Goal: Complete application form: Complete application form

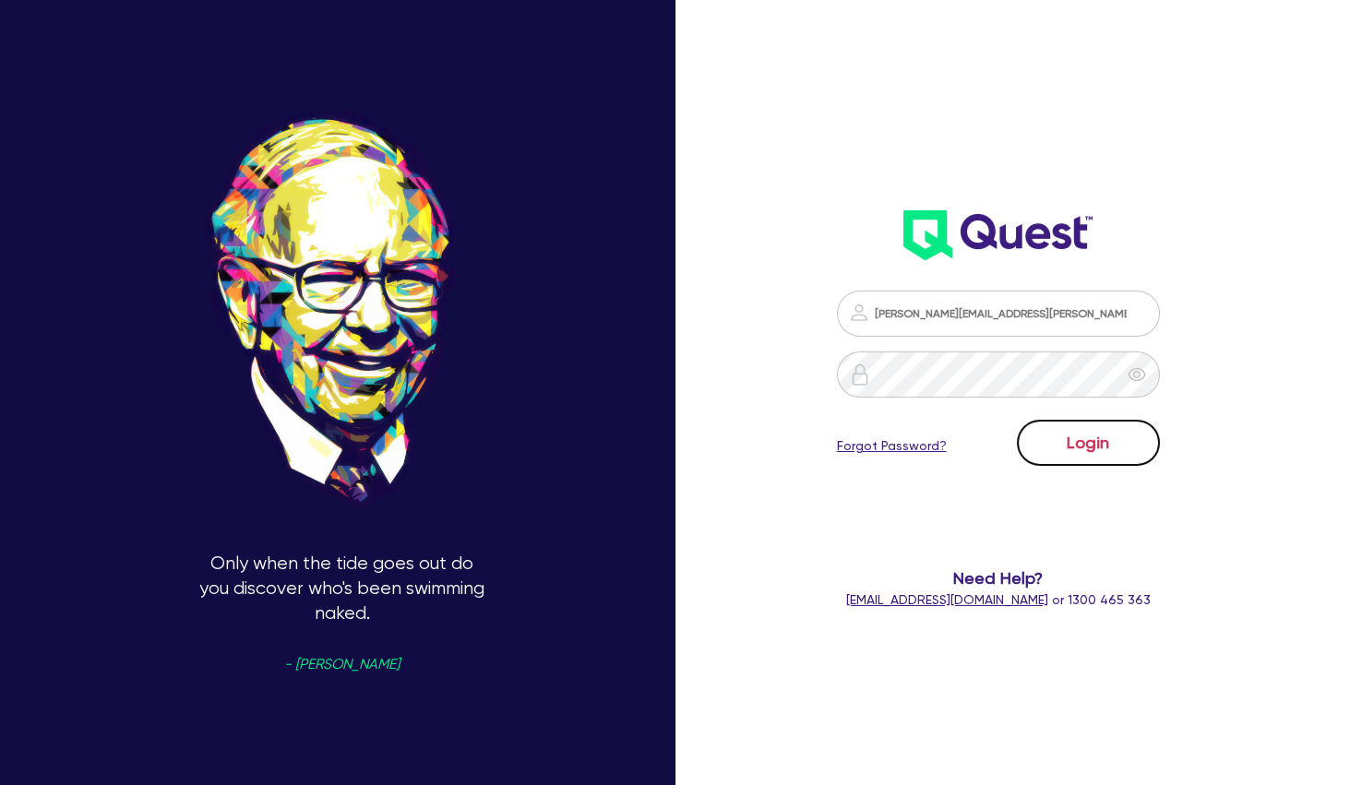
click at [1104, 439] on button "Login" at bounding box center [1088, 443] width 143 height 46
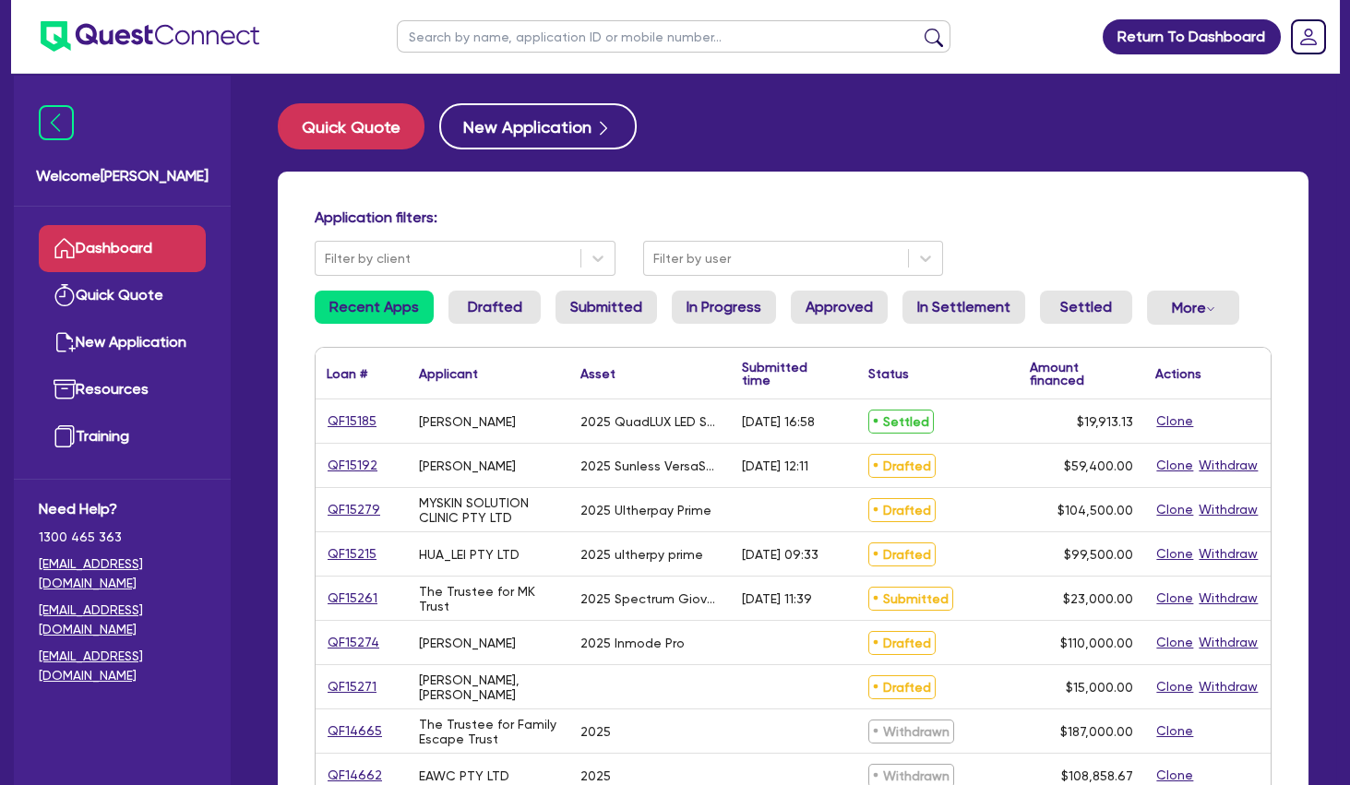
click at [476, 33] on input "text" at bounding box center [674, 36] width 554 height 32
type input "meg"
click at [919, 28] on button "submit" at bounding box center [934, 41] width 30 height 26
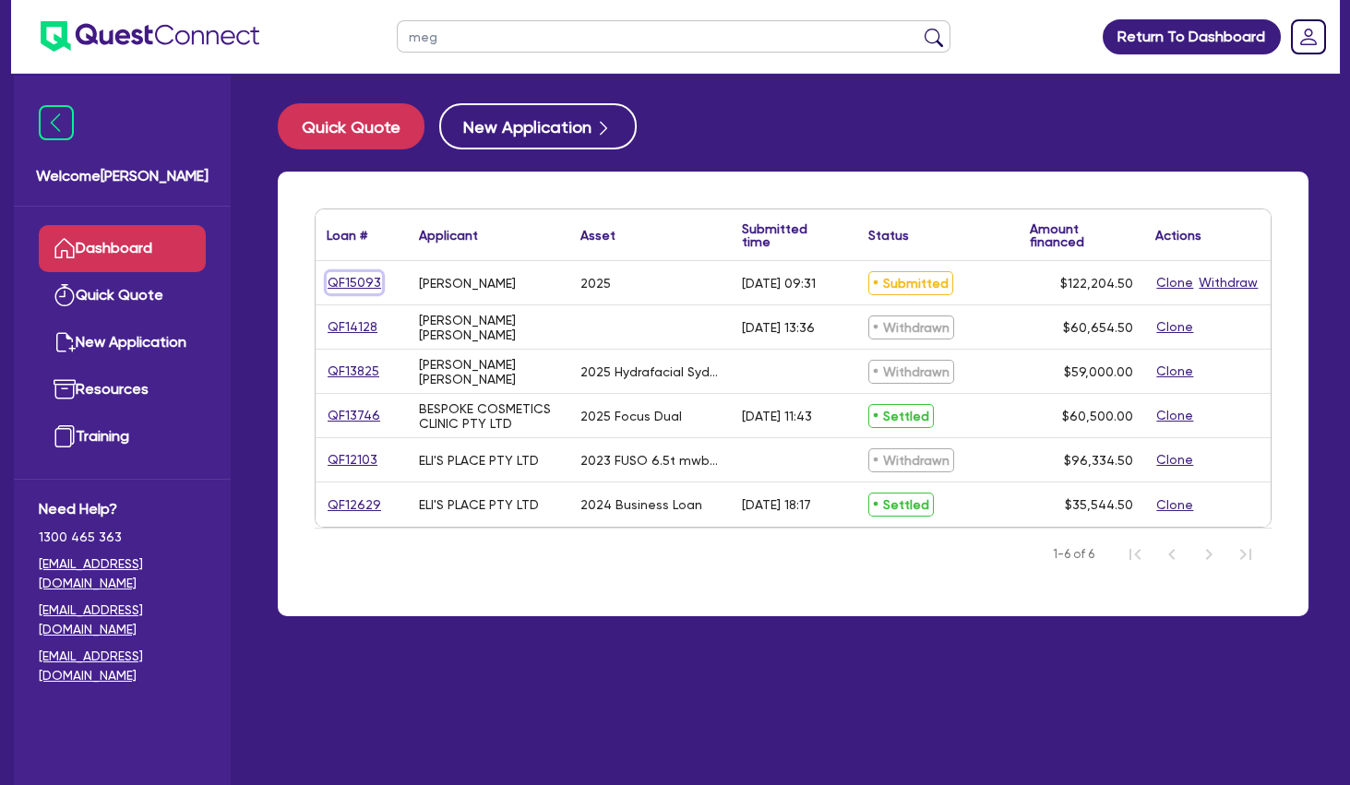
click at [349, 282] on link "QF15093" at bounding box center [354, 282] width 55 height 21
select select "SECONDARY_ASSETS"
select select "MEDICAL_DENTAL_LABORATORY_EQUIPMENT"
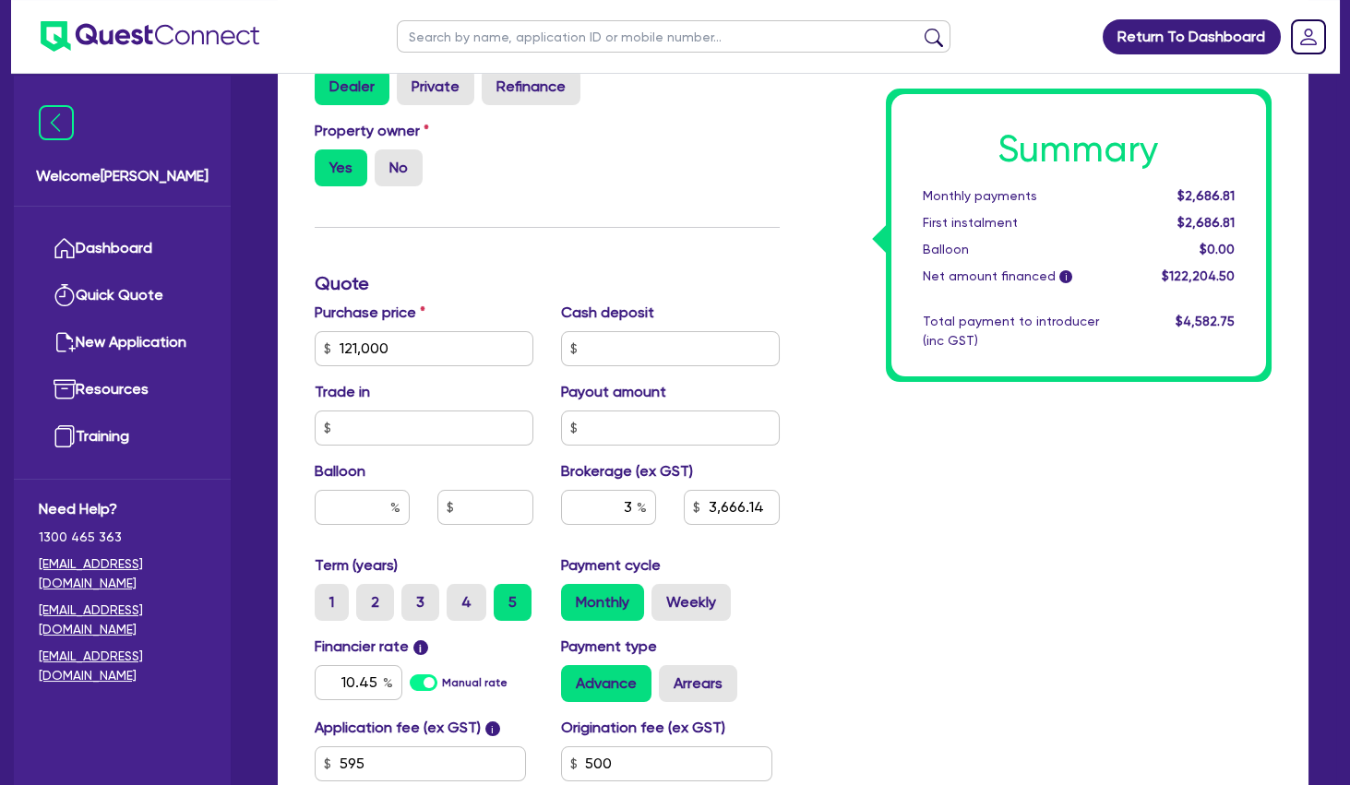
scroll to position [598, 0]
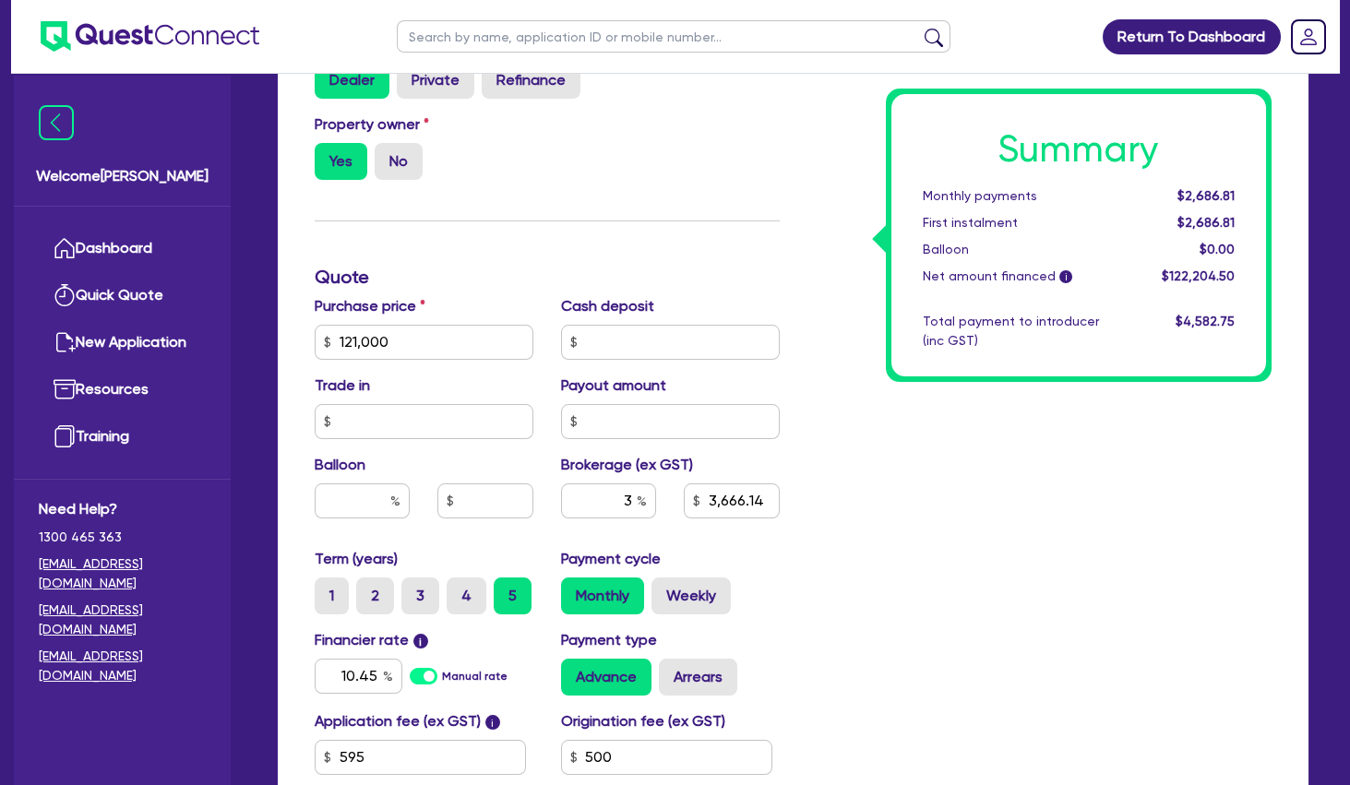
click at [921, 424] on div "Summary Monthly payments $2,686.81 First instalment $2,686.81 Balloon $0.00 Net…" at bounding box center [1040, 331] width 493 height 1079
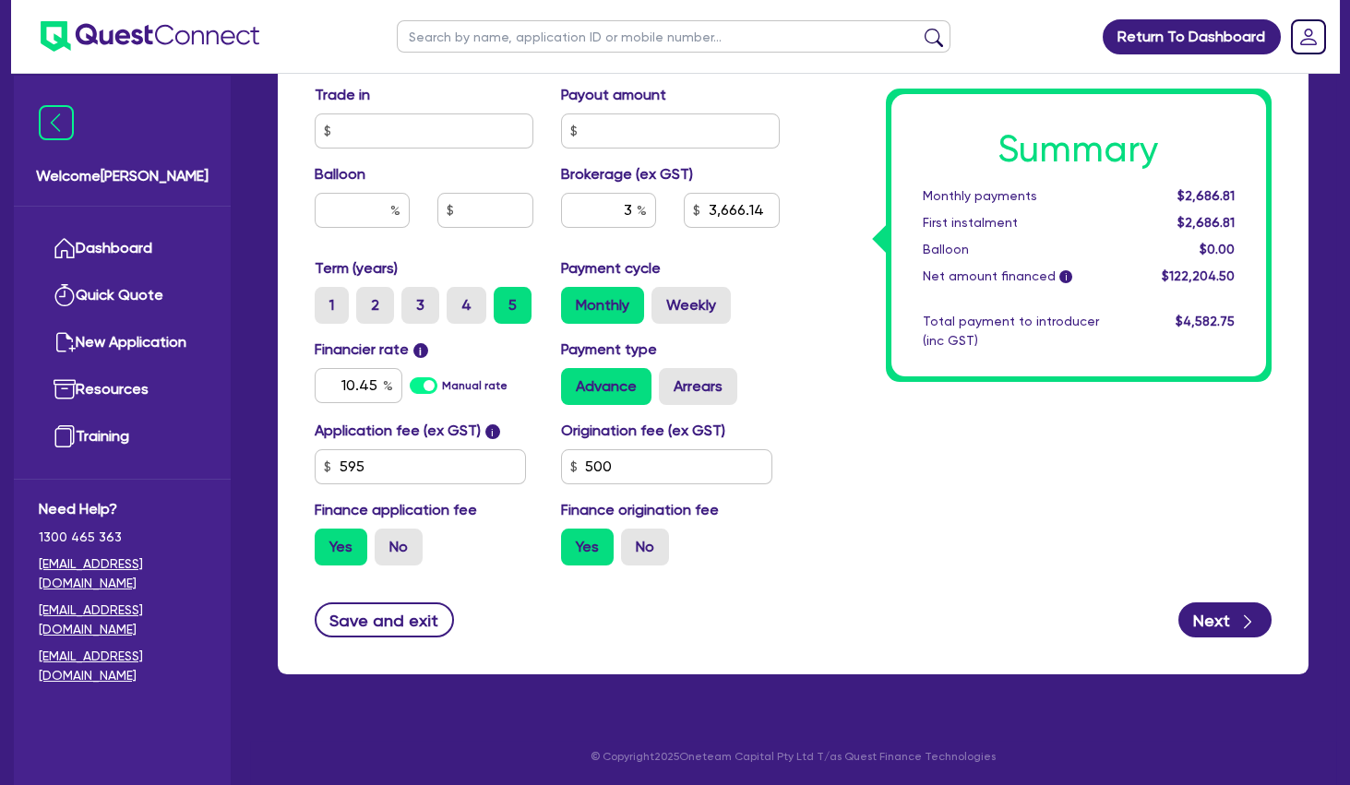
scroll to position [0, 0]
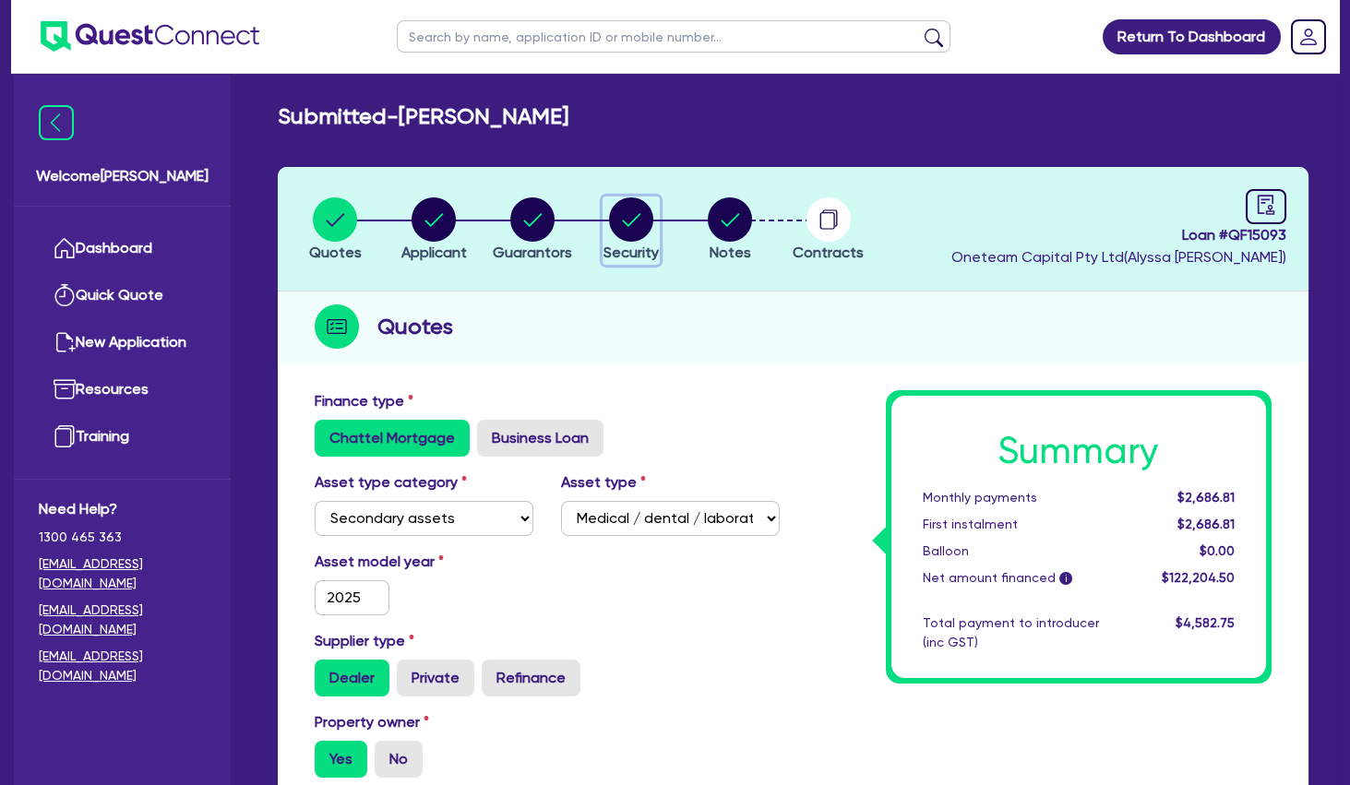
click at [639, 221] on circle "button" at bounding box center [631, 219] width 44 height 44
select select "SECONDARY_ASSETS"
select select "MEDICAL_DENTAL_LABORATORY_EQUIPMENT"
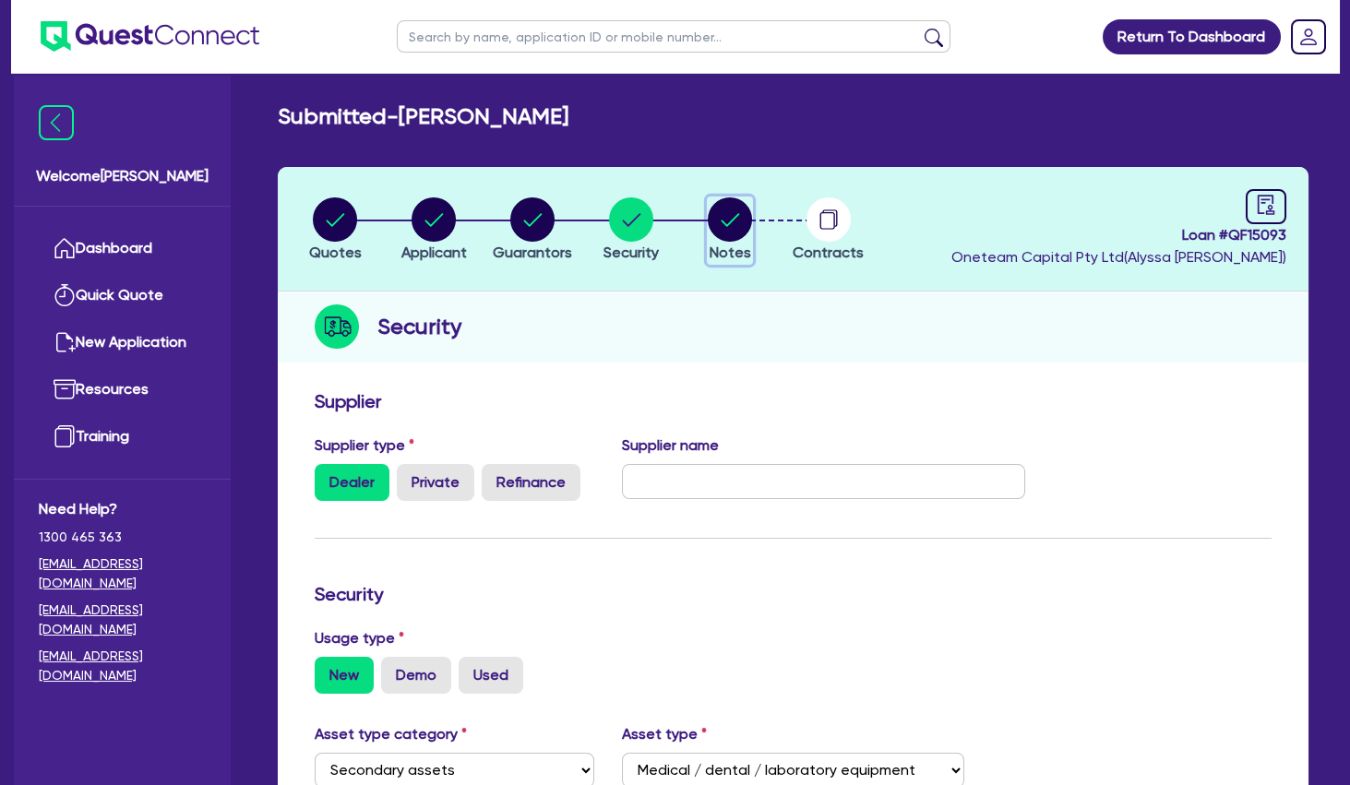
click at [735, 213] on circle "button" at bounding box center [730, 219] width 44 height 44
select select "Other"
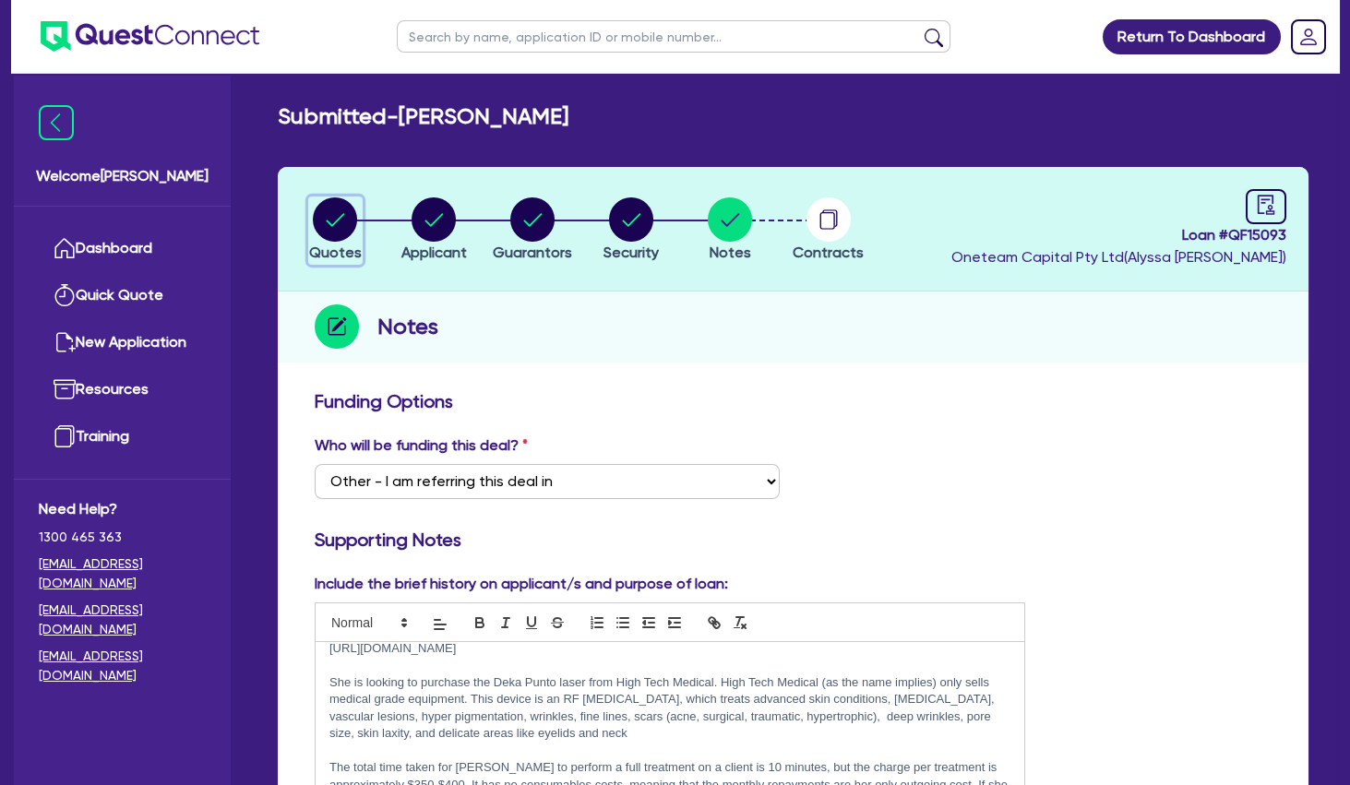
click at [337, 222] on circle "button" at bounding box center [335, 219] width 44 height 44
select select "SECONDARY_ASSETS"
select select "MEDICAL_DENTAL_LABORATORY_EQUIPMENT"
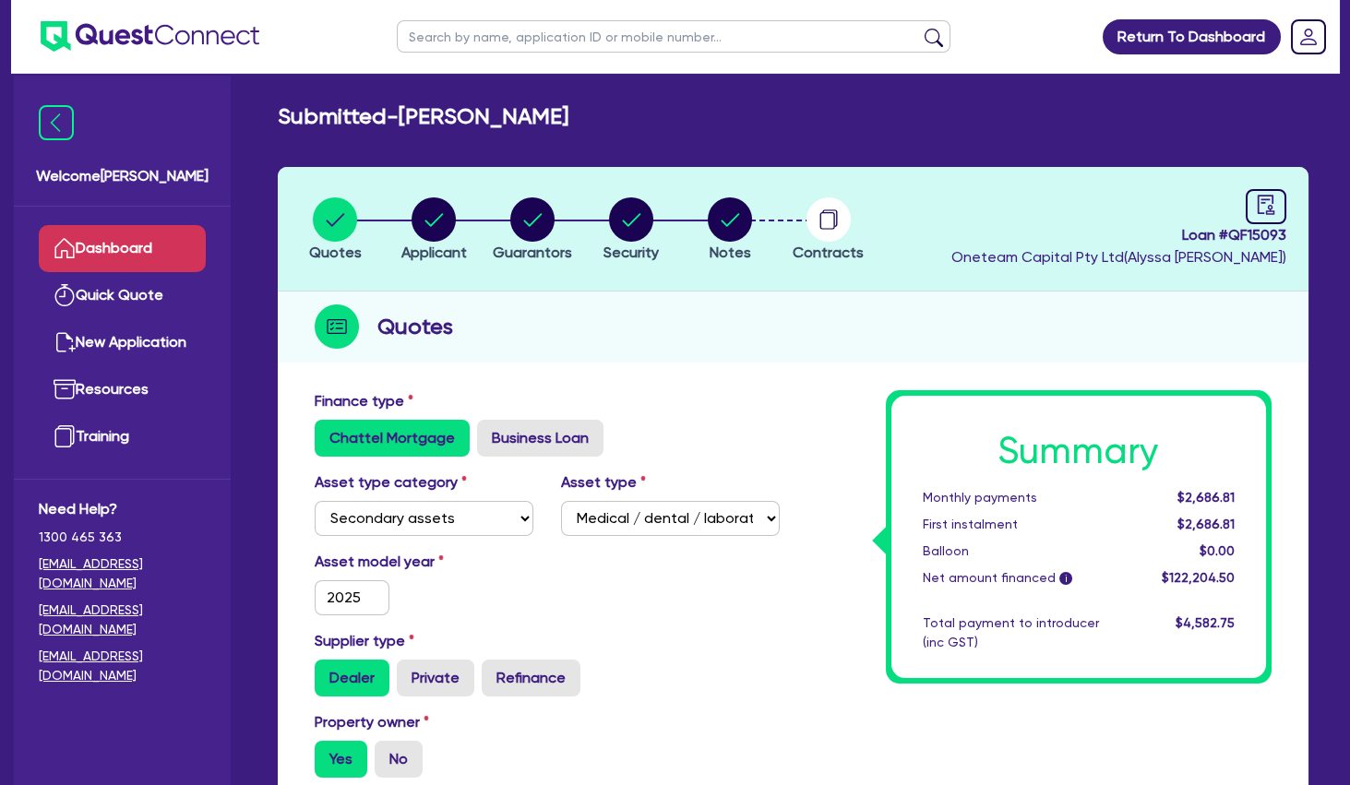
click at [153, 247] on link "Dashboard" at bounding box center [122, 248] width 167 height 47
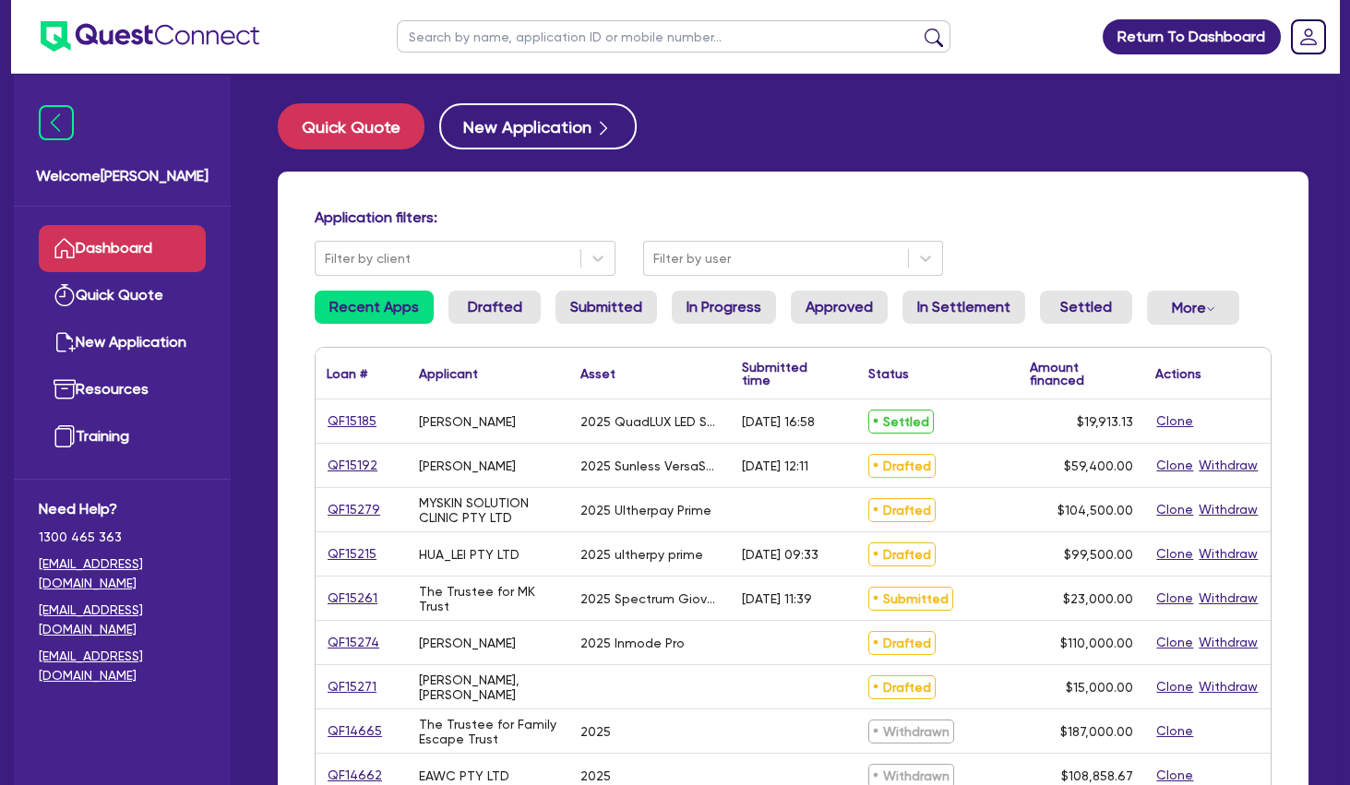
click at [504, 459] on div "[PERSON_NAME]" at bounding box center [467, 466] width 97 height 15
click at [802, 128] on div "Quick Quote New Application" at bounding box center [793, 126] width 1031 height 46
click at [661, 36] on input "text" at bounding box center [674, 36] width 554 height 32
type input "abby"
click at [919, 28] on button "submit" at bounding box center [934, 41] width 30 height 26
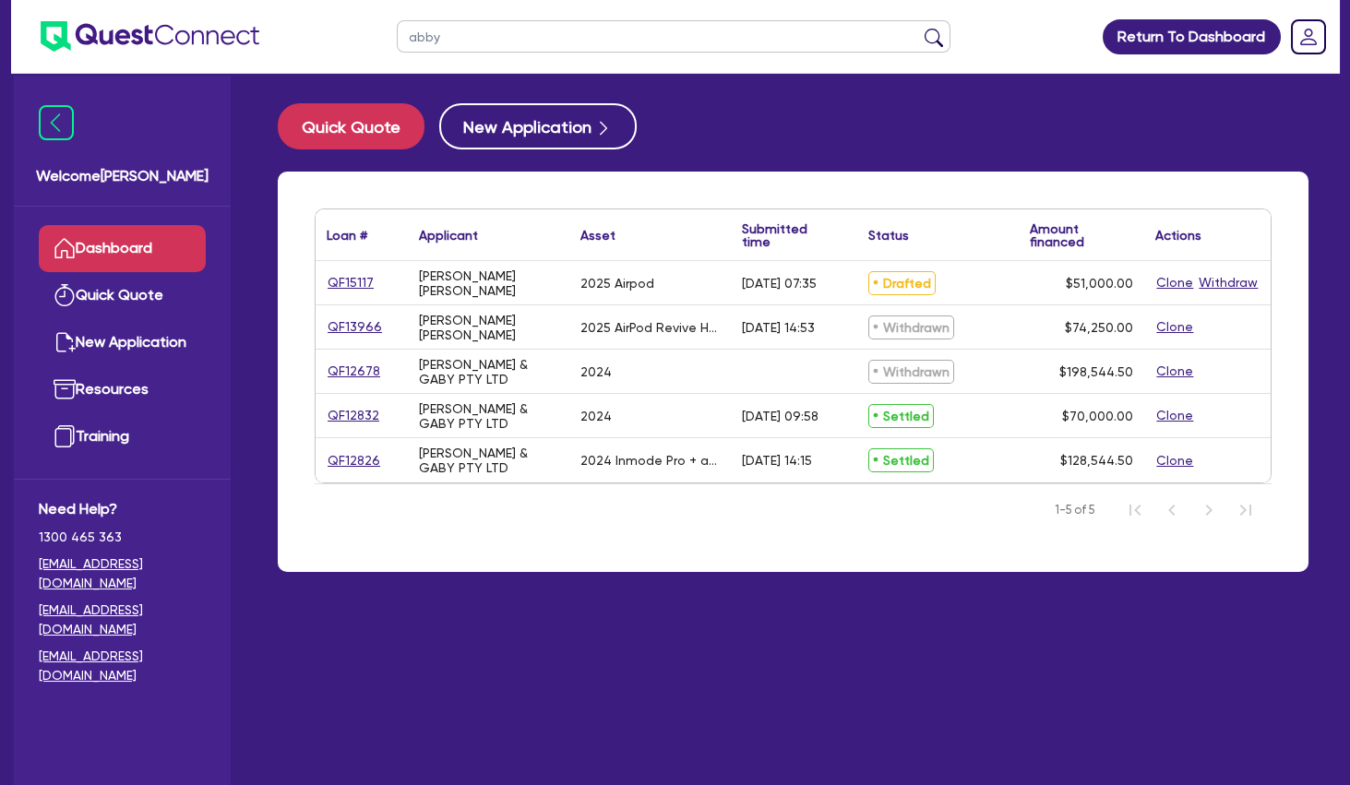
click at [538, 328] on div "[PERSON_NAME] [PERSON_NAME]" at bounding box center [488, 328] width 139 height 30
click at [349, 282] on link "QF15117" at bounding box center [351, 282] width 48 height 21
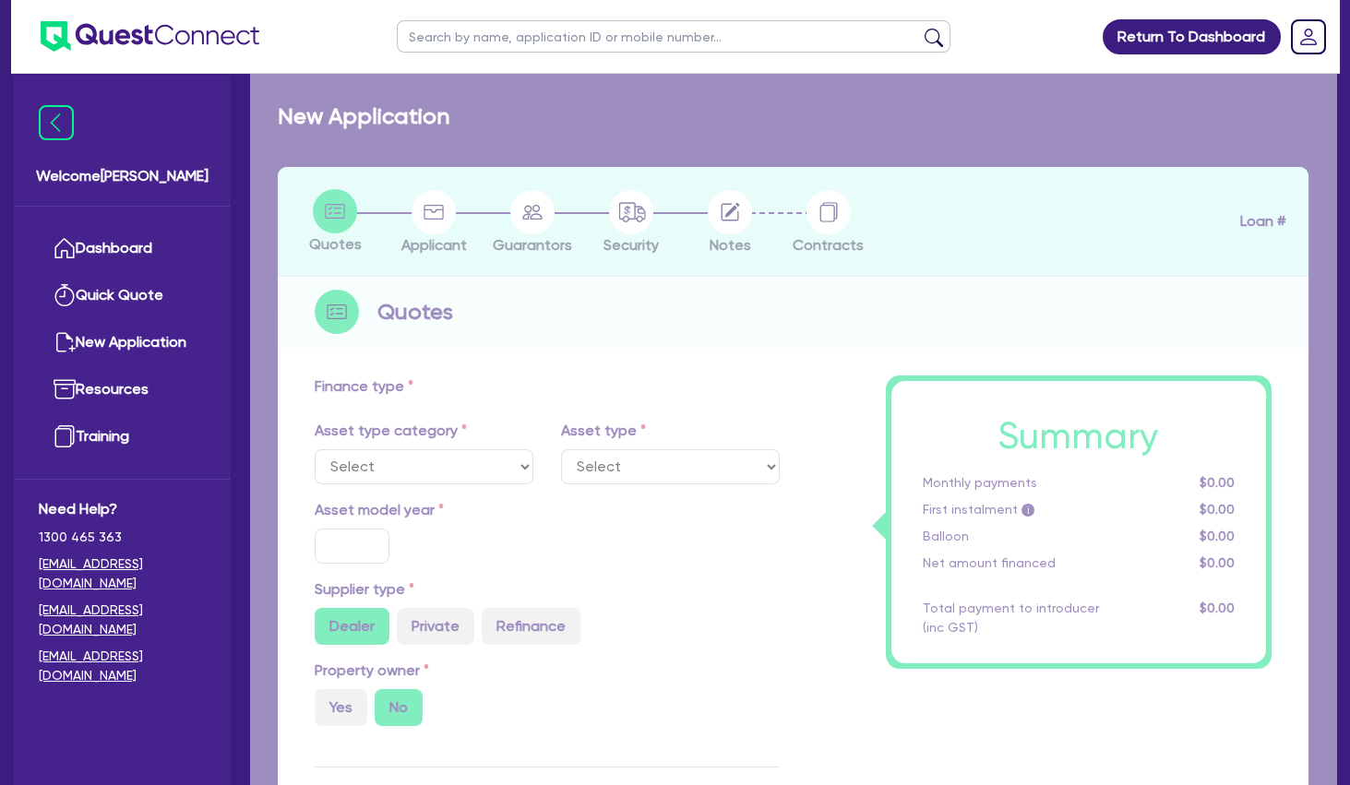
select select "TERTIARY_ASSETS"
type input "2025"
type input "74,250"
type input "23,250"
type input "6"
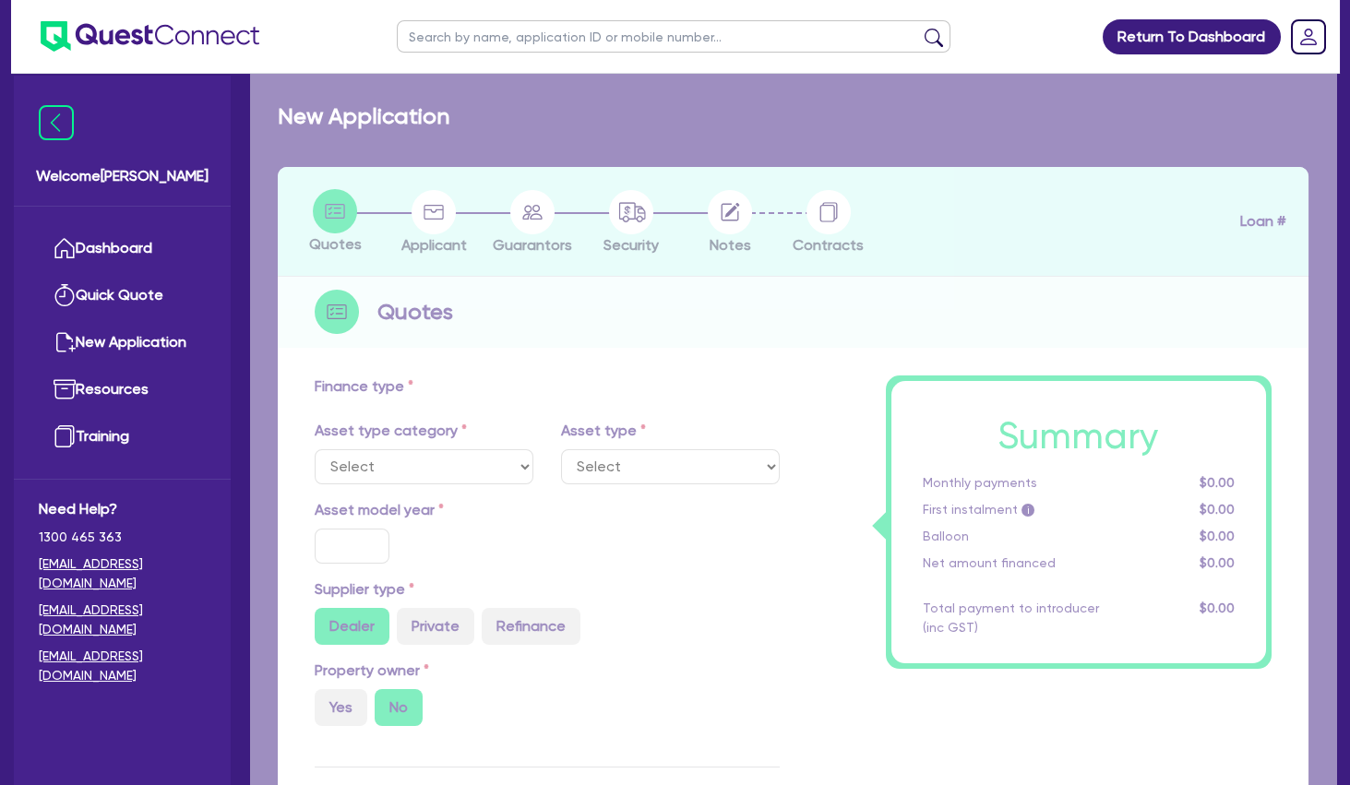
type input "3,060"
type input "11.79"
select select "BEAUTY_EQUIPMENT"
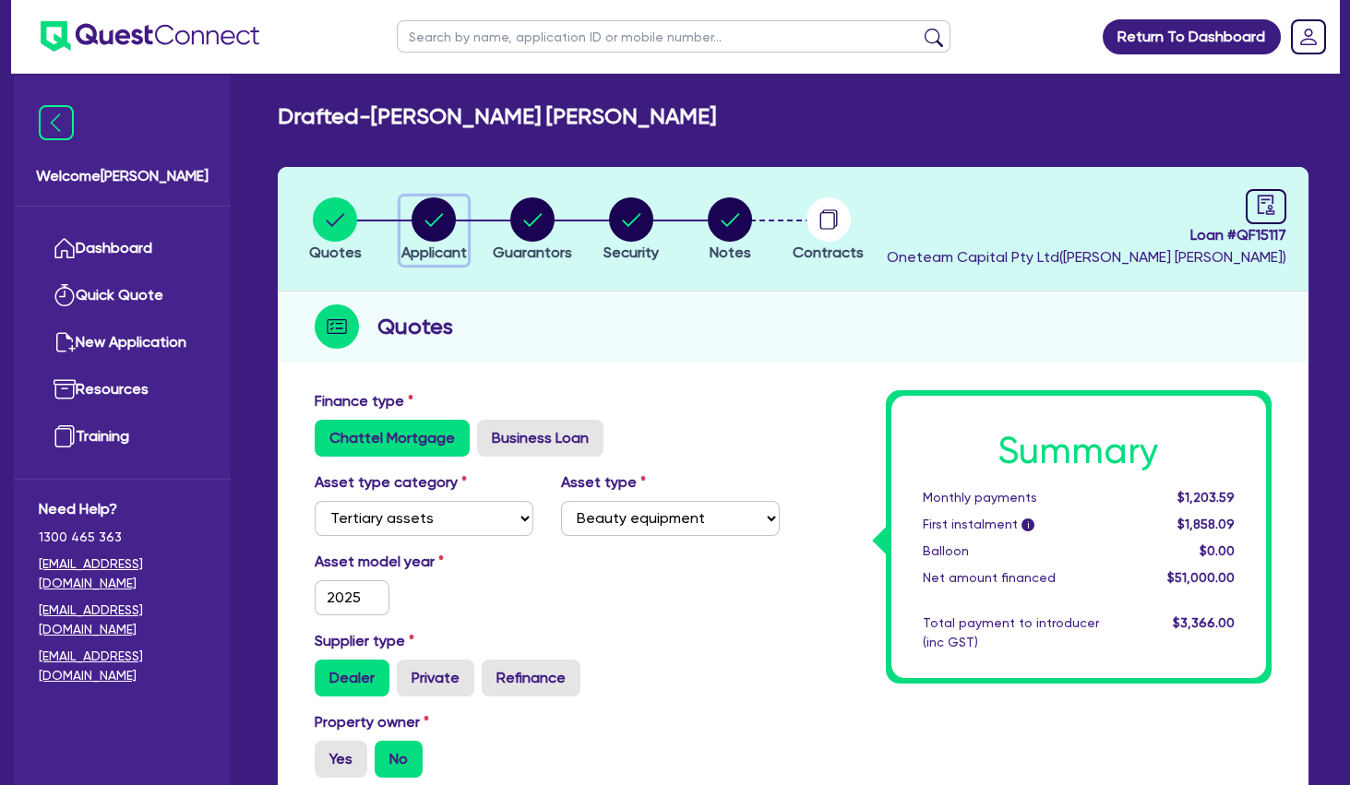
click at [445, 225] on circle "button" at bounding box center [434, 219] width 44 height 44
select select "SOLE_TRADER"
select select "HEALTH_BEAUTY"
select select "HAIR_BEAUTY_SALONS"
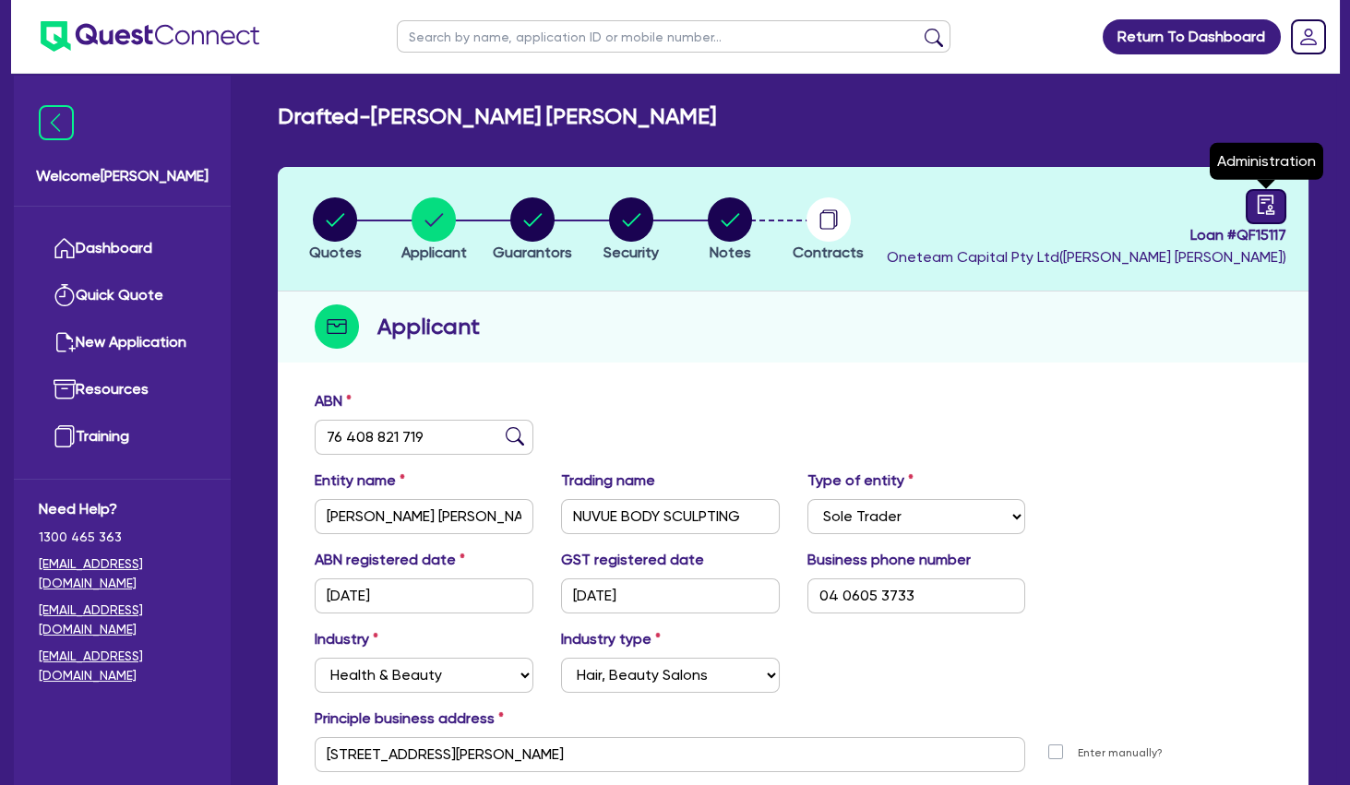
click at [1275, 210] on icon "audit" at bounding box center [1266, 205] width 20 height 20
select select "DRAFTED_AMENDED"
select select "Flexicommercial"
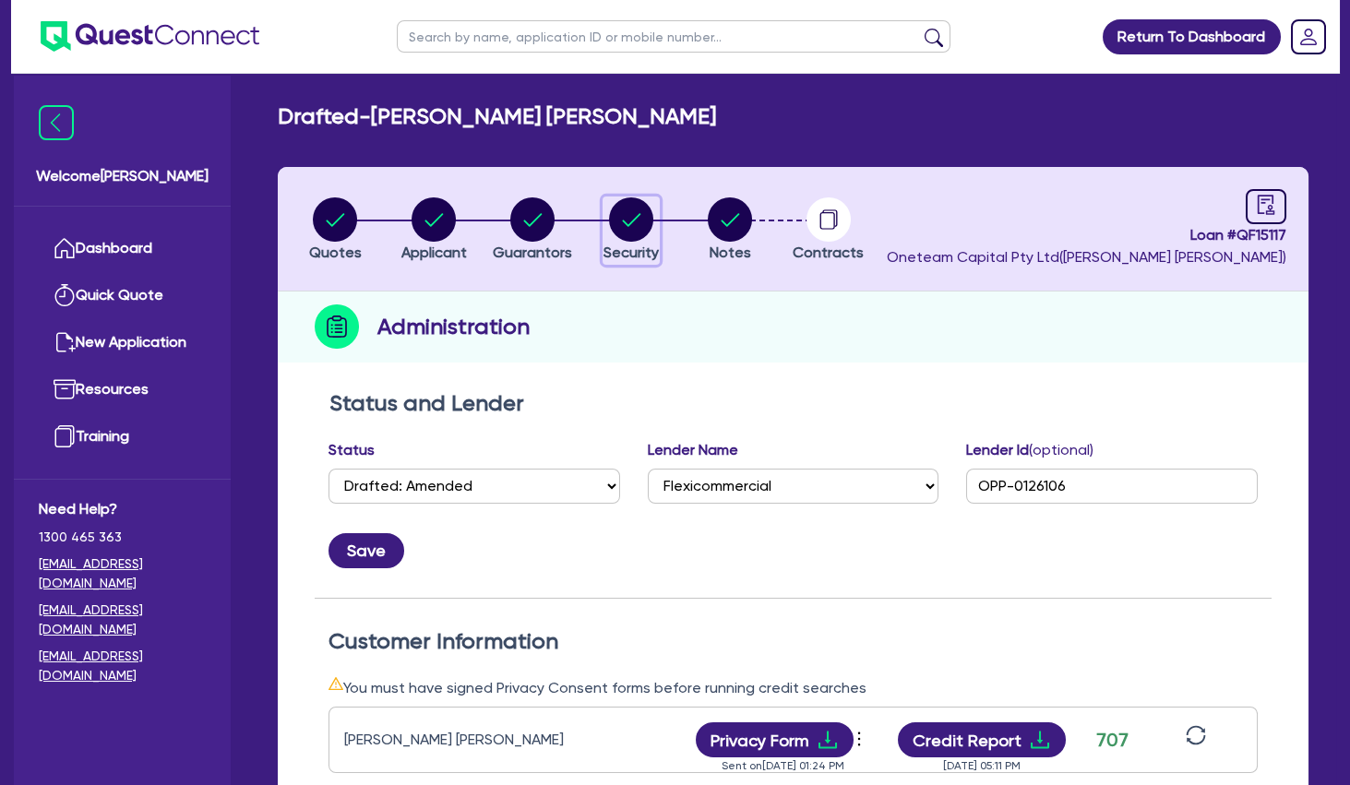
click at [631, 219] on circle "button" at bounding box center [631, 219] width 44 height 44
select select "TERTIARY_ASSETS"
select select "BEAUTY_EQUIPMENT"
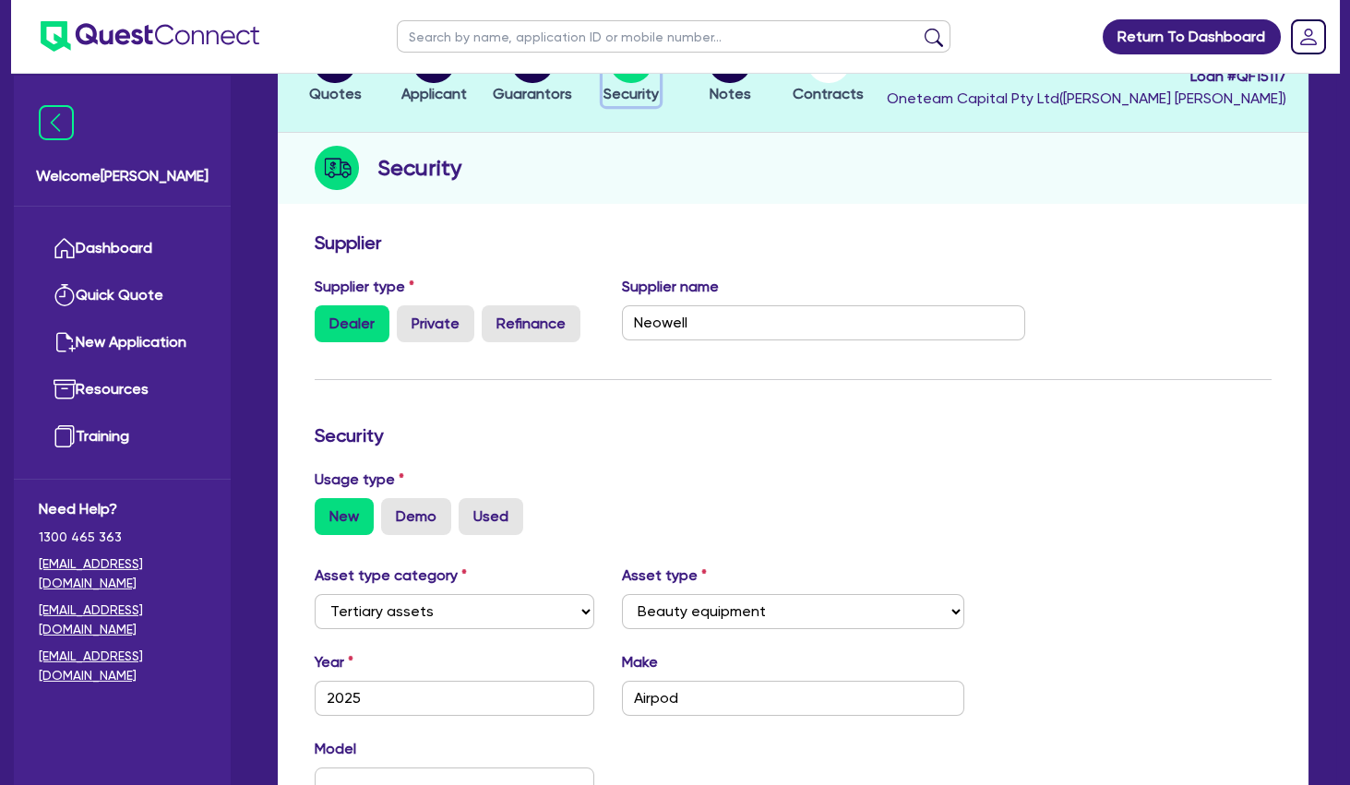
scroll to position [71, 0]
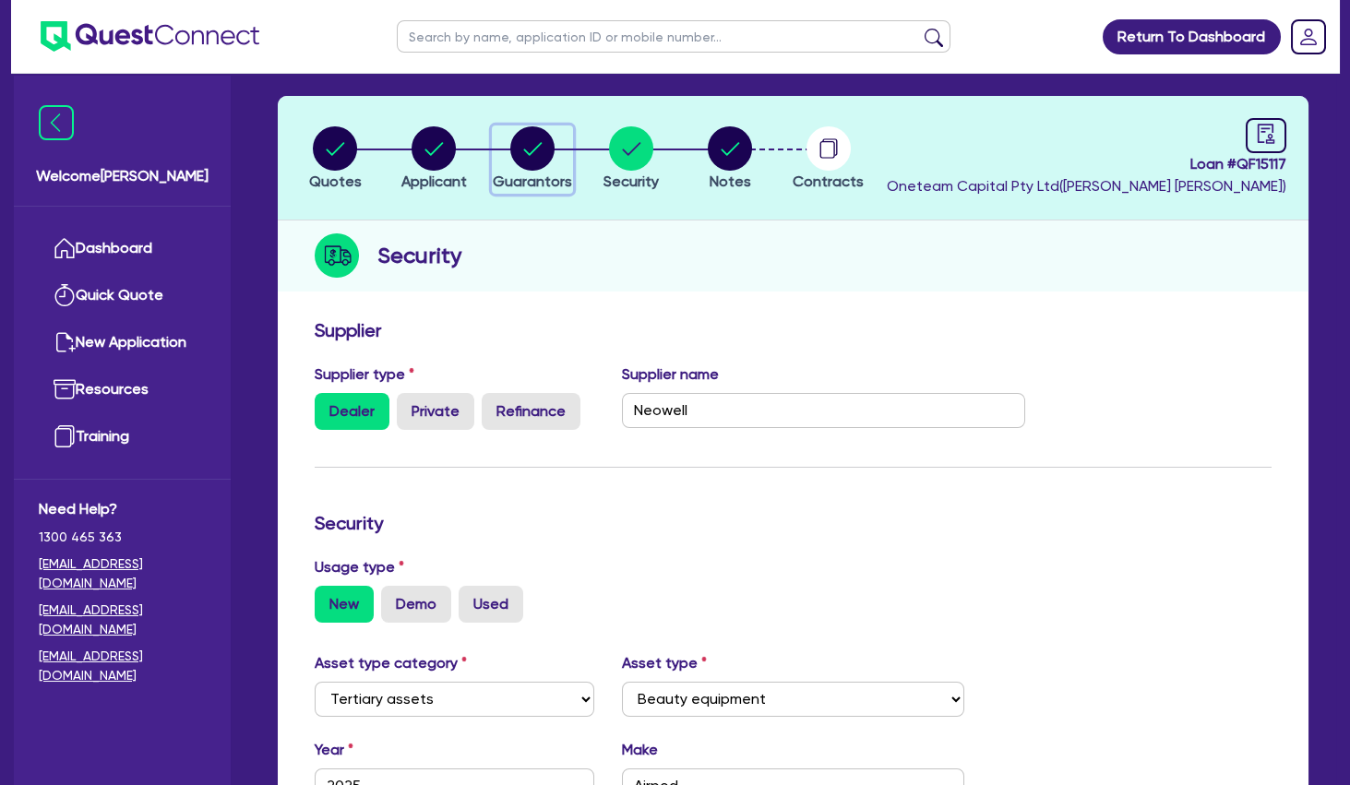
click at [548, 151] on circle "button" at bounding box center [532, 148] width 44 height 44
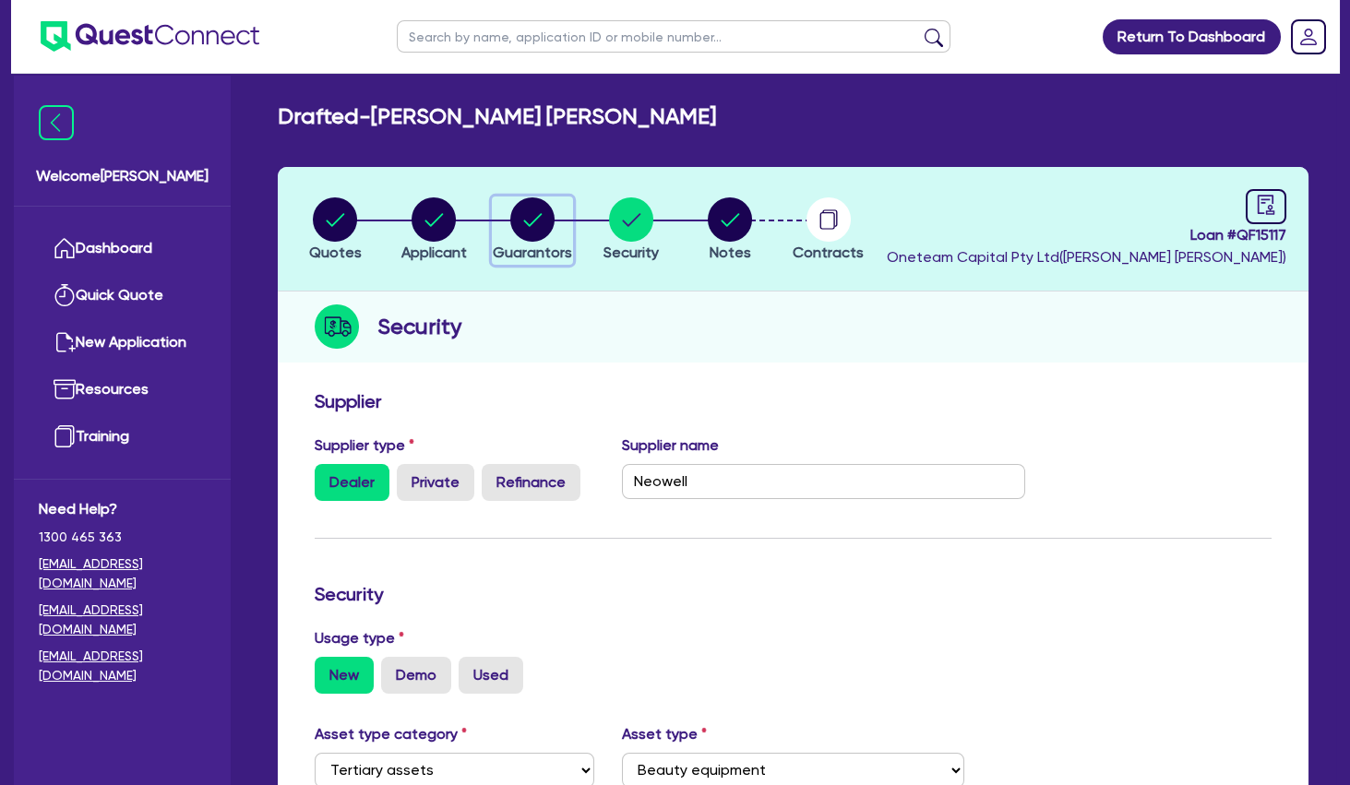
select select "MRS"
select select "QLD"
select select "DE_FACTO"
select select "CASH"
select select "VEHICLE"
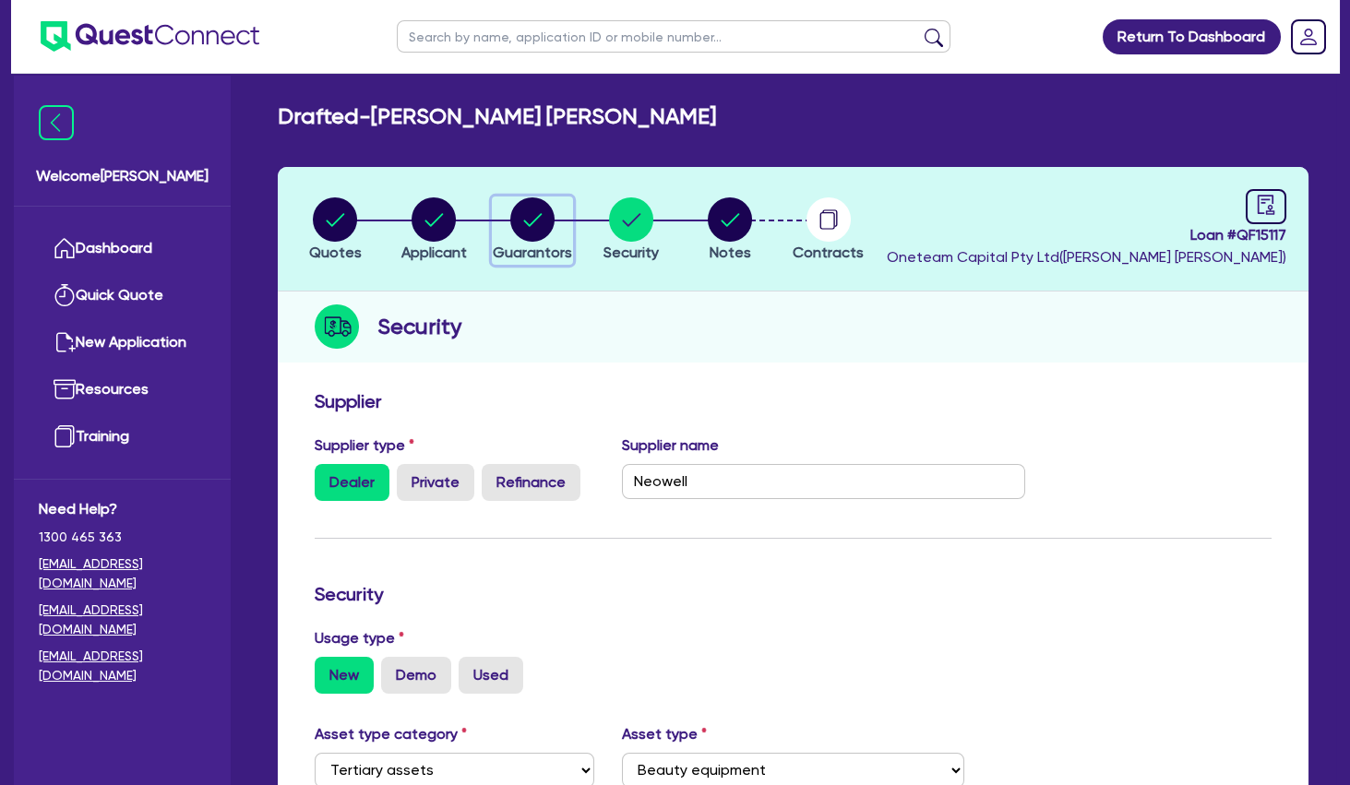
select select "HOUSEHOLD_PERSONAL"
select select "OTHER"
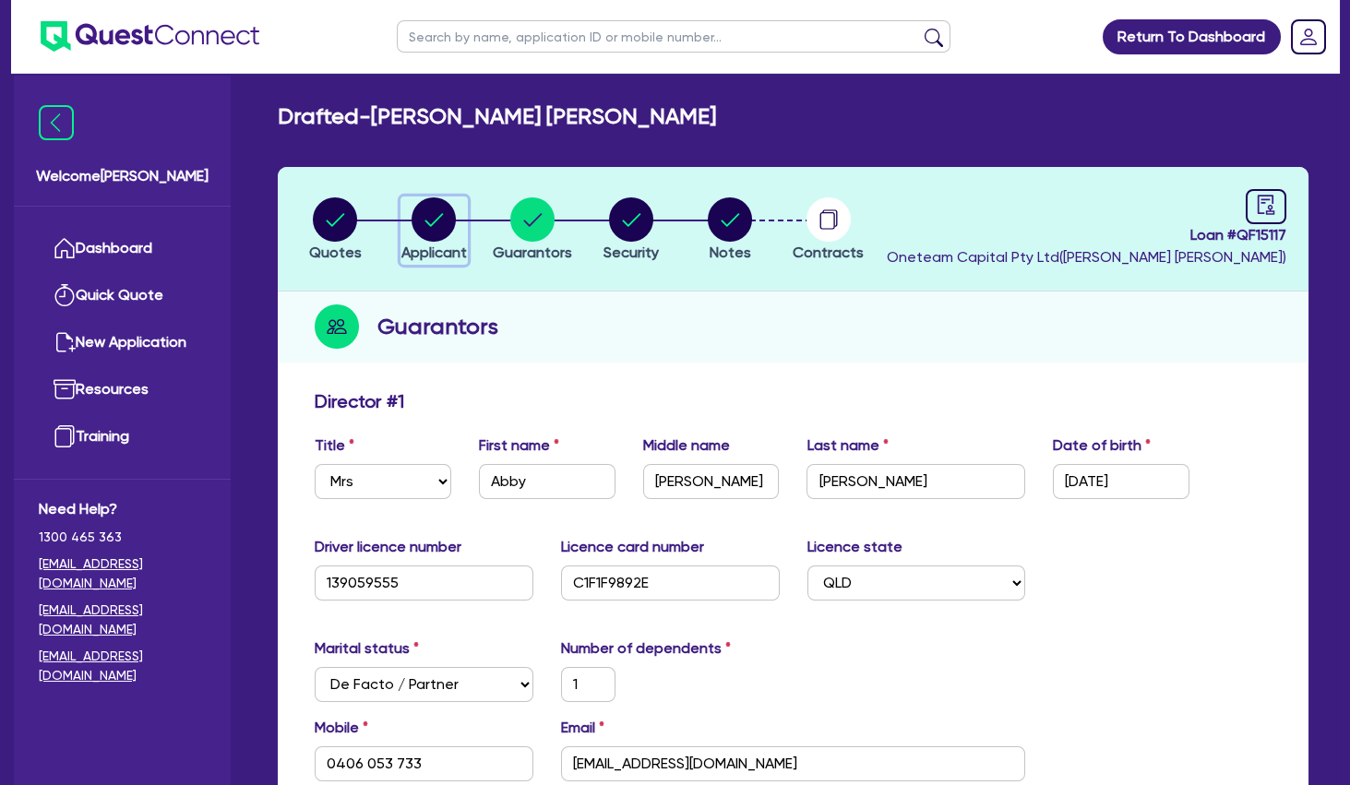
click at [446, 224] on circle "button" at bounding box center [434, 219] width 44 height 44
select select "SOLE_TRADER"
select select "HEALTH_BEAUTY"
select select "HAIR_BEAUTY_SALONS"
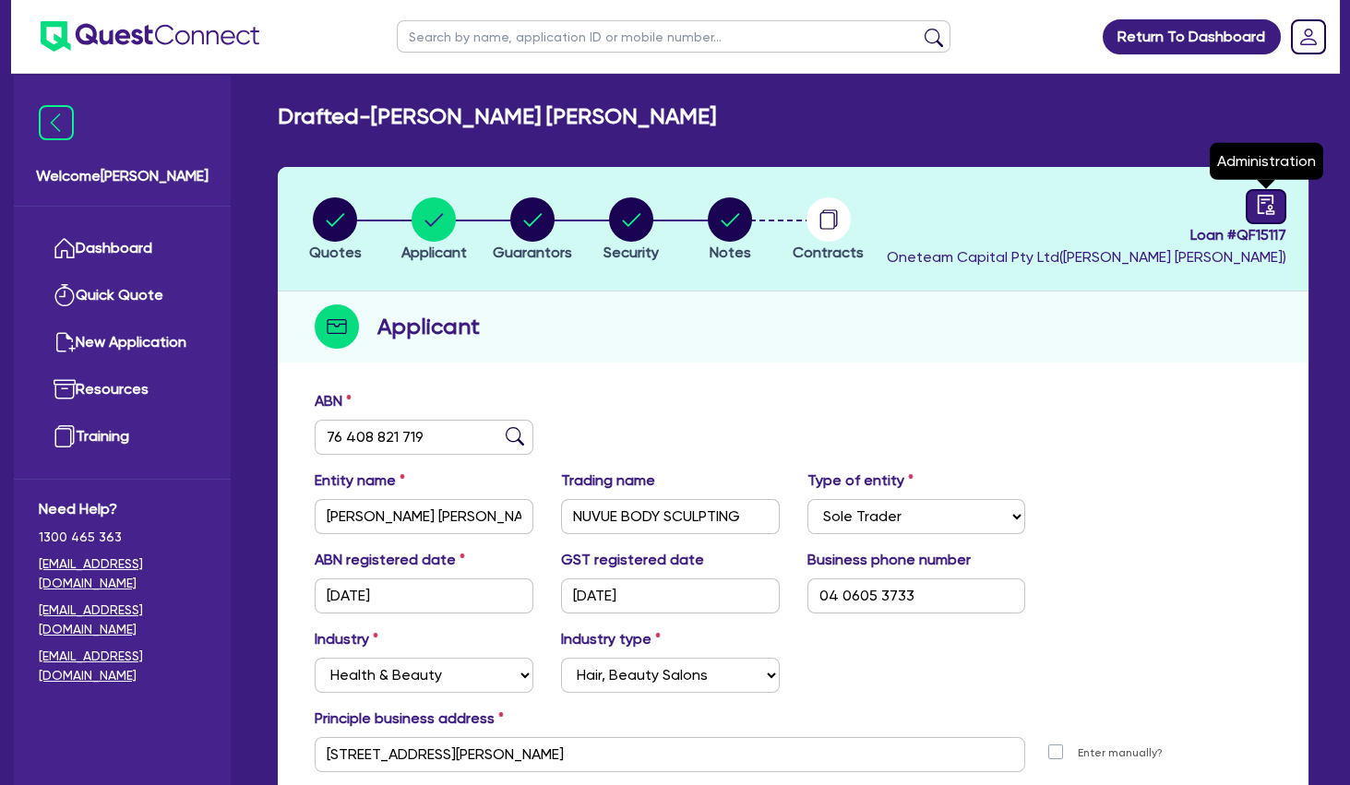
click at [1267, 213] on icon "audit" at bounding box center [1266, 204] width 17 height 19
select select "DRAFTED_AMENDED"
select select "Flexicommercial"
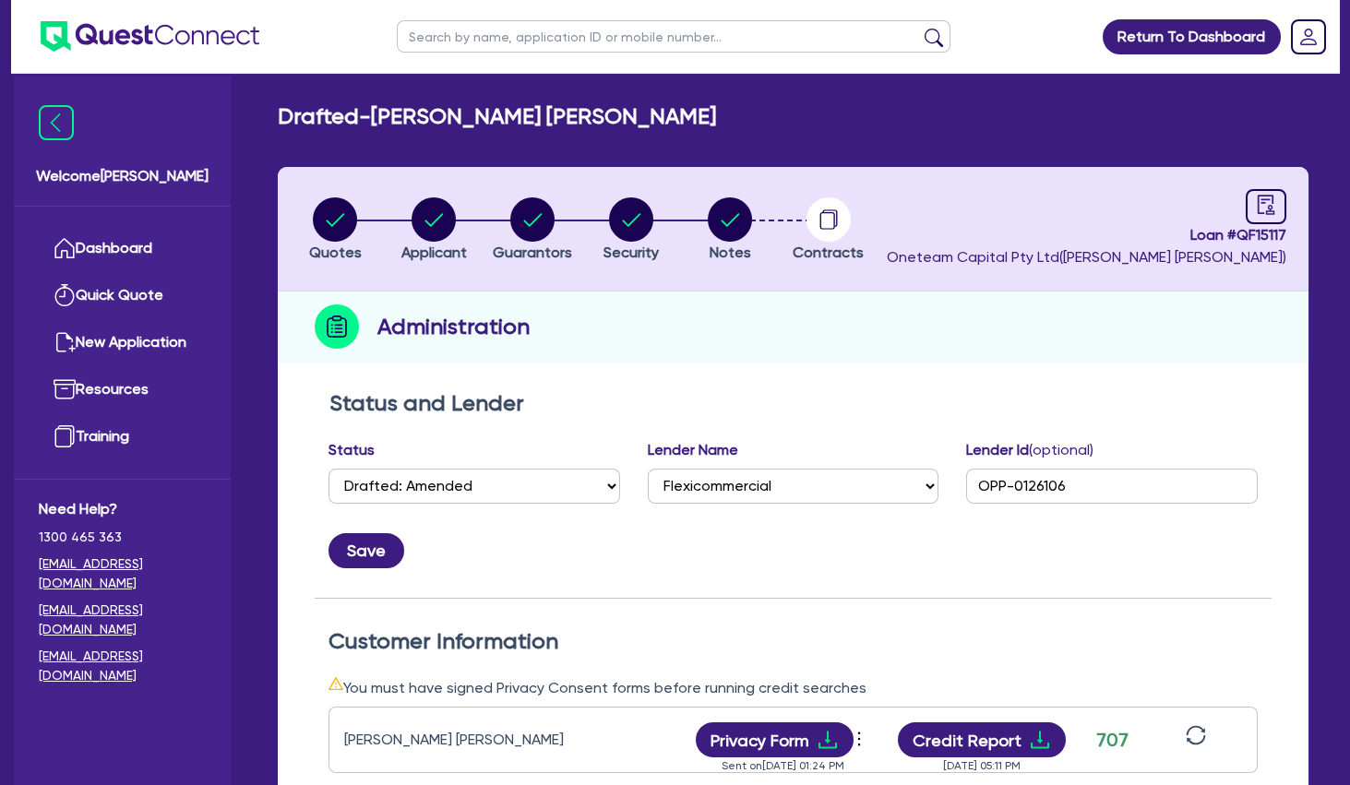
scroll to position [399, 0]
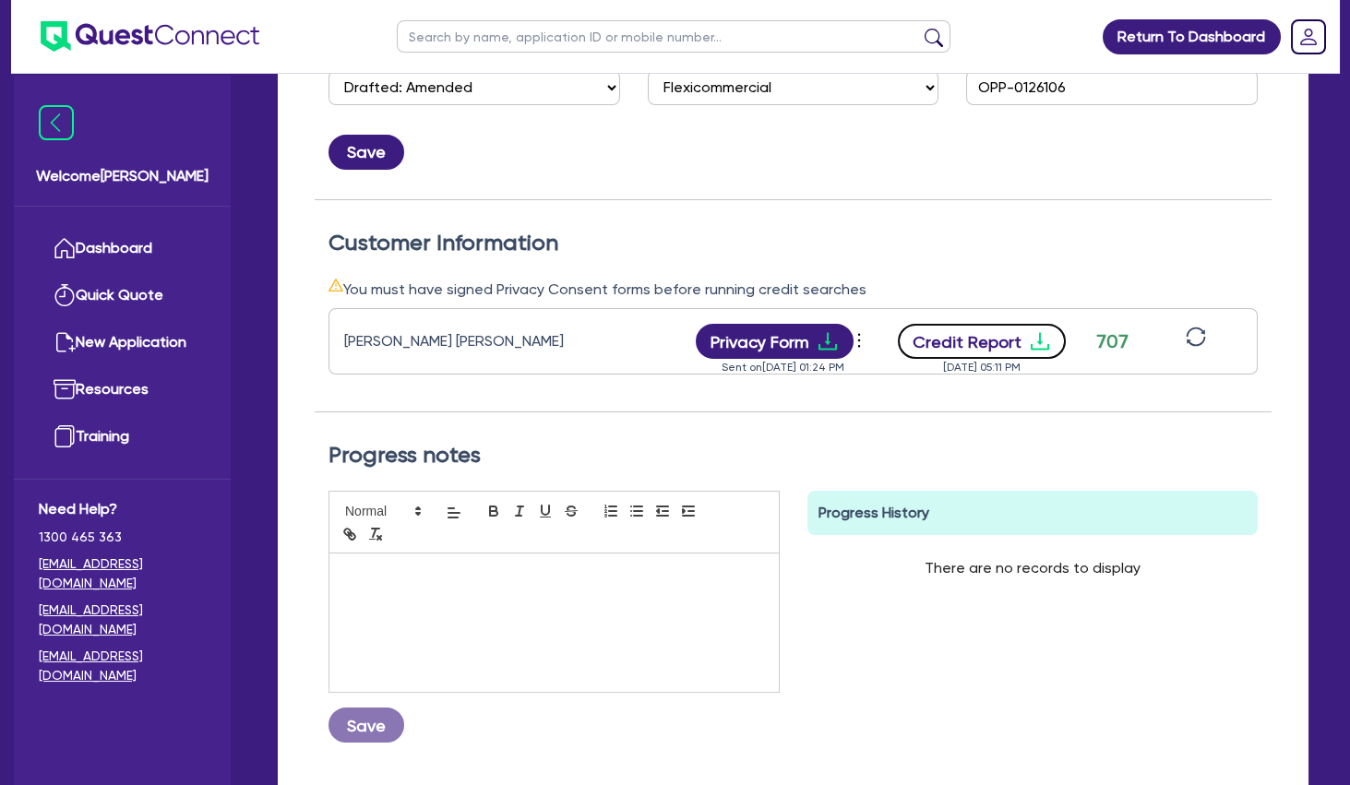
click at [1032, 346] on icon "download" at bounding box center [1040, 342] width 18 height 18
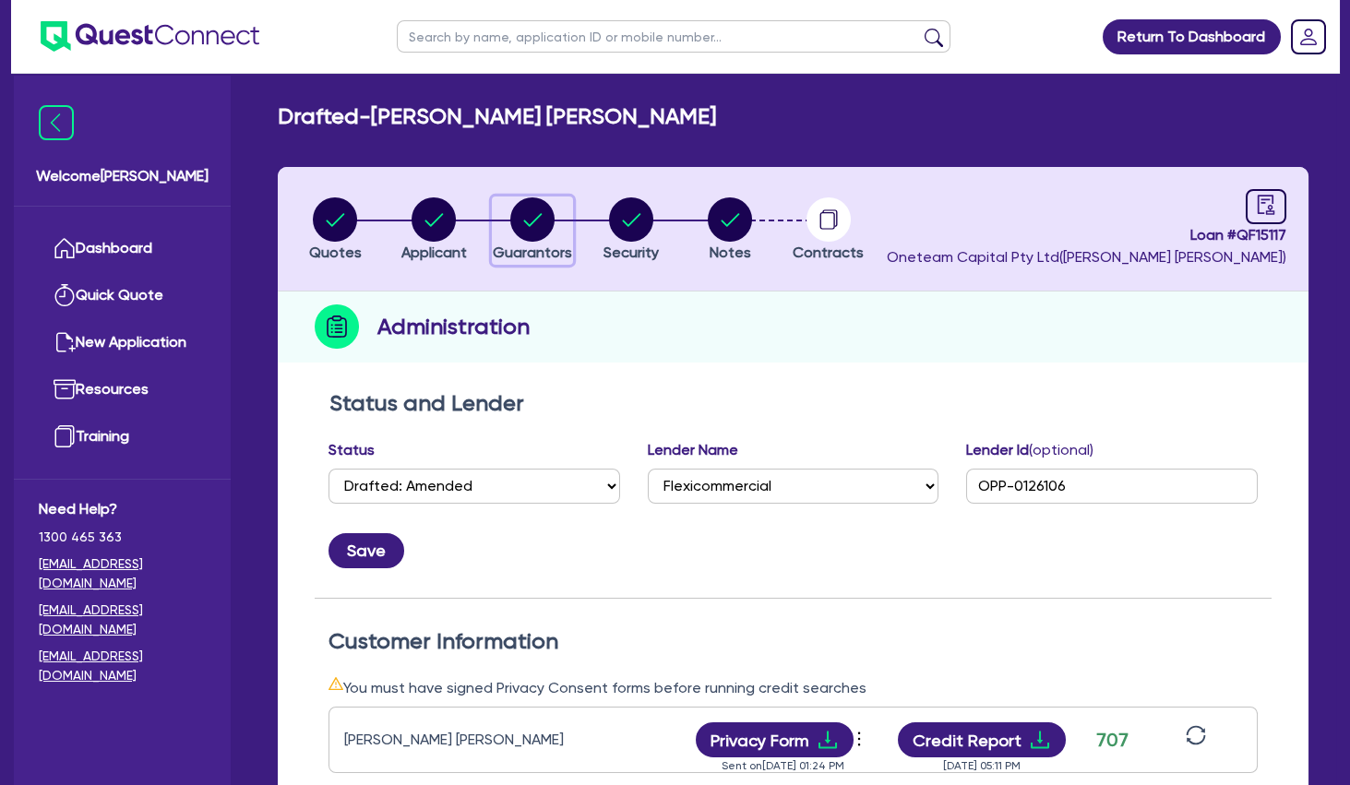
click at [537, 206] on circle "button" at bounding box center [532, 219] width 44 height 44
select select "MRS"
select select "QLD"
select select "DE_FACTO"
select select "CASH"
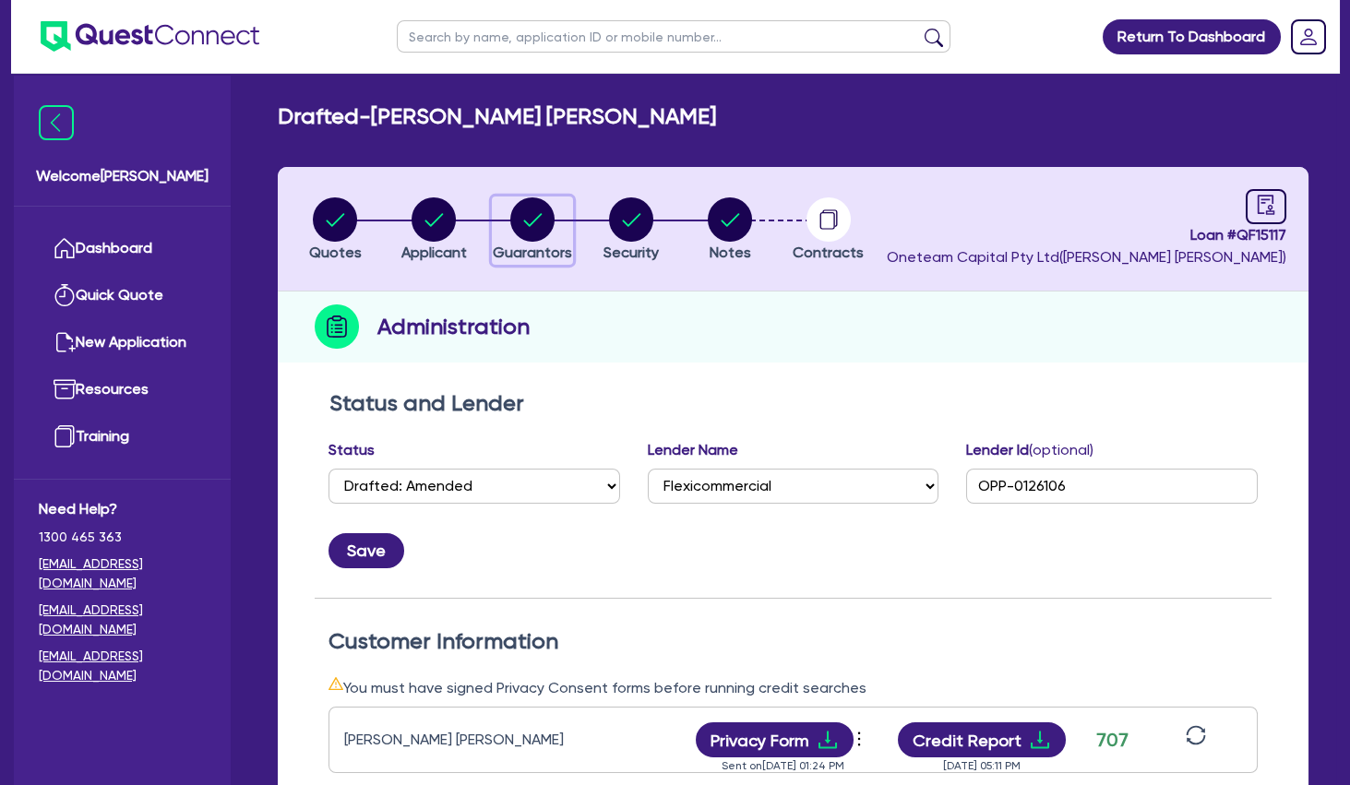
select select "VEHICLE"
select select "HOUSEHOLD_PERSONAL"
select select "OTHER"
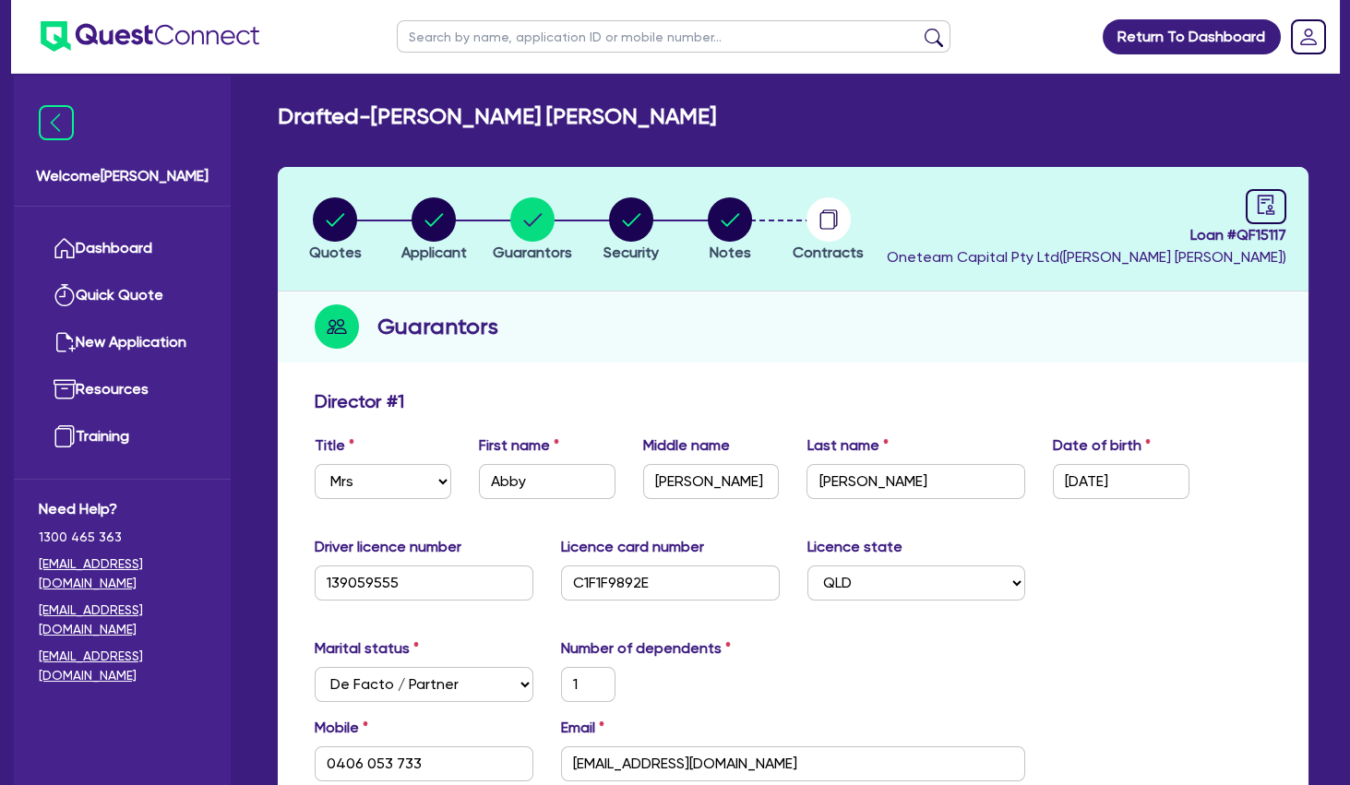
click at [481, 35] on input "text" at bounding box center [674, 36] width 554 height 32
type input "bella"
click button "submit" at bounding box center [934, 41] width 30 height 26
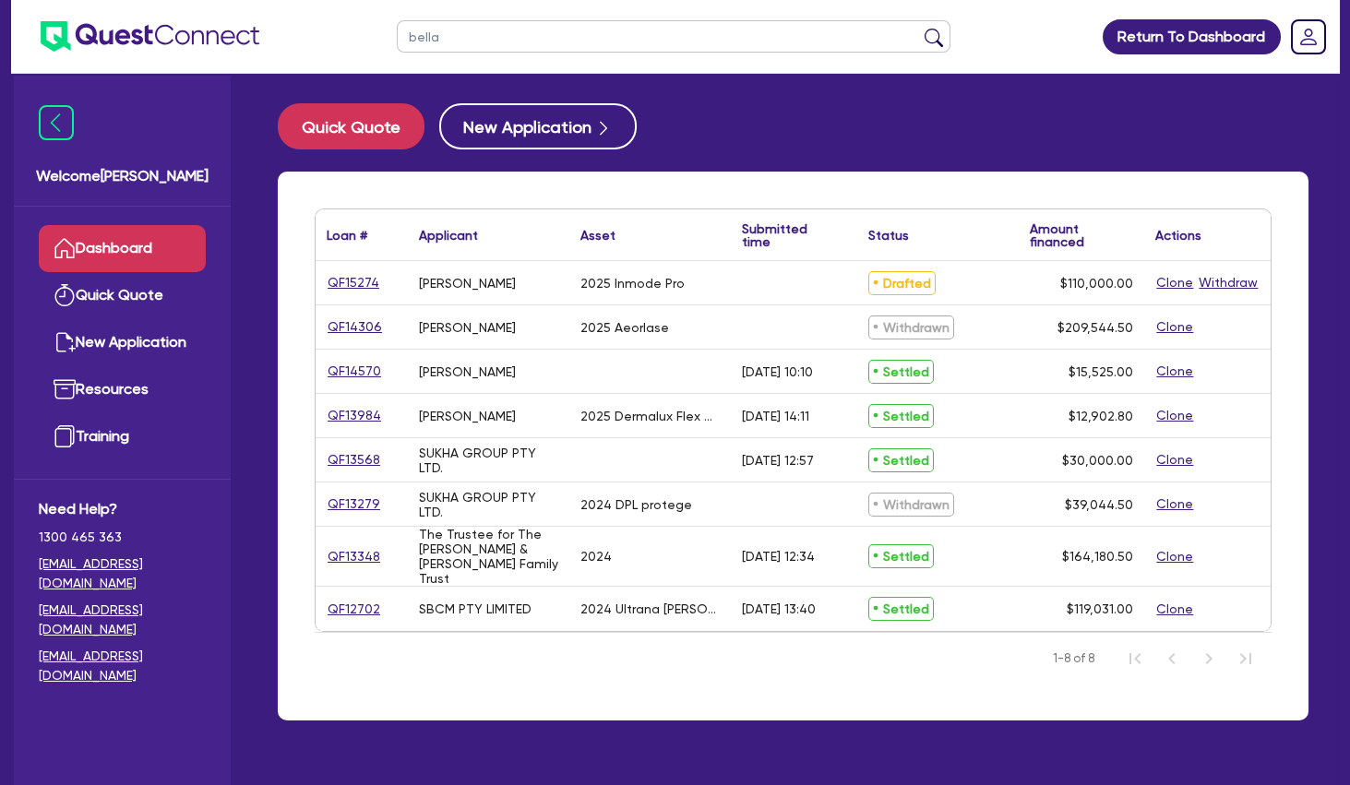
click at [470, 279] on div "[PERSON_NAME]" at bounding box center [467, 283] width 97 height 15
click at [653, 372] on div at bounding box center [649, 371] width 161 height 43
click at [508, 28] on input "bella" at bounding box center [674, 36] width 554 height 32
drag, startPoint x: 418, startPoint y: 30, endPoint x: 378, endPoint y: 30, distance: 39.7
click at [397, 30] on input "bella" at bounding box center [674, 36] width 554 height 32
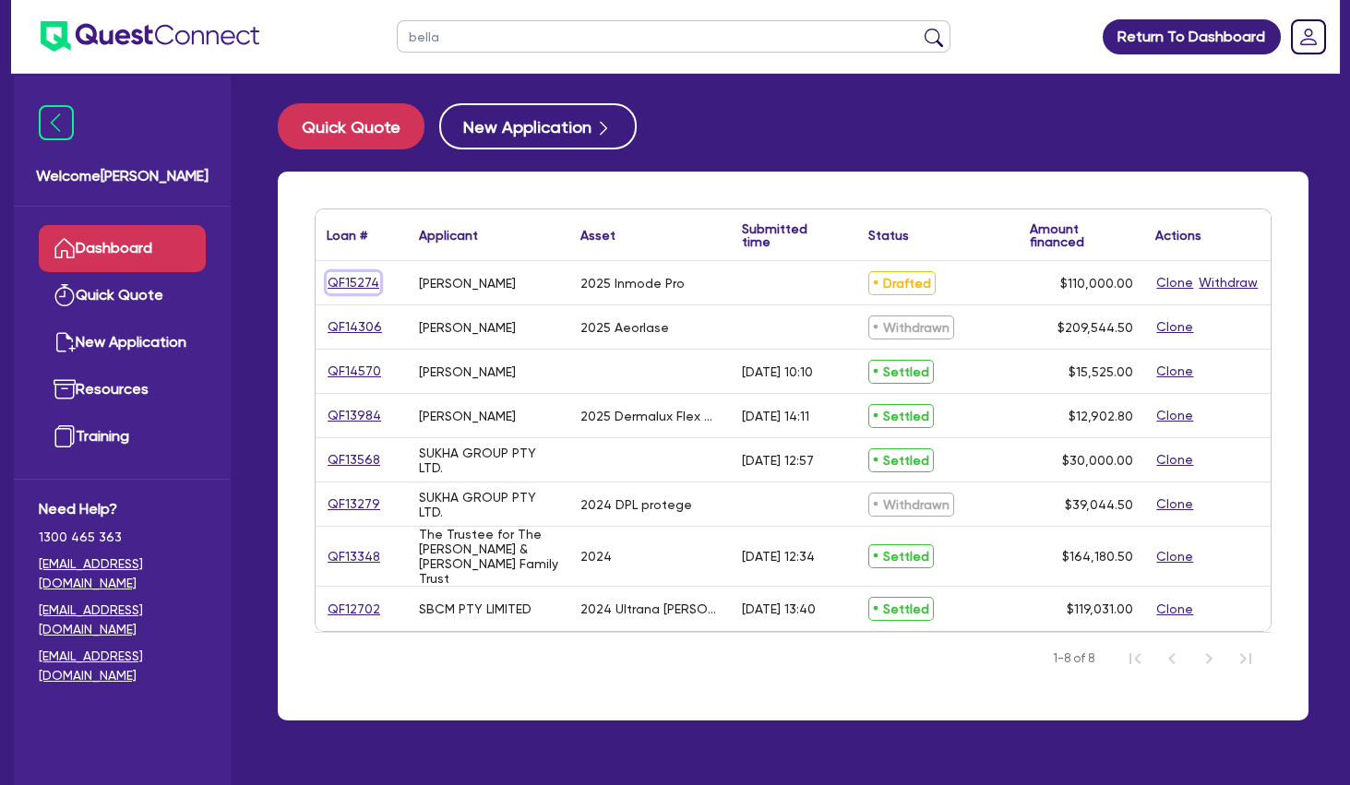
click at [365, 281] on link "QF15274" at bounding box center [354, 282] width 54 height 21
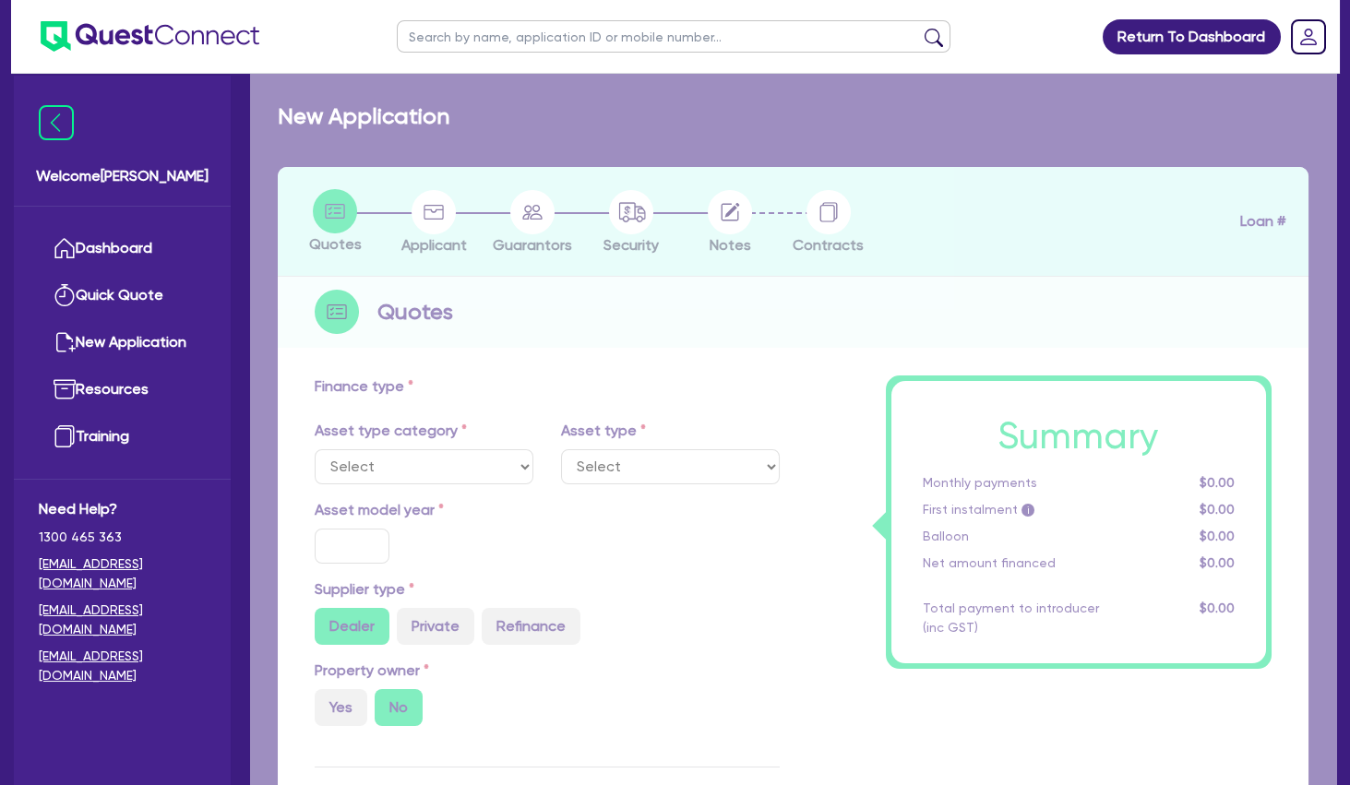
select select "SECONDARY_ASSETS"
type input "2025"
radio input "true"
type input "110,000"
type input "5"
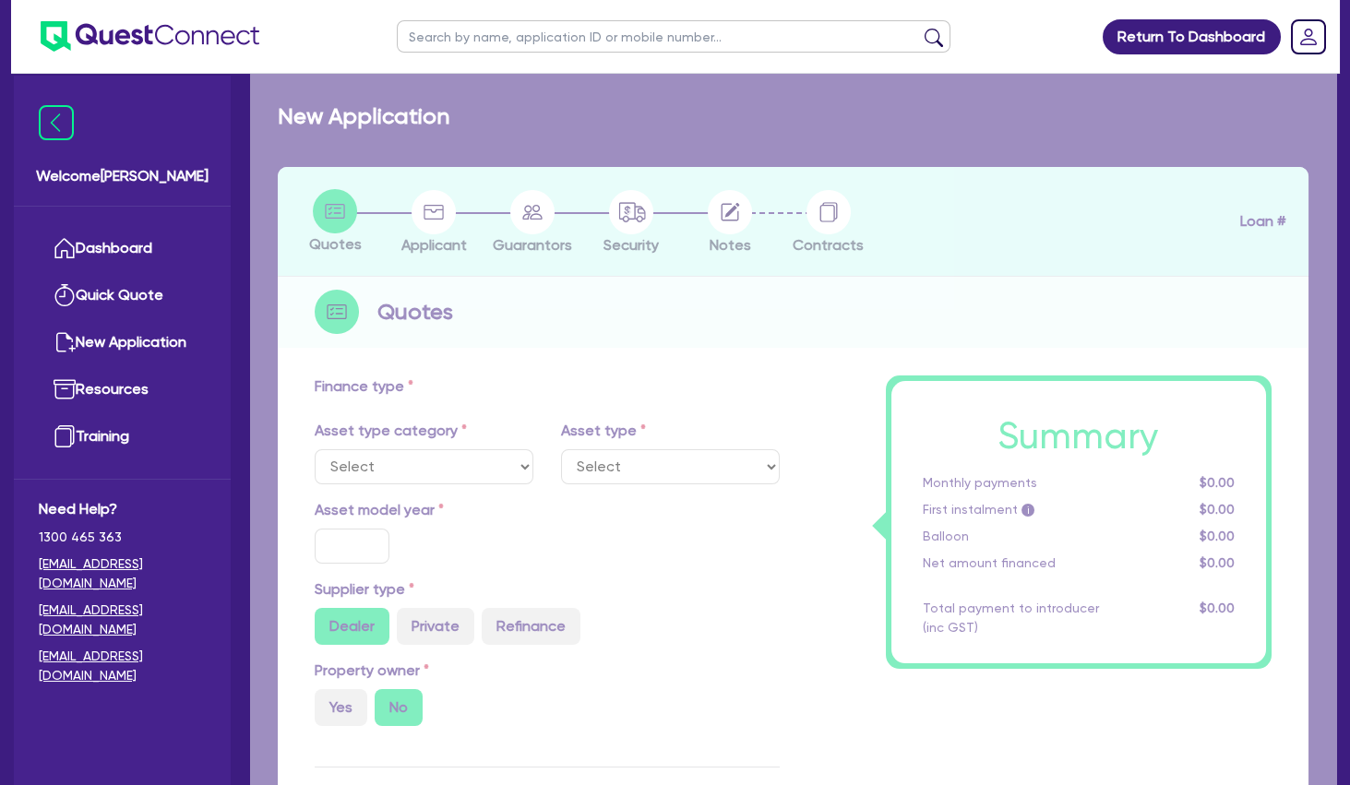
type input "5,500"
type input "7.49"
select select "MEDICAL_DENTAL_LABORATORY_EQUIPMENT"
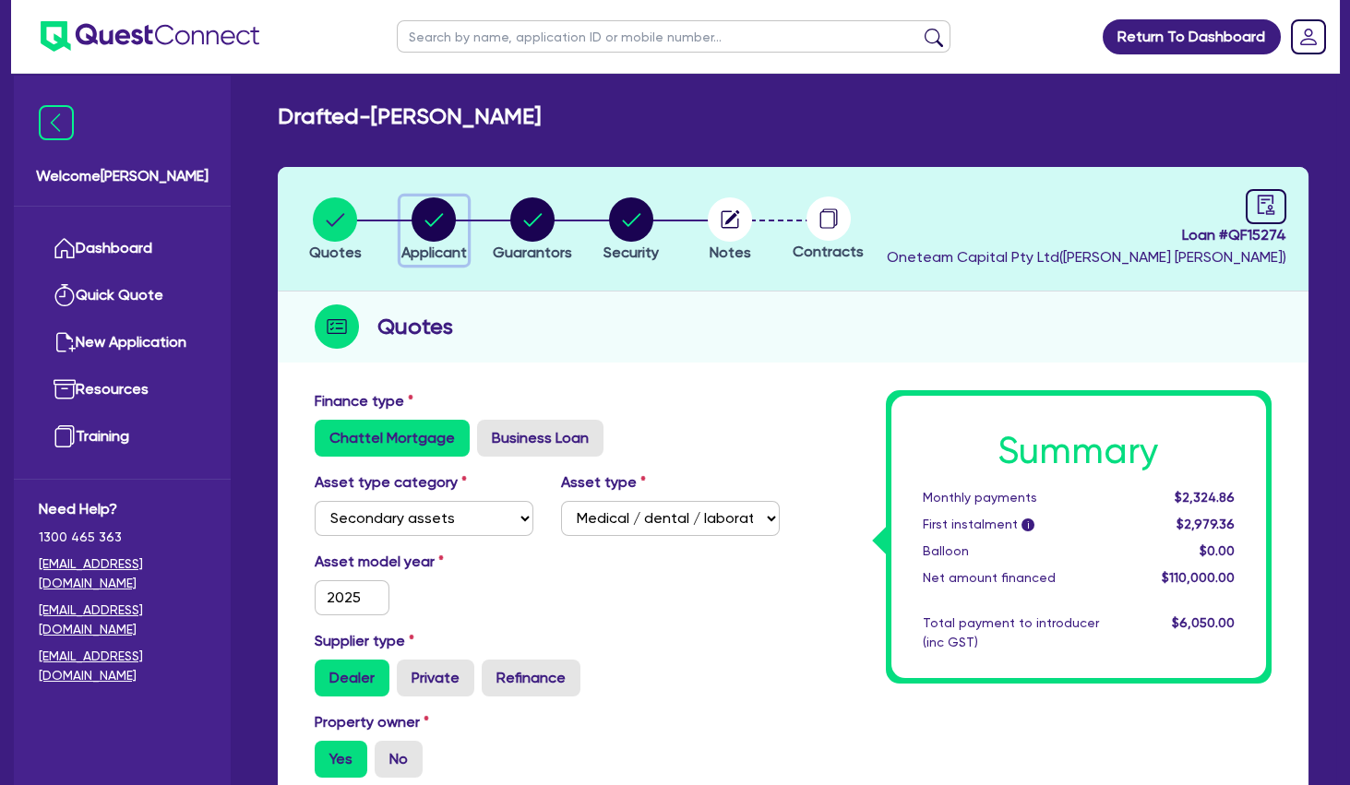
click at [440, 221] on circle "button" at bounding box center [434, 219] width 44 height 44
select select "SOLE_TRADER"
select select "HEALTH_BEAUTY"
select select "HAIR_BEAUTY_SALONS"
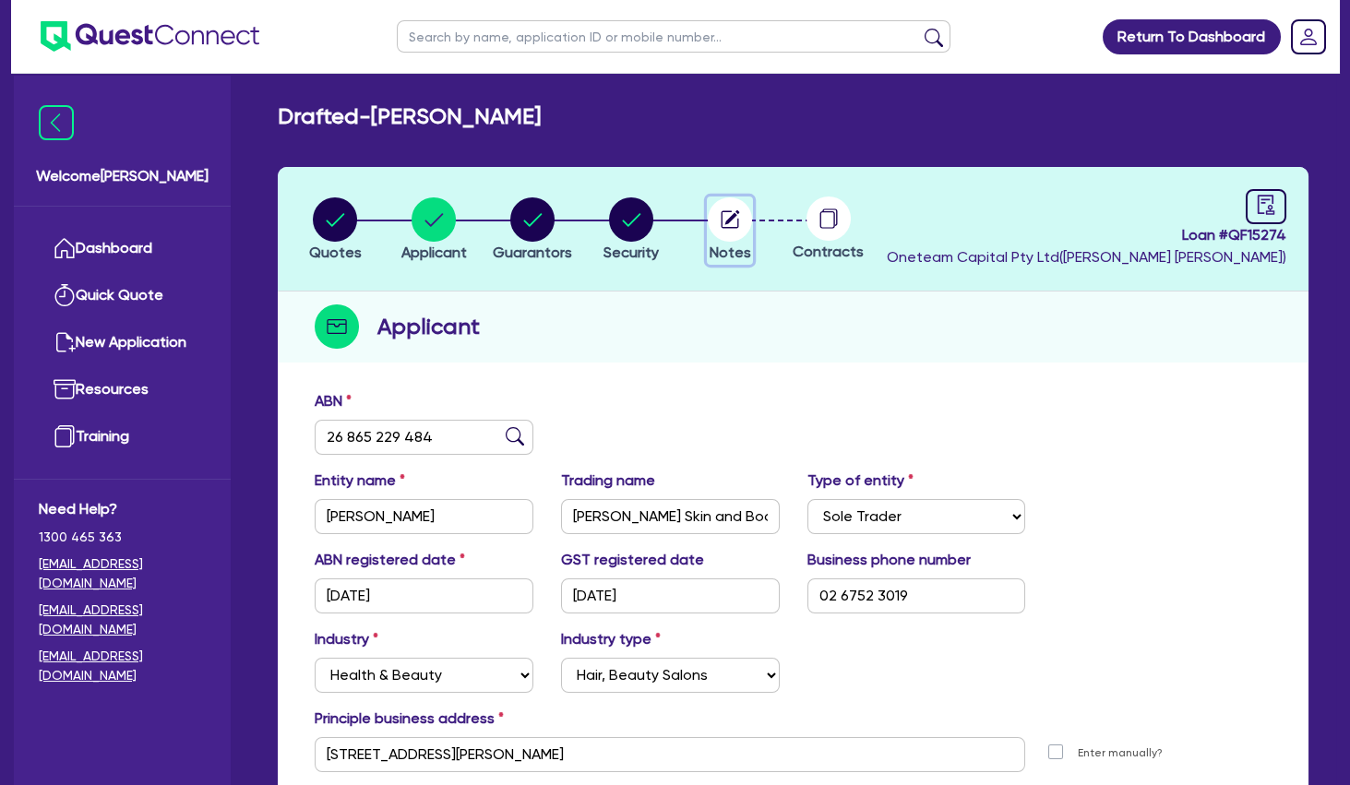
click at [737, 219] on circle "button" at bounding box center [730, 219] width 44 height 44
select select "Other"
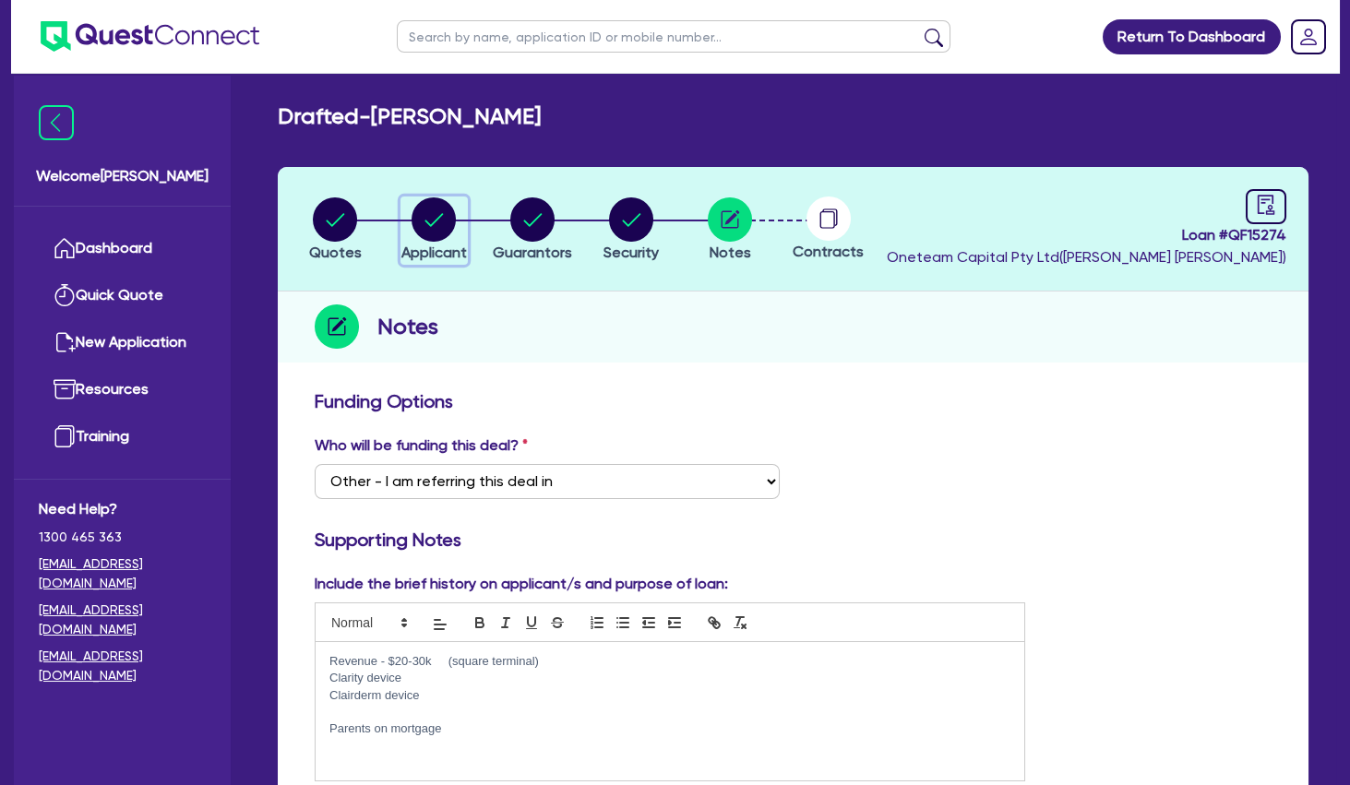
click at [436, 223] on circle "button" at bounding box center [434, 219] width 44 height 44
select select "SOLE_TRADER"
select select "HEALTH_BEAUTY"
select select "HAIR_BEAUTY_SALONS"
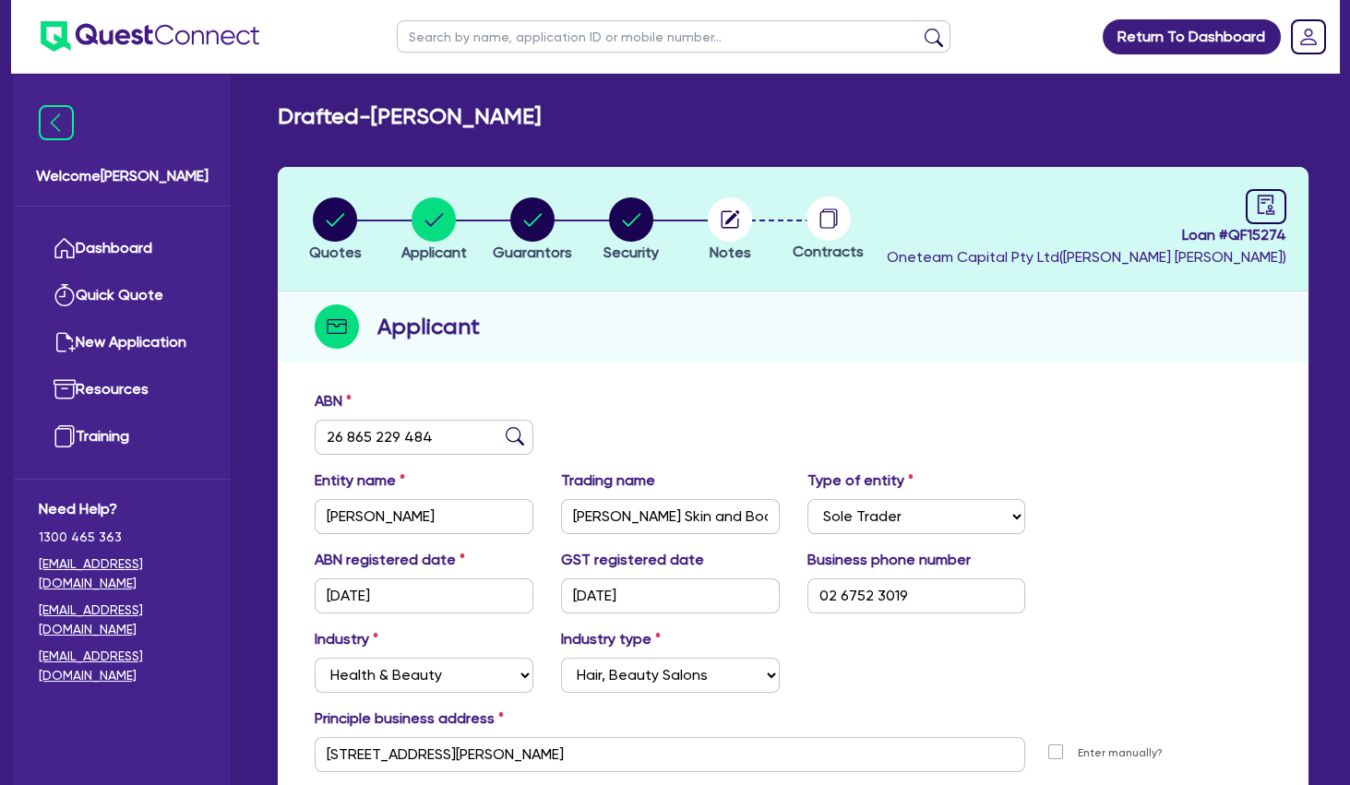
click at [513, 38] on input "text" at bounding box center [674, 36] width 554 height 32
type input "dia"
click button "submit" at bounding box center [934, 41] width 30 height 26
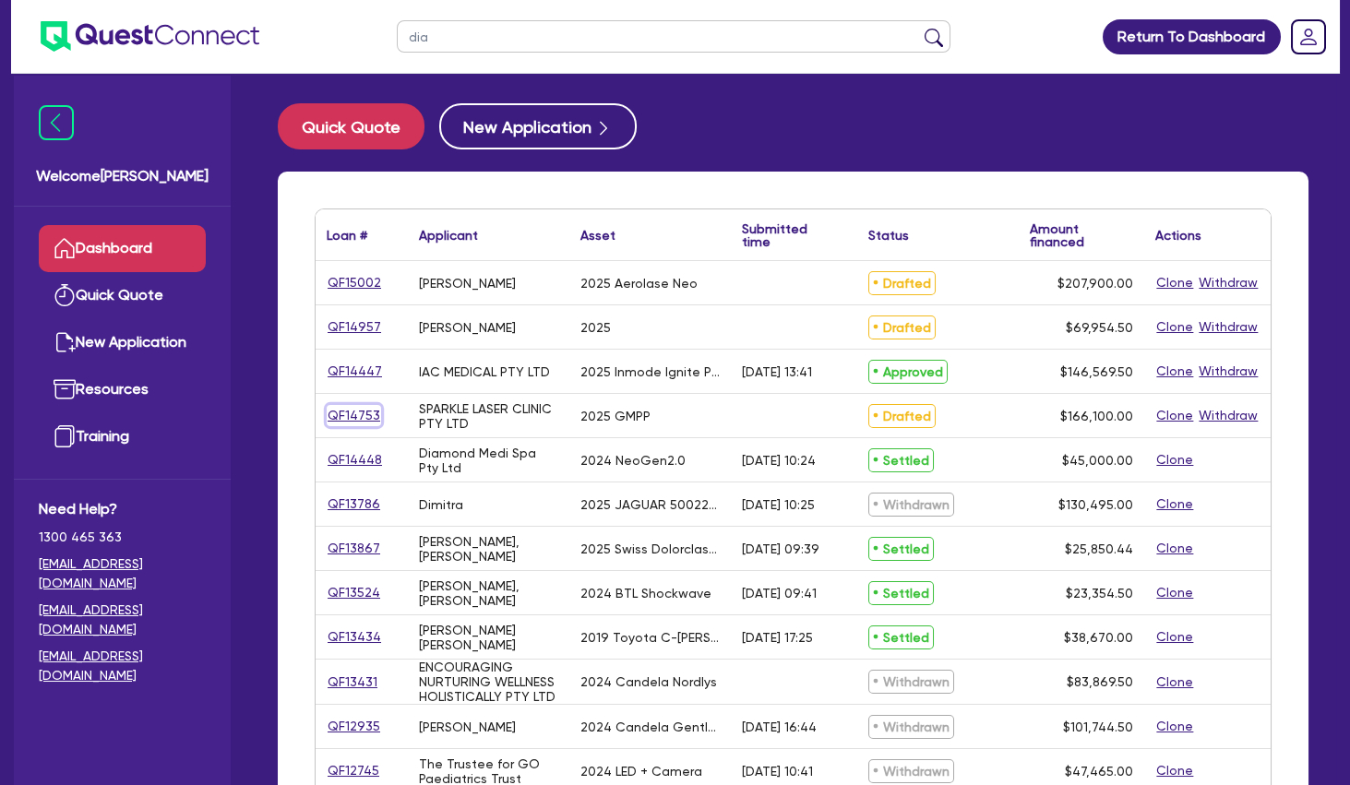
click at [351, 425] on link "QF14753" at bounding box center [354, 415] width 54 height 21
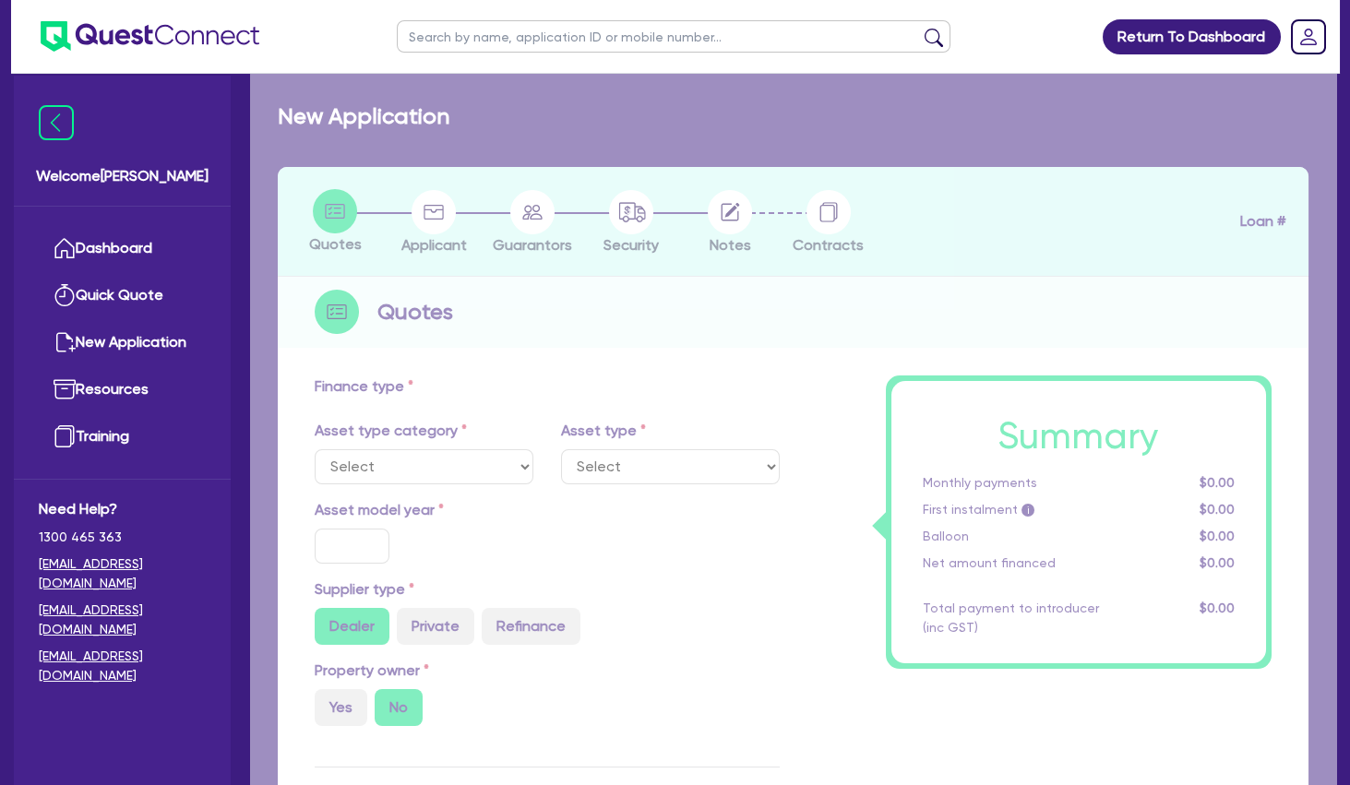
select select "SECONDARY_ASSETS"
type input "2025"
type input "166,100"
type input "4"
type input "6,644"
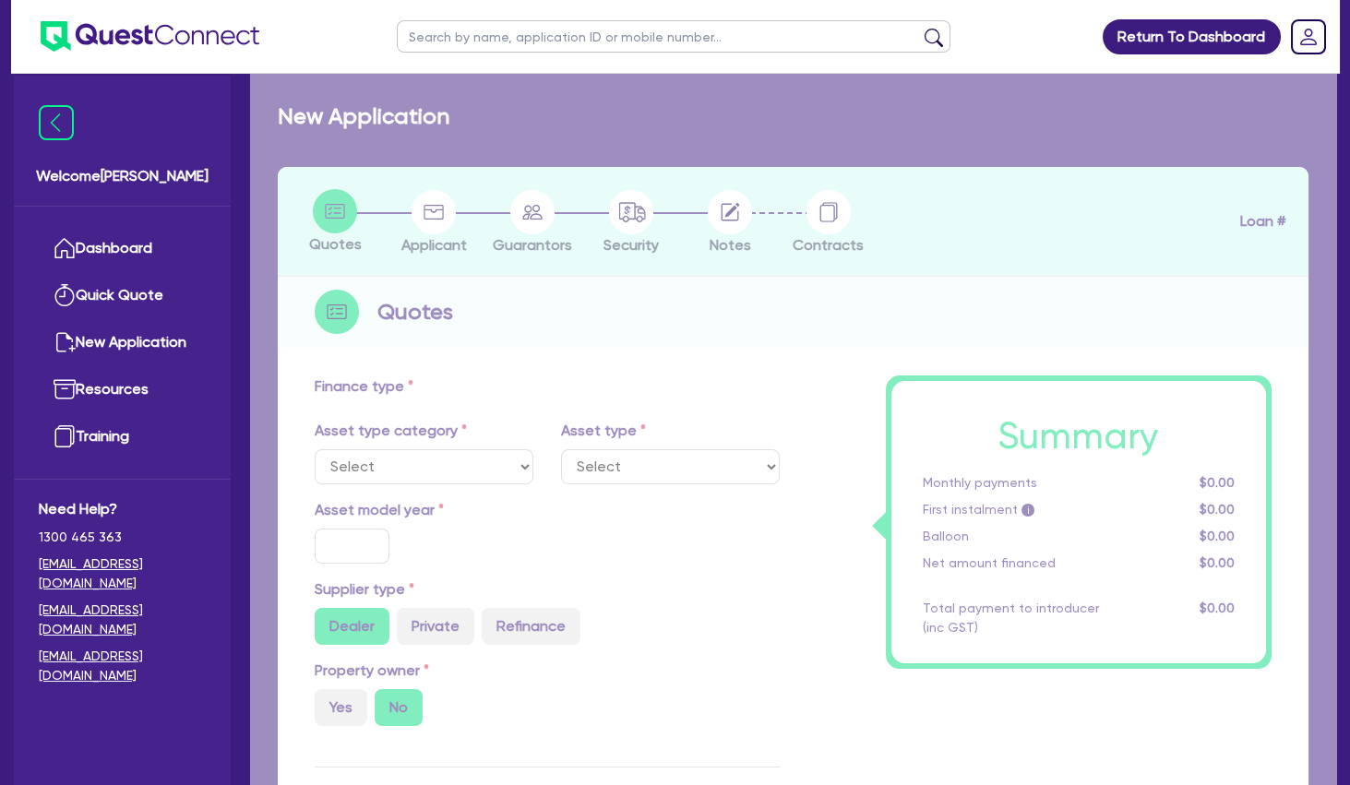
radio input "true"
type input "8.99"
type input "649"
type input "900"
select select "MEDICAL_DENTAL_LABORATORY_EQUIPMENT"
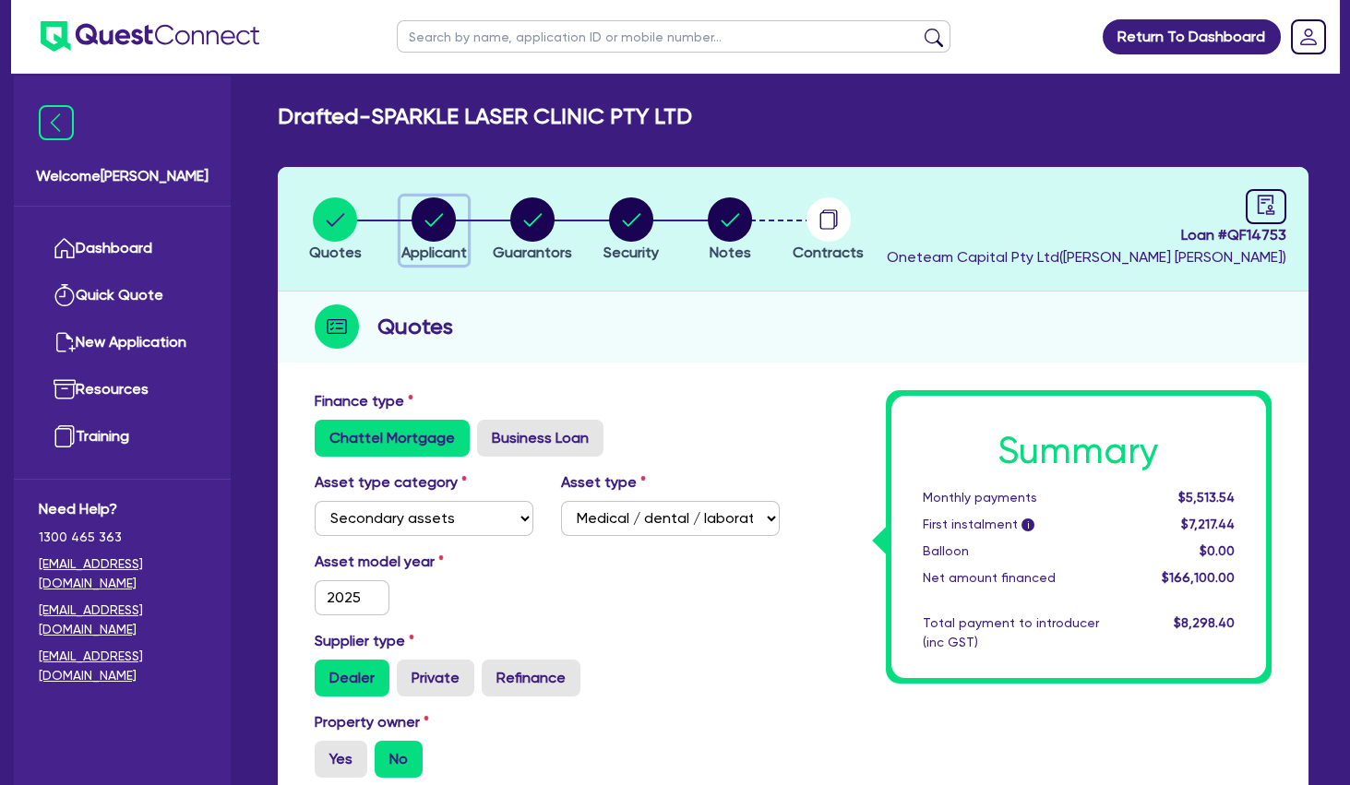
click at [425, 227] on circle "button" at bounding box center [434, 219] width 44 height 44
select select "COMPANY"
select select "HEALTH_BEAUTY"
select select "HAIR_BEAUTY_SALONS"
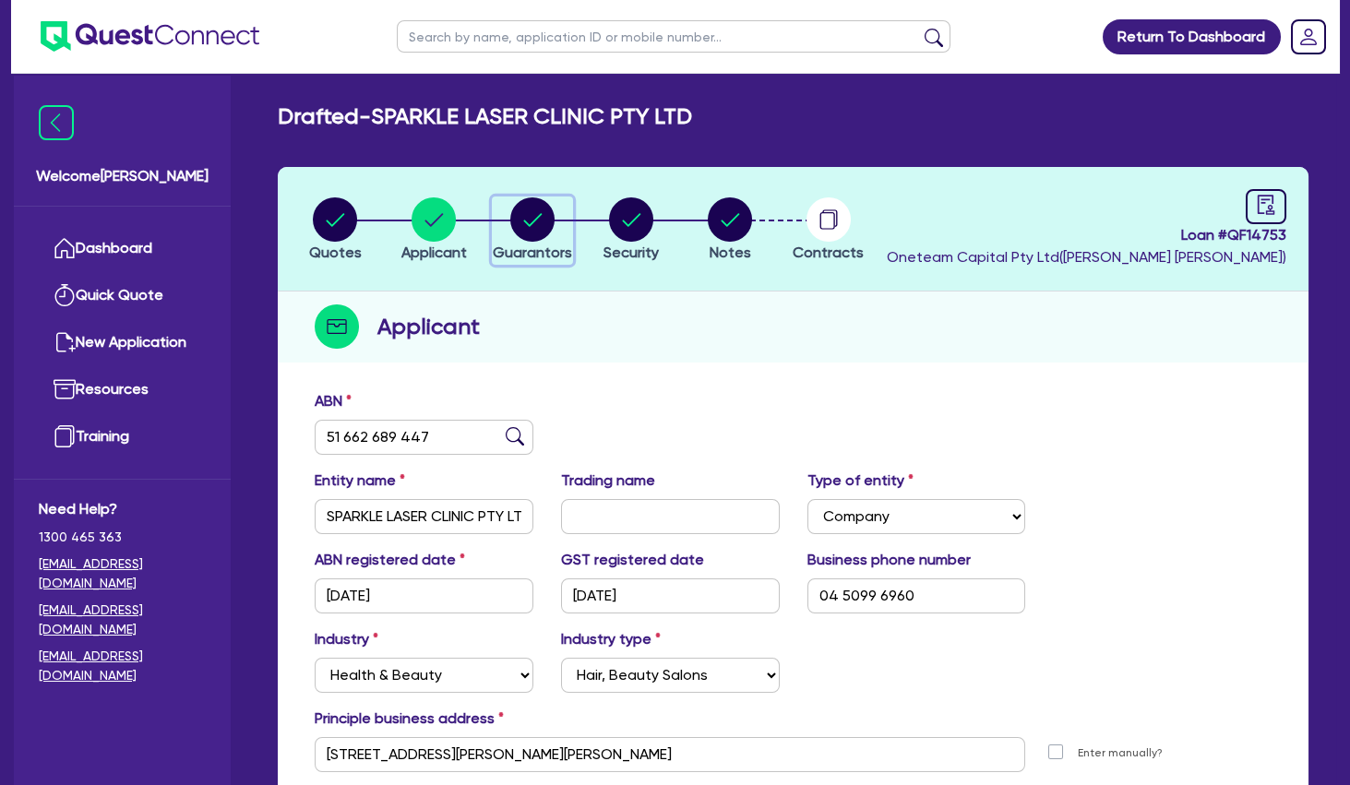
click at [531, 228] on circle "button" at bounding box center [532, 219] width 44 height 44
select select "MR"
select select "[GEOGRAPHIC_DATA]"
select select "MARRIED"
select select "PROPERTY"
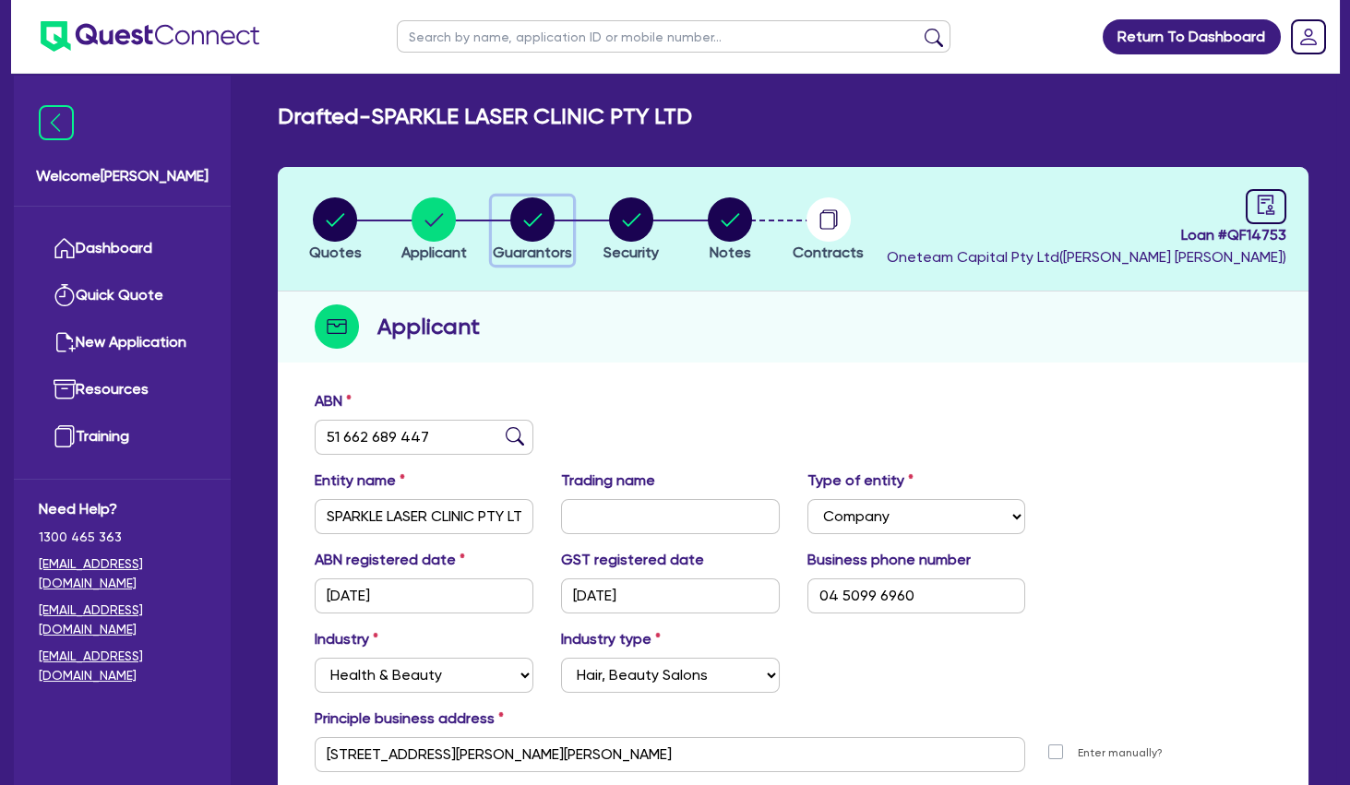
select select "VEHICLE"
select select "CASH"
select select "HOUSEHOLD_PERSONAL"
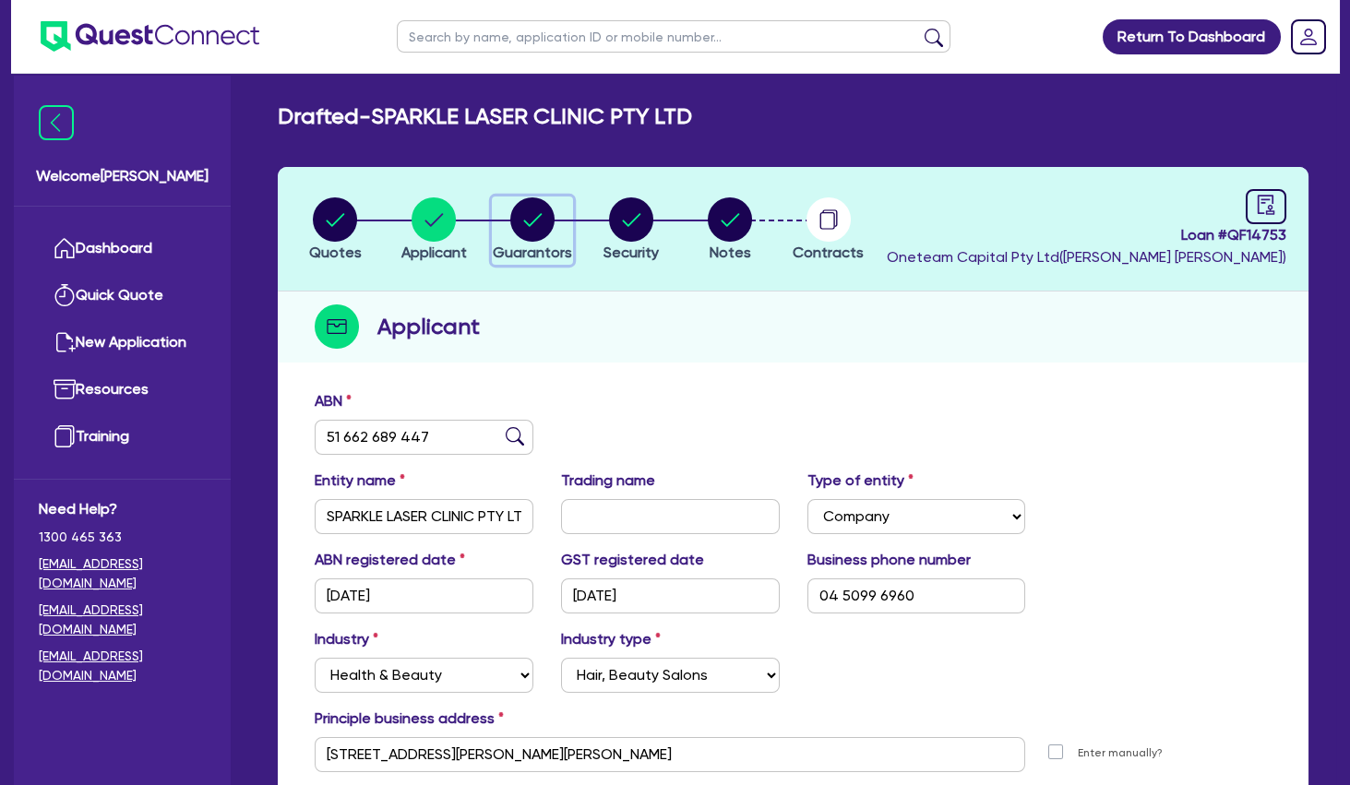
select select "OTHER"
select select "MORTGAGE"
select select "VEHICLE_LOAN"
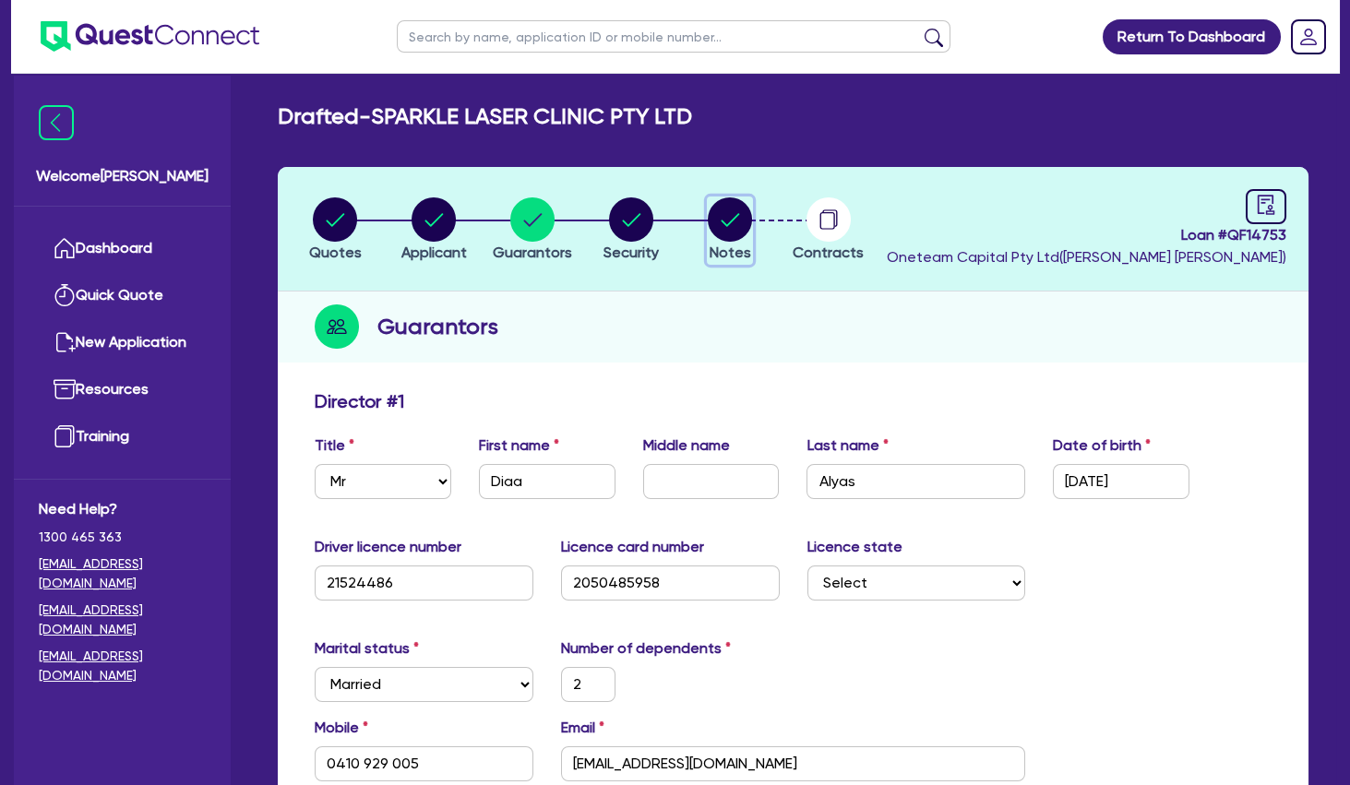
click at [719, 221] on circle "button" at bounding box center [730, 219] width 44 height 44
select select "Other"
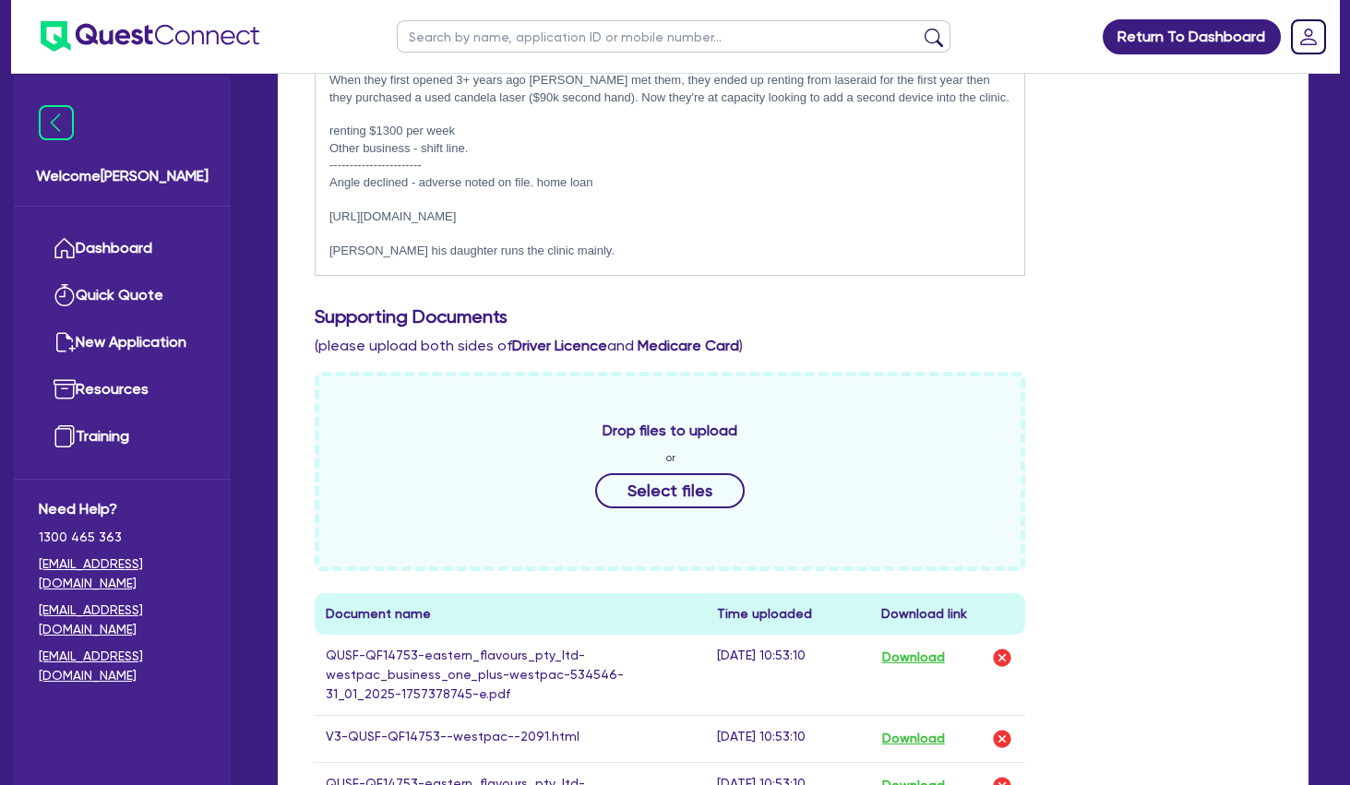
scroll to position [1096, 0]
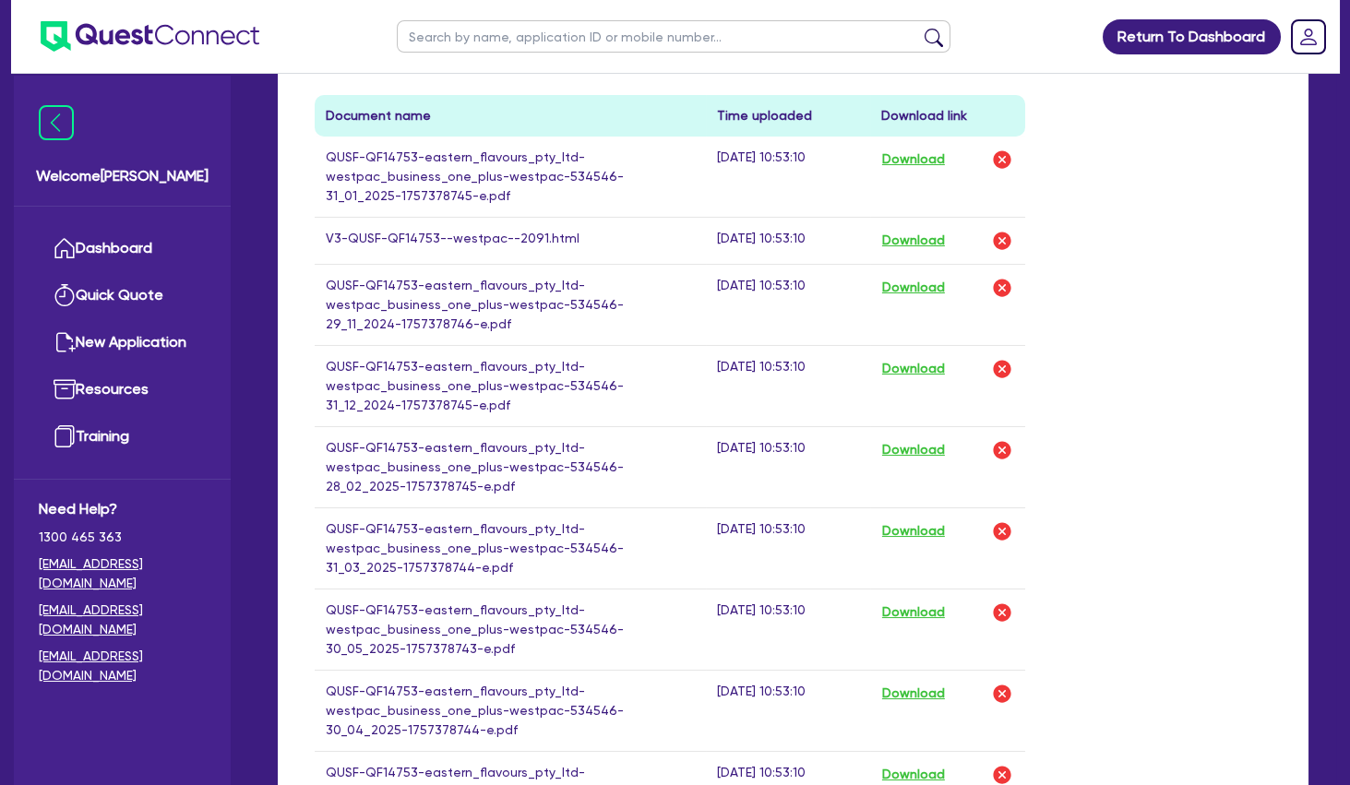
click at [504, 274] on td "QUSF-QF14753-eastern_flavours_pty_ltd-westpac_business_one_plus-westpac-534546-…" at bounding box center [510, 304] width 391 height 81
click at [486, 280] on td "QUSF-QF14753-eastern_flavours_pty_ltd-westpac_business_one_plus-westpac-534546-…" at bounding box center [510, 304] width 391 height 81
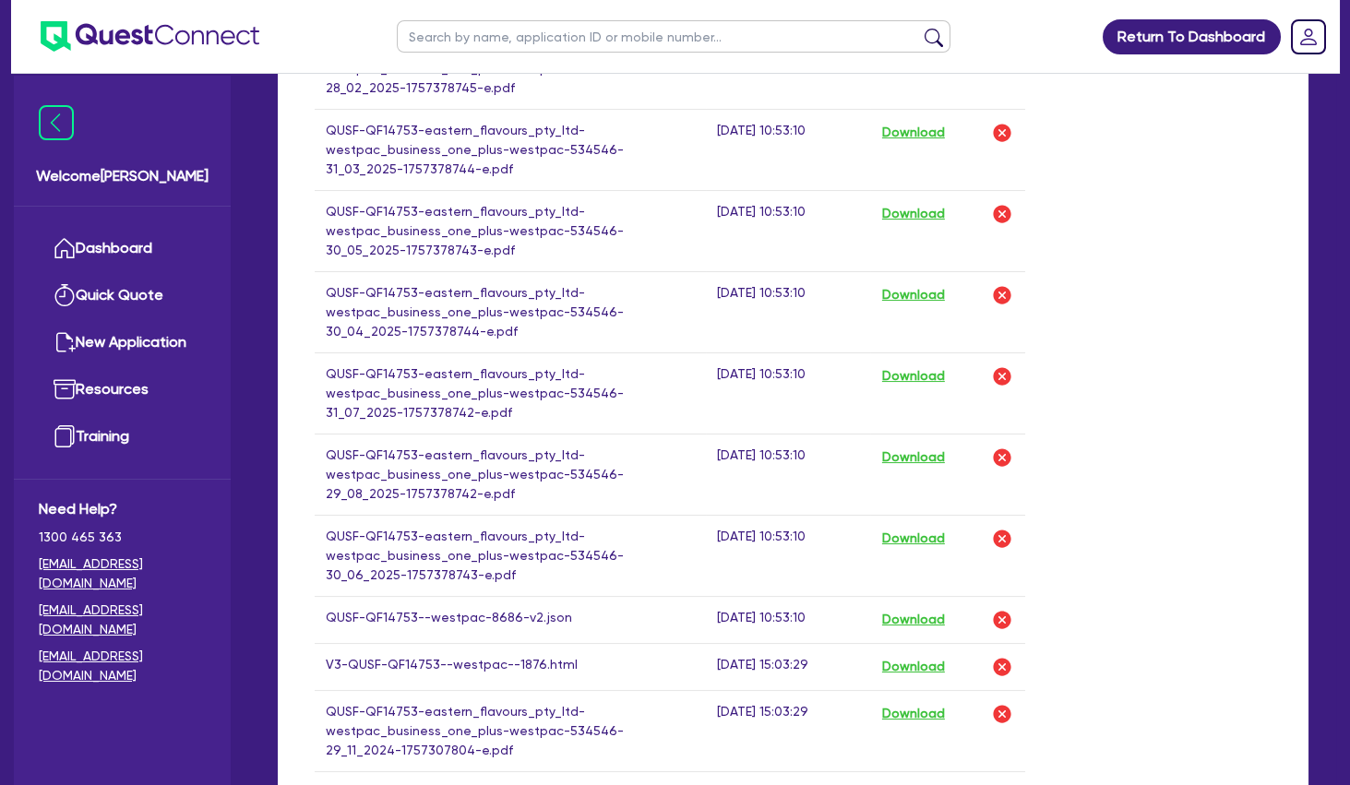
scroll to position [1794, 0]
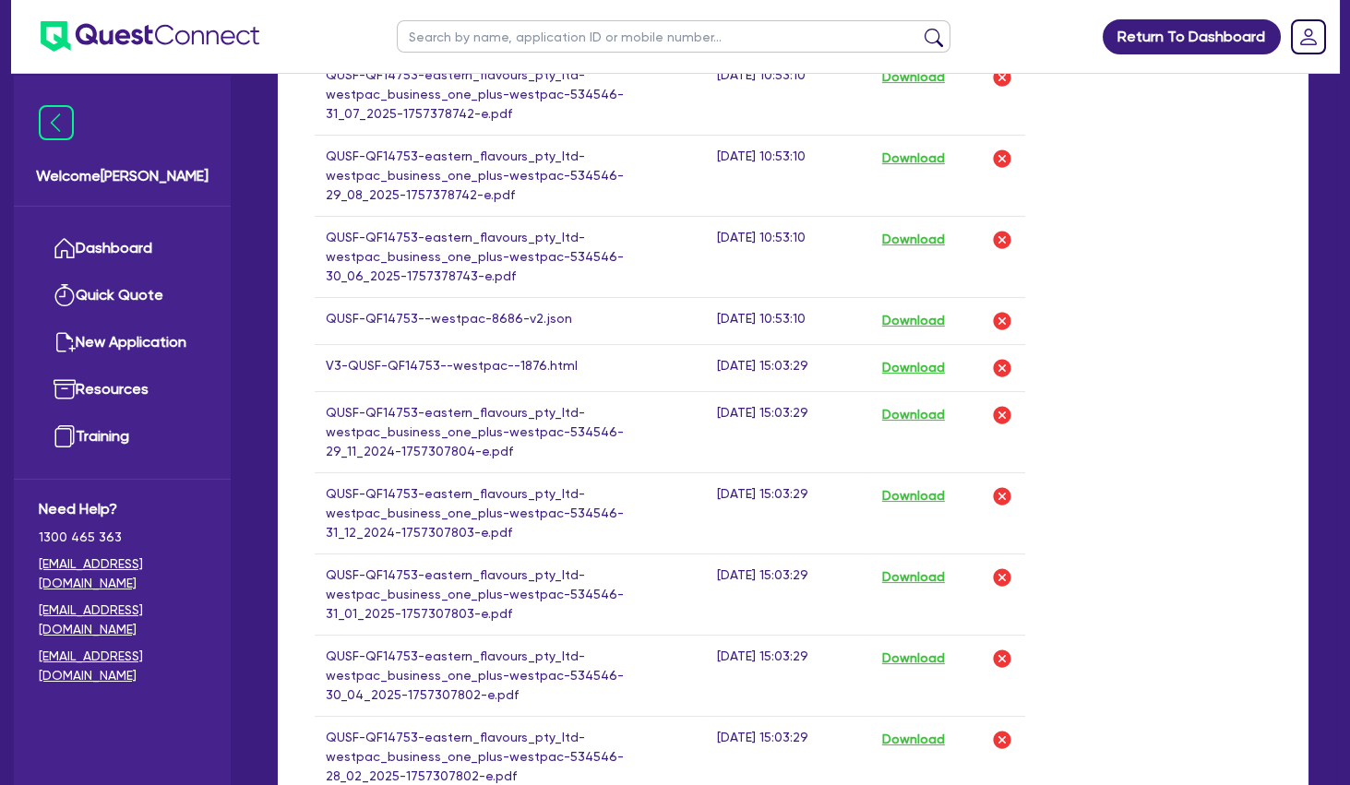
click at [445, 483] on td "QUSF-QF14753-eastern_flavours_pty_ltd-westpac_business_one_plus-westpac-534546-…" at bounding box center [510, 512] width 391 height 81
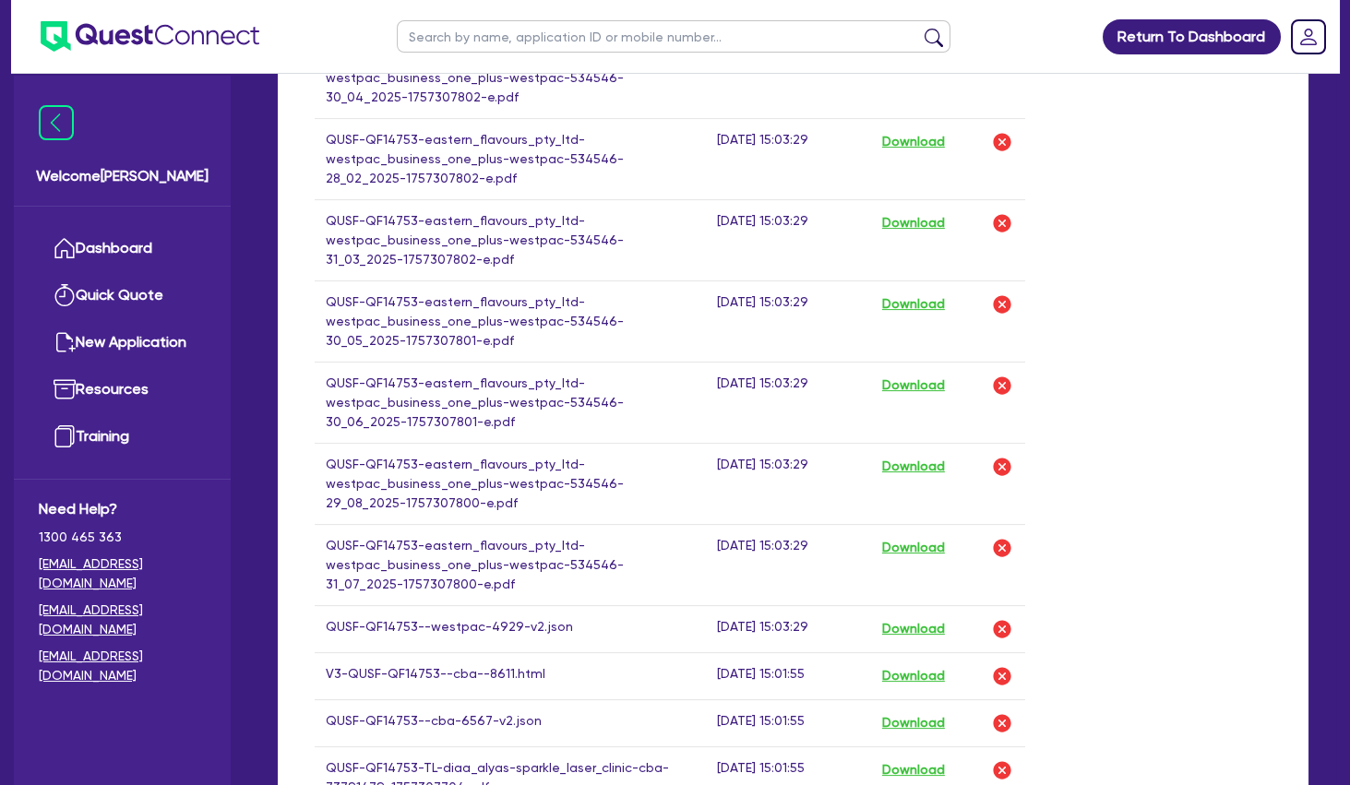
scroll to position [2591, 0]
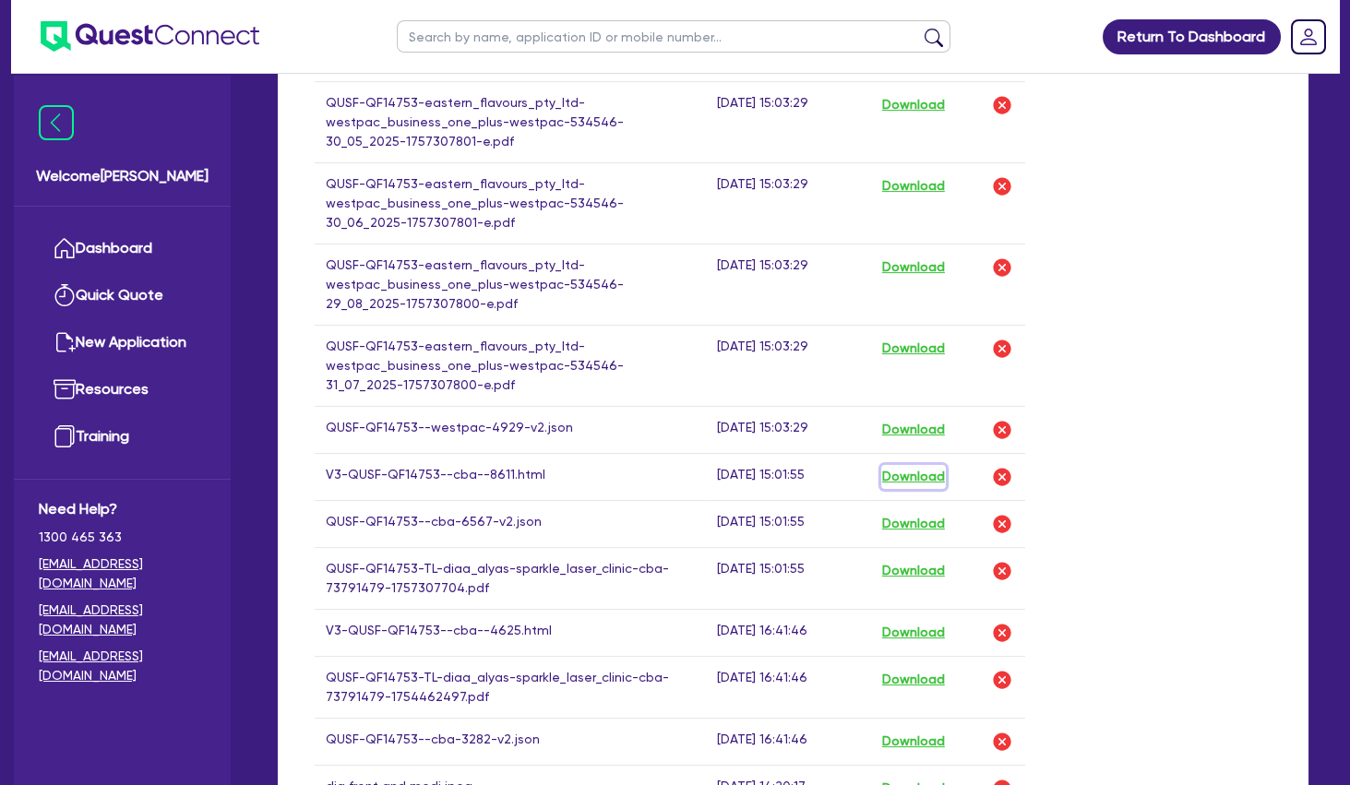
click at [926, 472] on button "Download" at bounding box center [913, 477] width 65 height 24
click at [456, 468] on td "V3-QUSF-QF14753--cba--8611.html" at bounding box center [510, 476] width 391 height 47
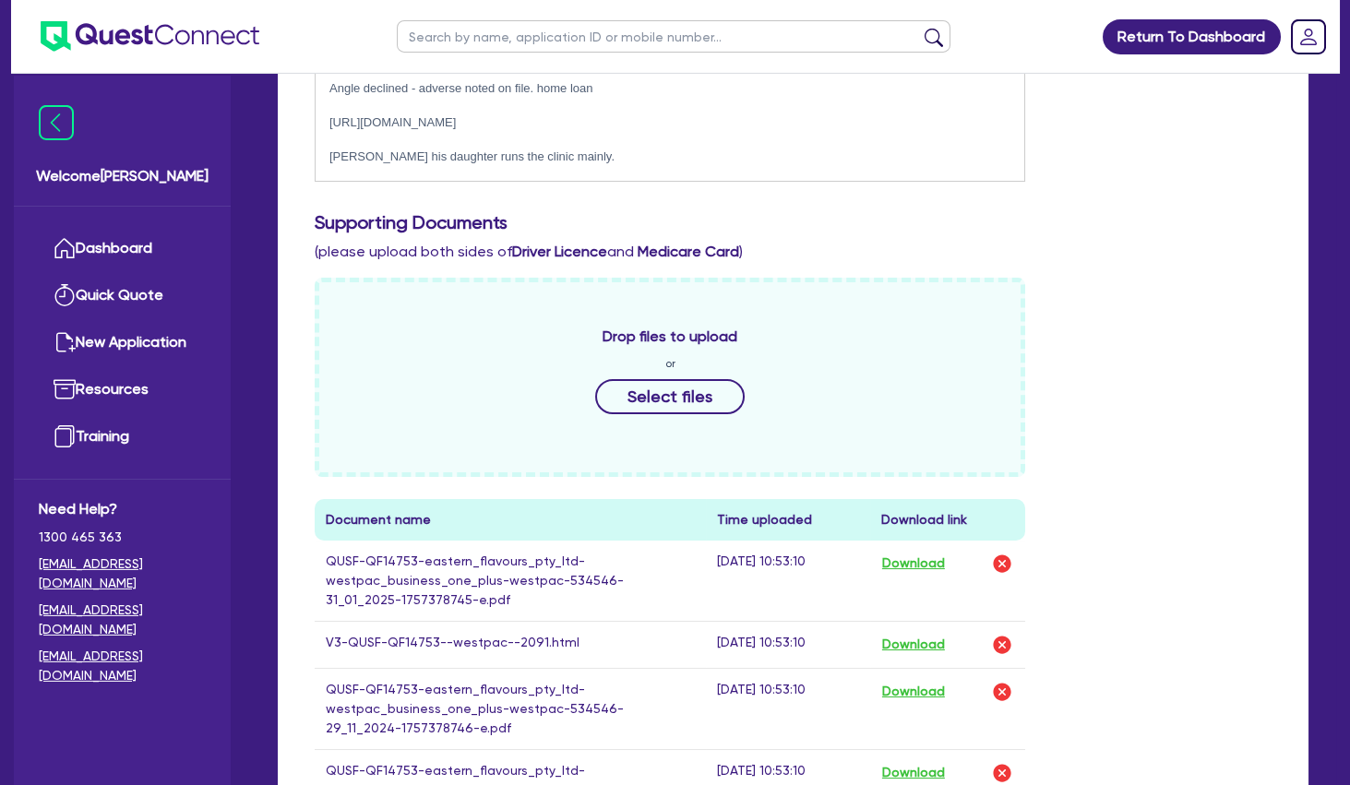
scroll to position [797, 0]
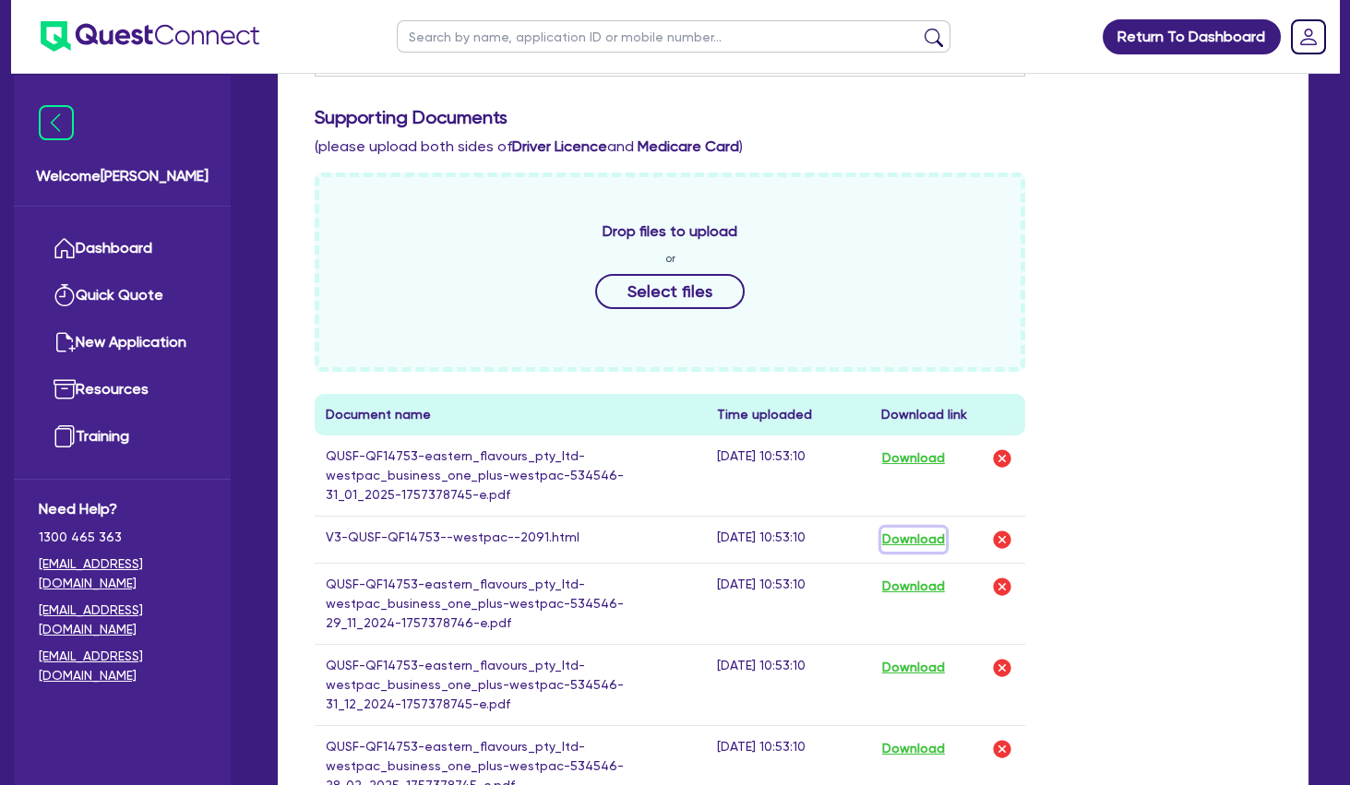
click at [910, 536] on button "Download" at bounding box center [913, 540] width 65 height 24
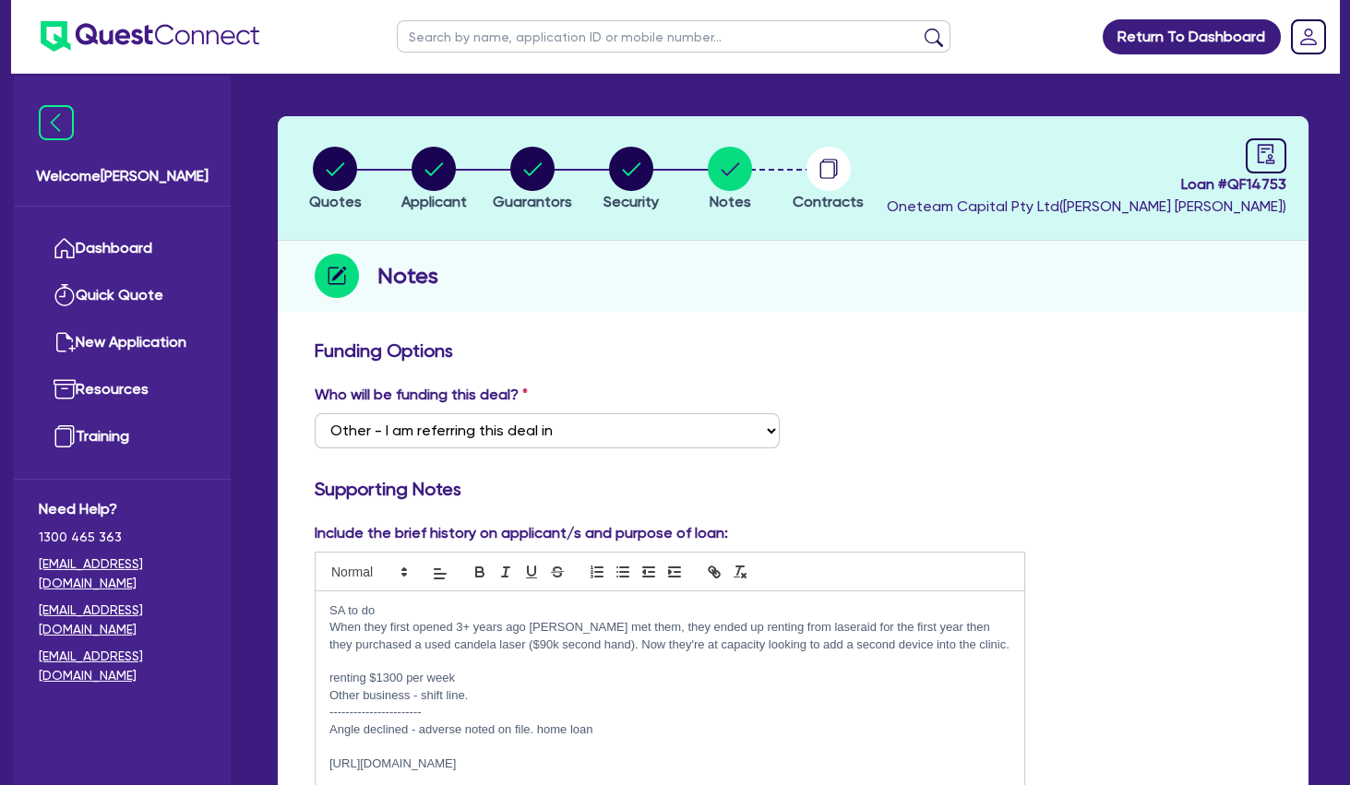
scroll to position [49, 0]
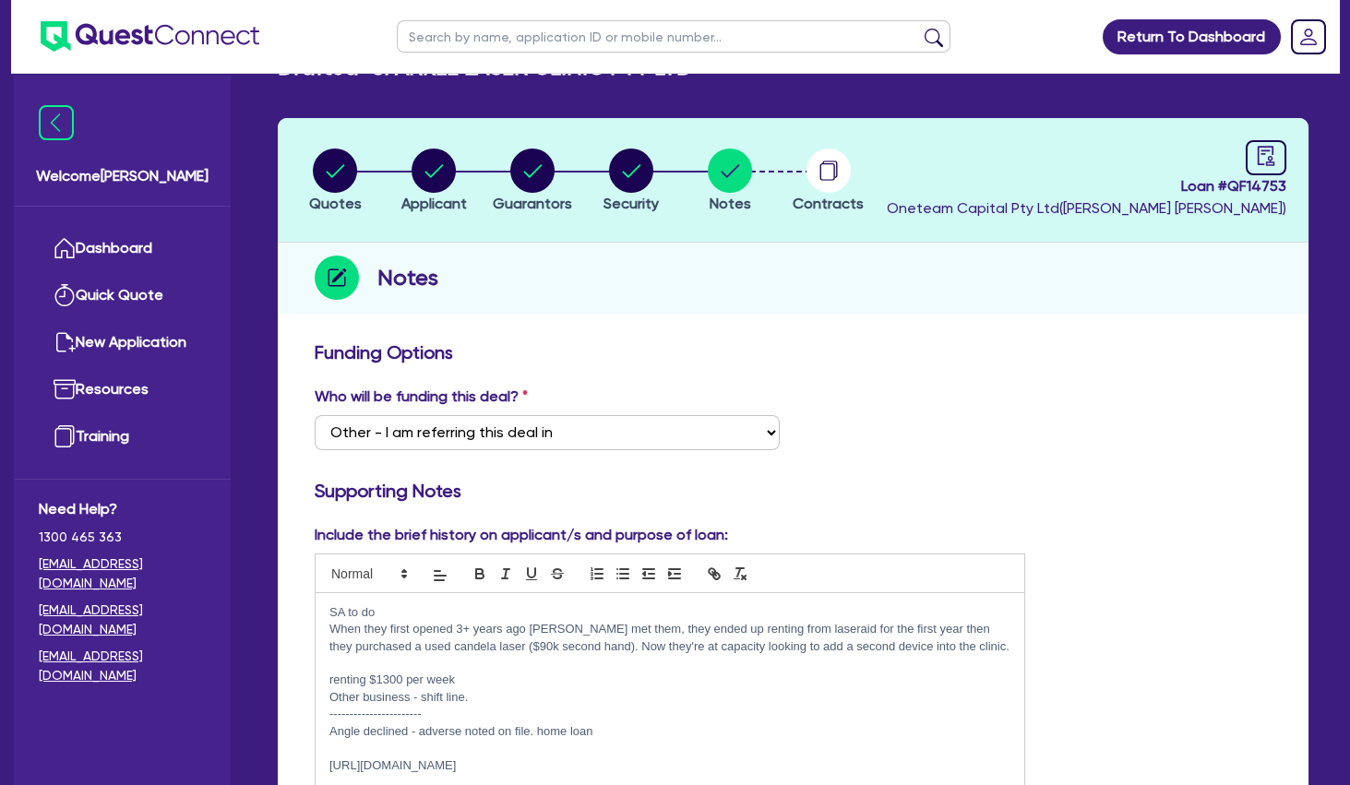
click at [388, 677] on p "renting $1300 per week" at bounding box center [669, 680] width 681 height 17
click at [486, 676] on p "renting $1400 per week" at bounding box center [669, 680] width 681 height 17
click at [524, 679] on p "renting $1400 per week now - [DATE]" at bounding box center [669, 680] width 681 height 17
click at [593, 677] on p "renting $1400 per week now - [DATE]" at bounding box center [669, 680] width 681 height 17
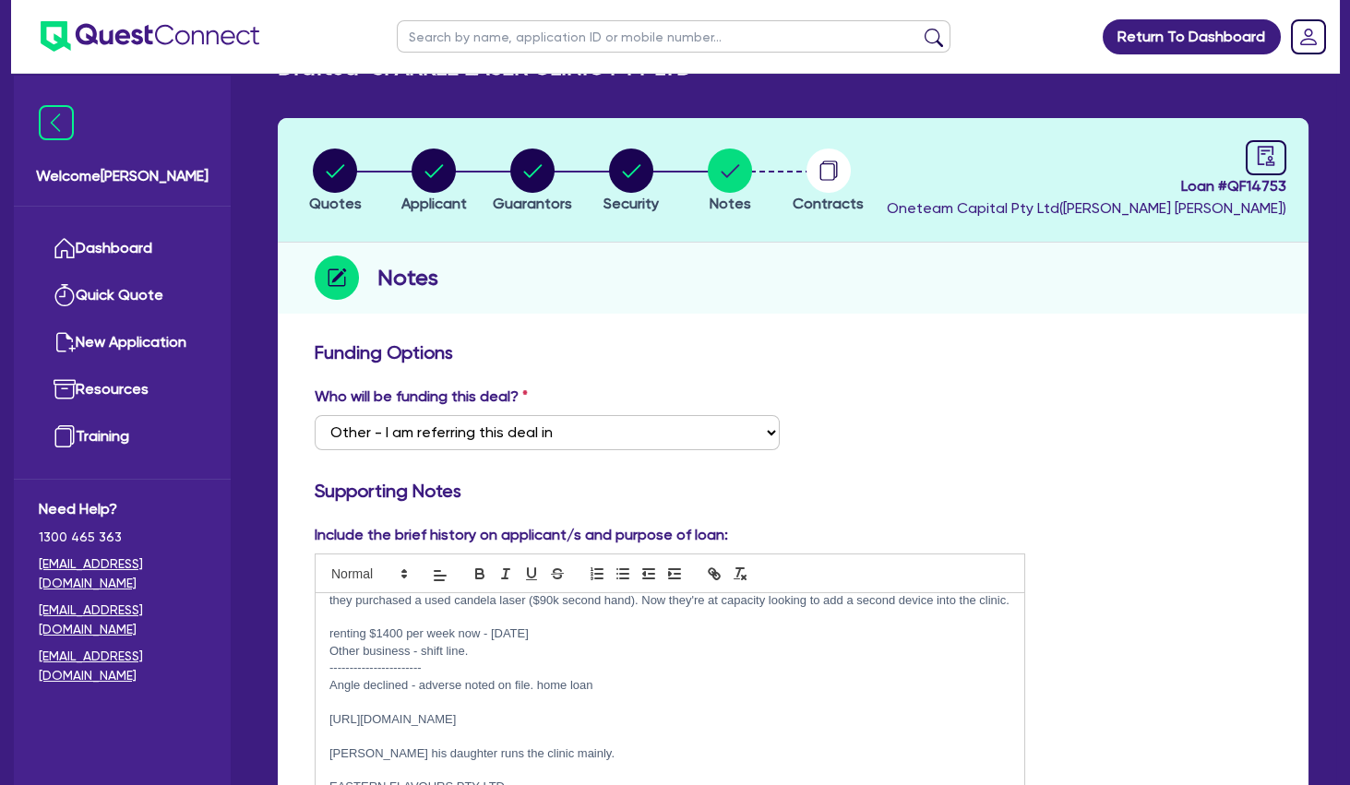
scroll to position [46, 0]
click at [560, 656] on p "Other business - shift line." at bounding box center [669, 651] width 681 height 17
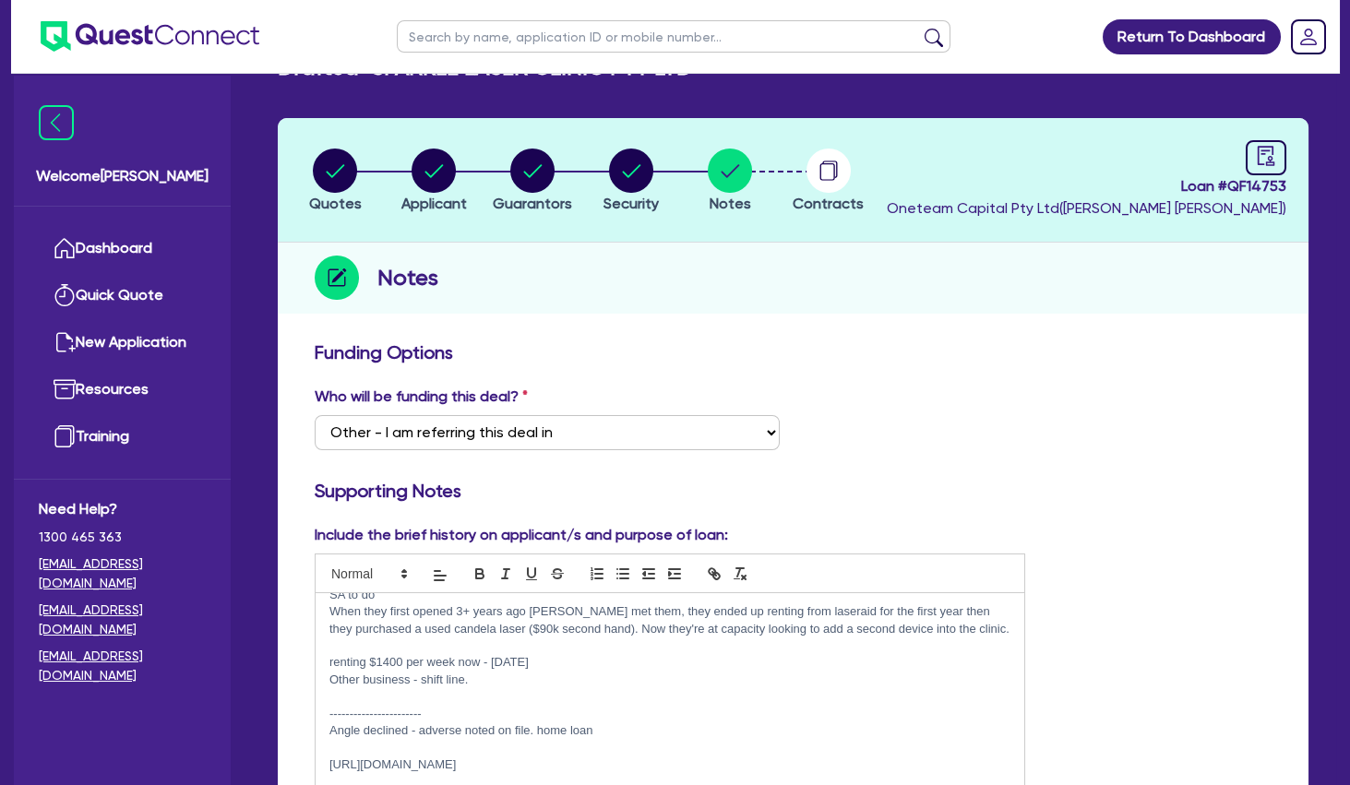
scroll to position [0, 0]
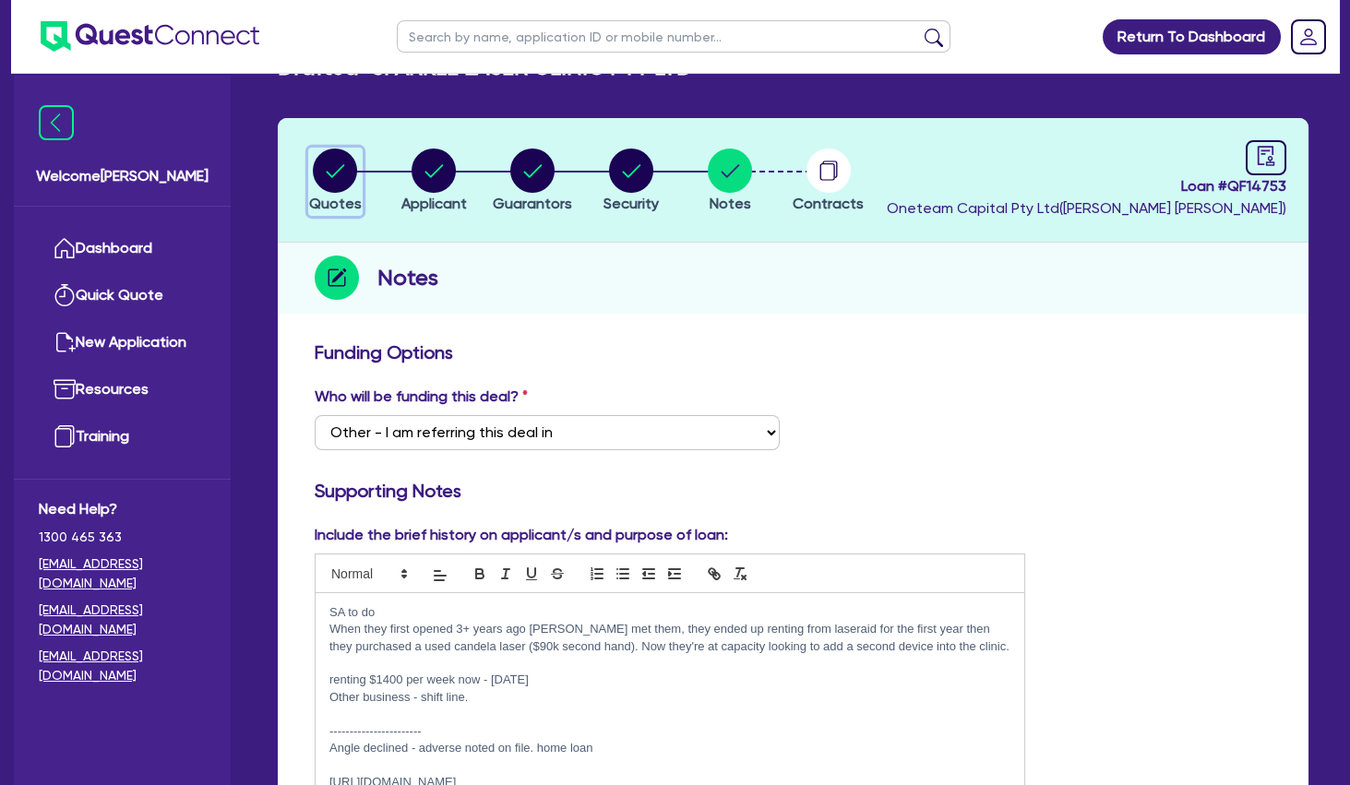
click at [343, 177] on circle "button" at bounding box center [335, 171] width 44 height 44
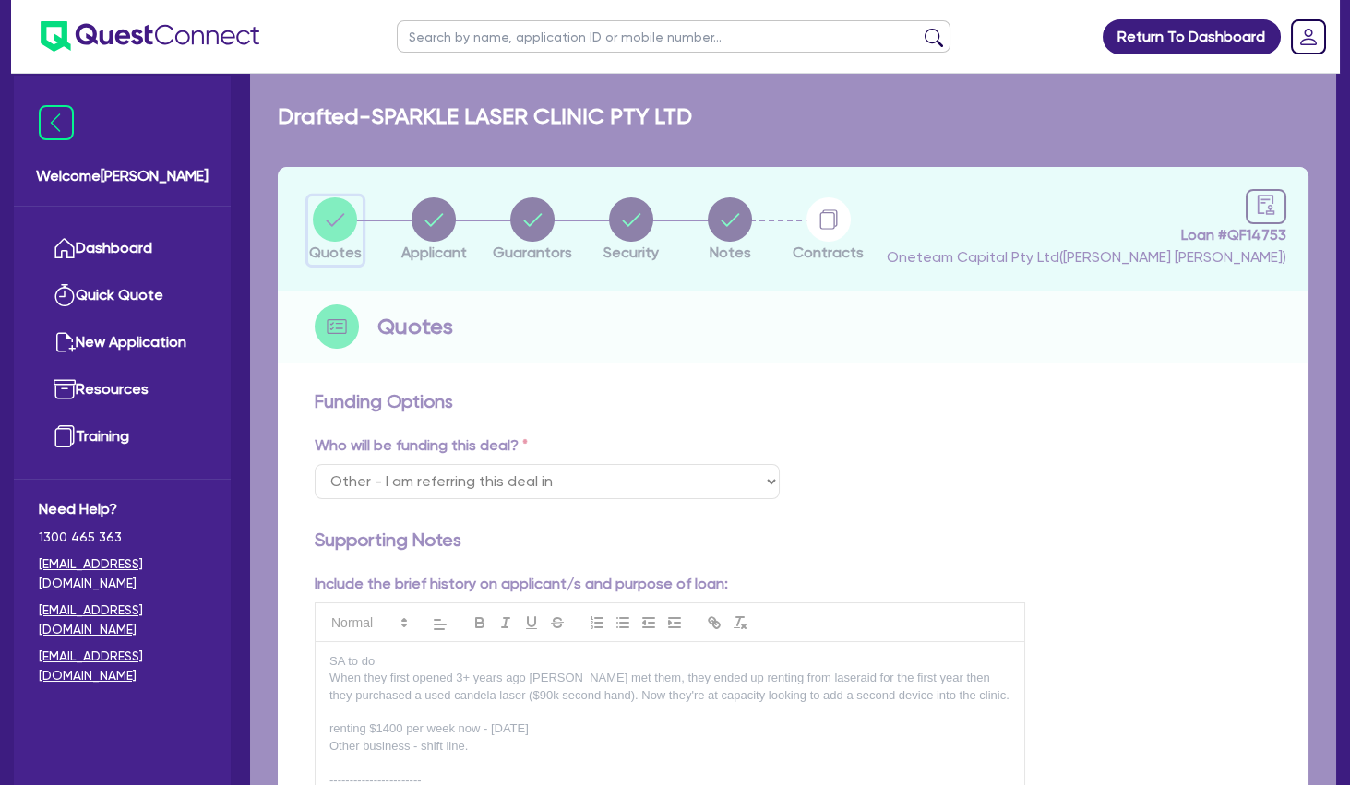
select select "SECONDARY_ASSETS"
select select "MEDICAL_DENTAL_LABORATORY_EQUIPMENT"
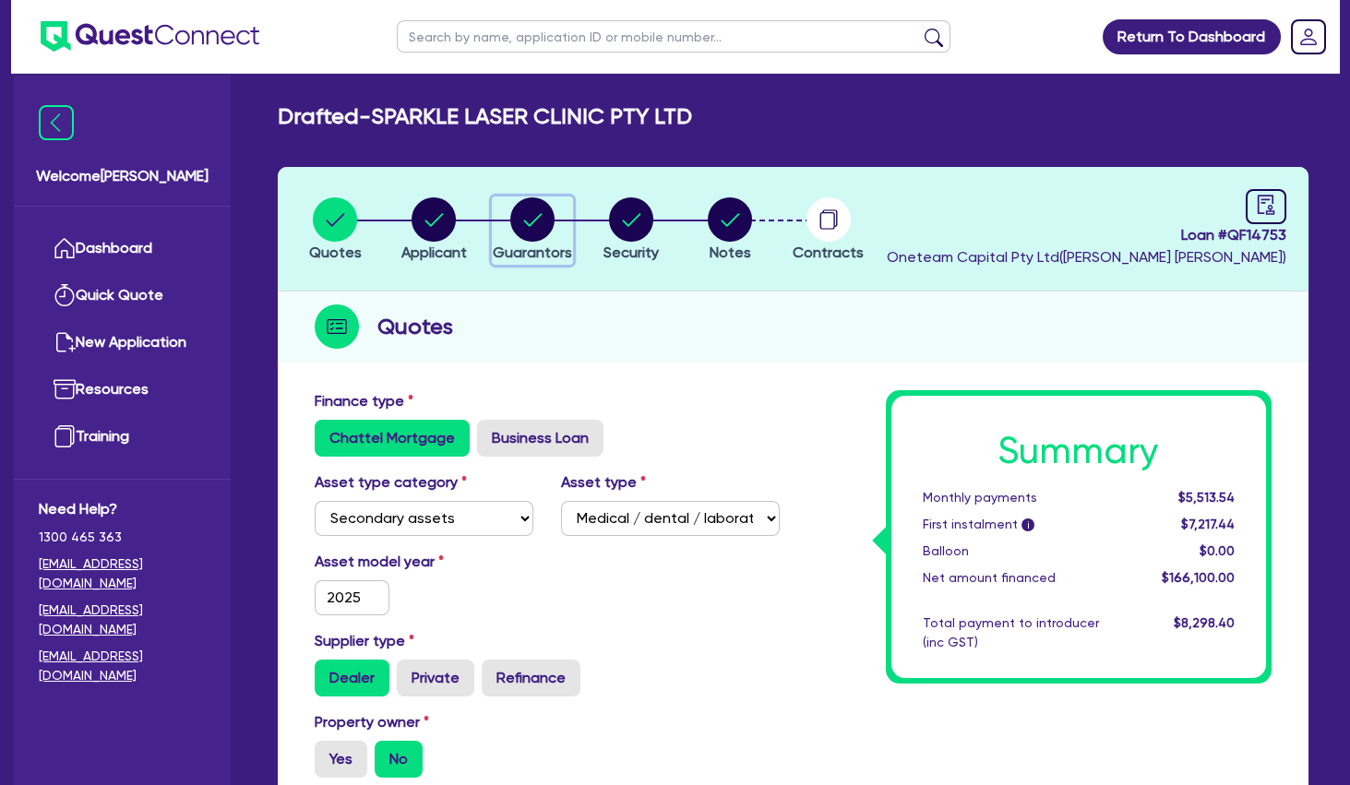
click at [536, 224] on circle "button" at bounding box center [532, 219] width 44 height 44
select select "MR"
select select "[GEOGRAPHIC_DATA]"
select select "MARRIED"
select select "PROPERTY"
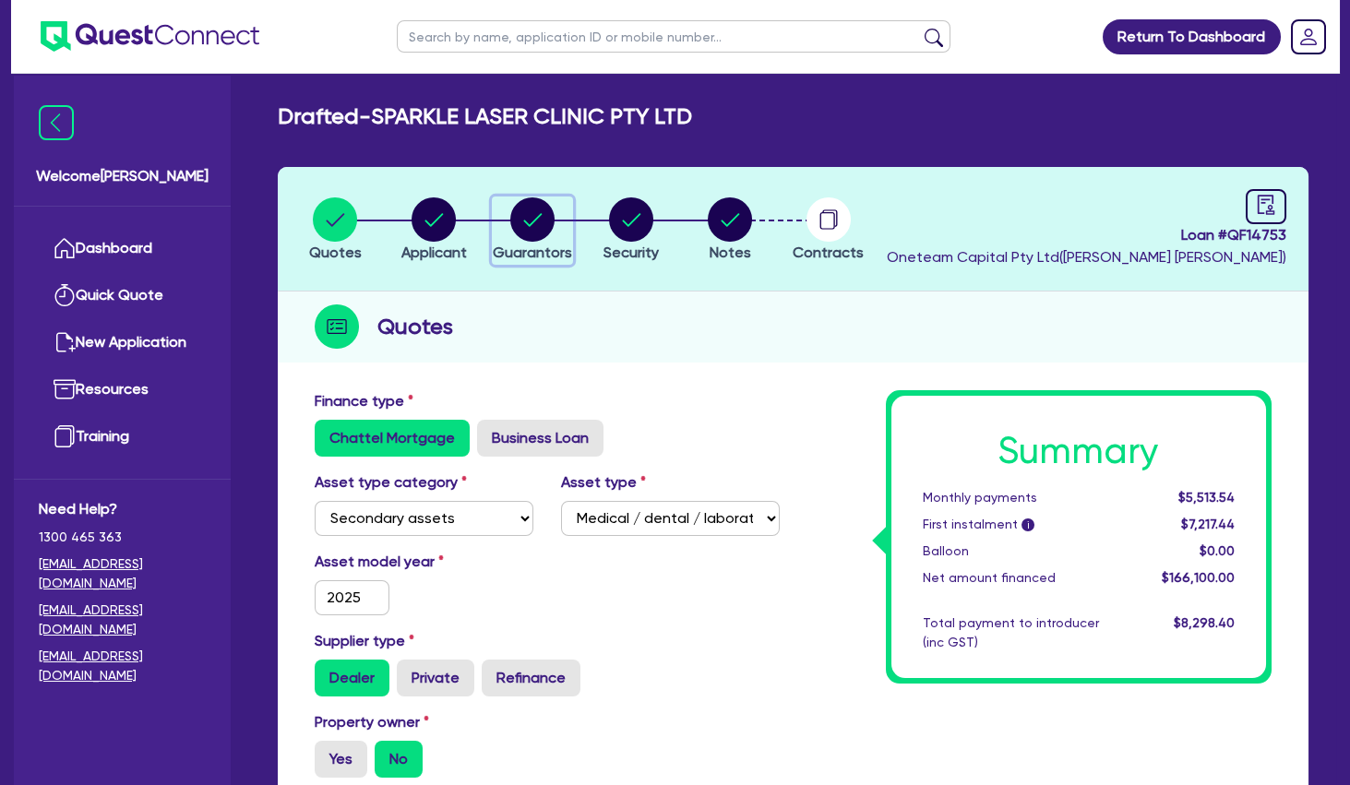
select select "VEHICLE"
select select "CASH"
select select "HOUSEHOLD_PERSONAL"
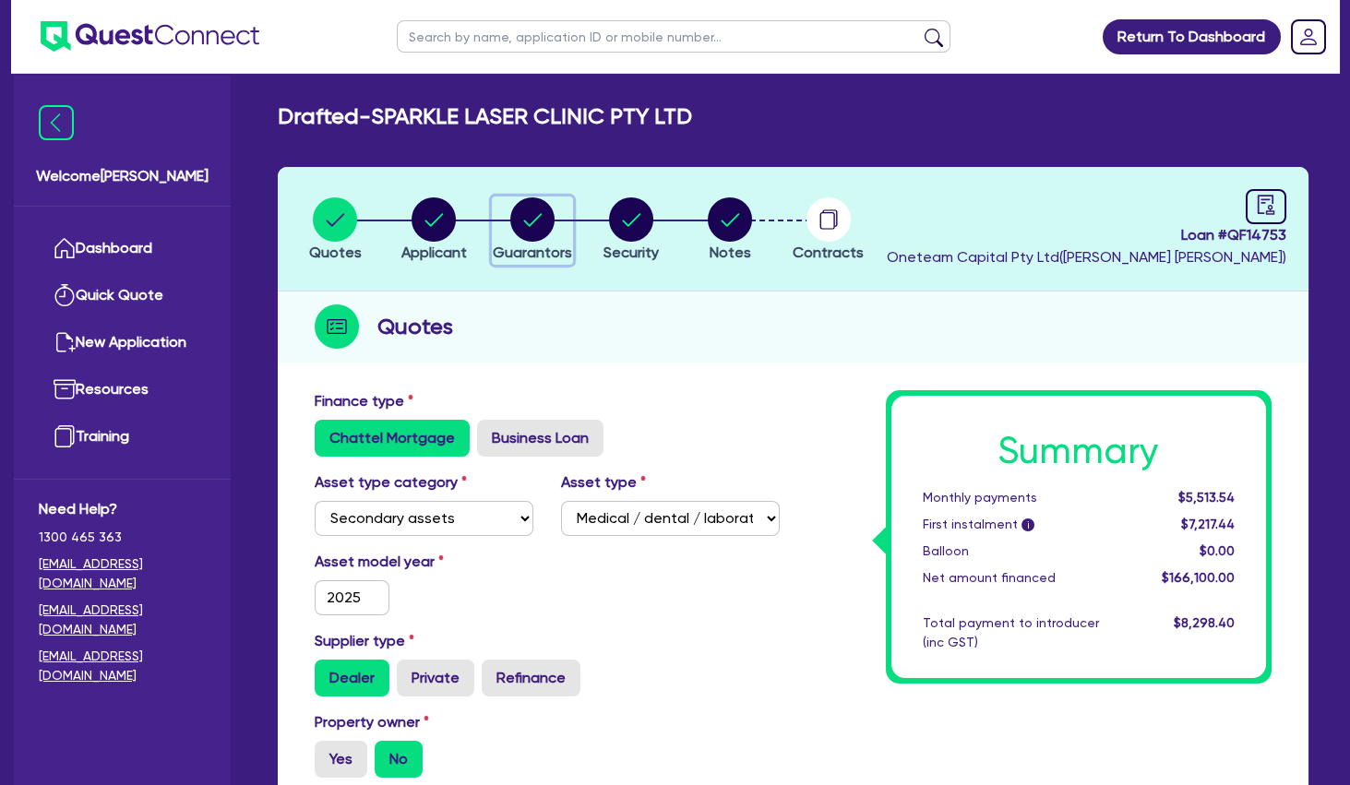
select select "OTHER"
select select "MORTGAGE"
select select "VEHICLE_LOAN"
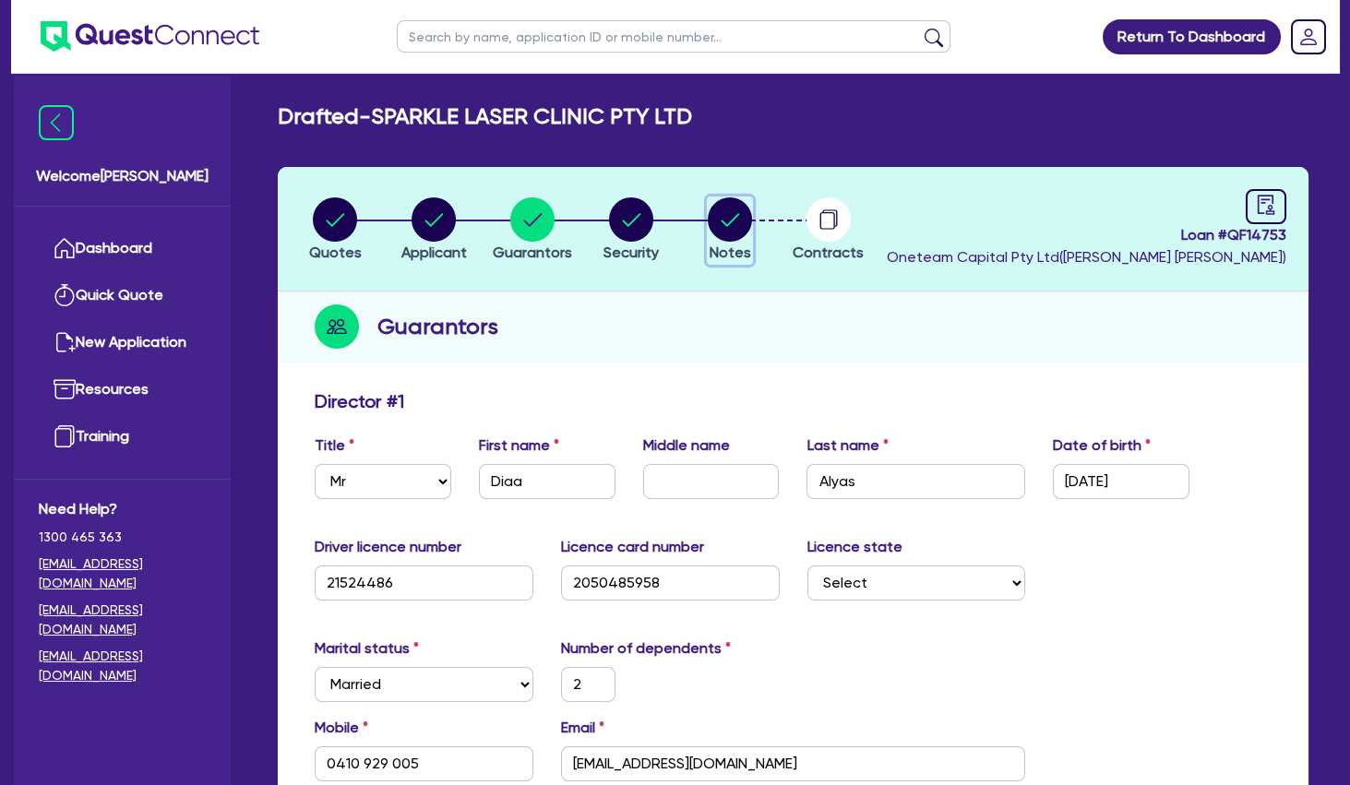
click at [725, 222] on circle "button" at bounding box center [730, 219] width 44 height 44
select select "Other"
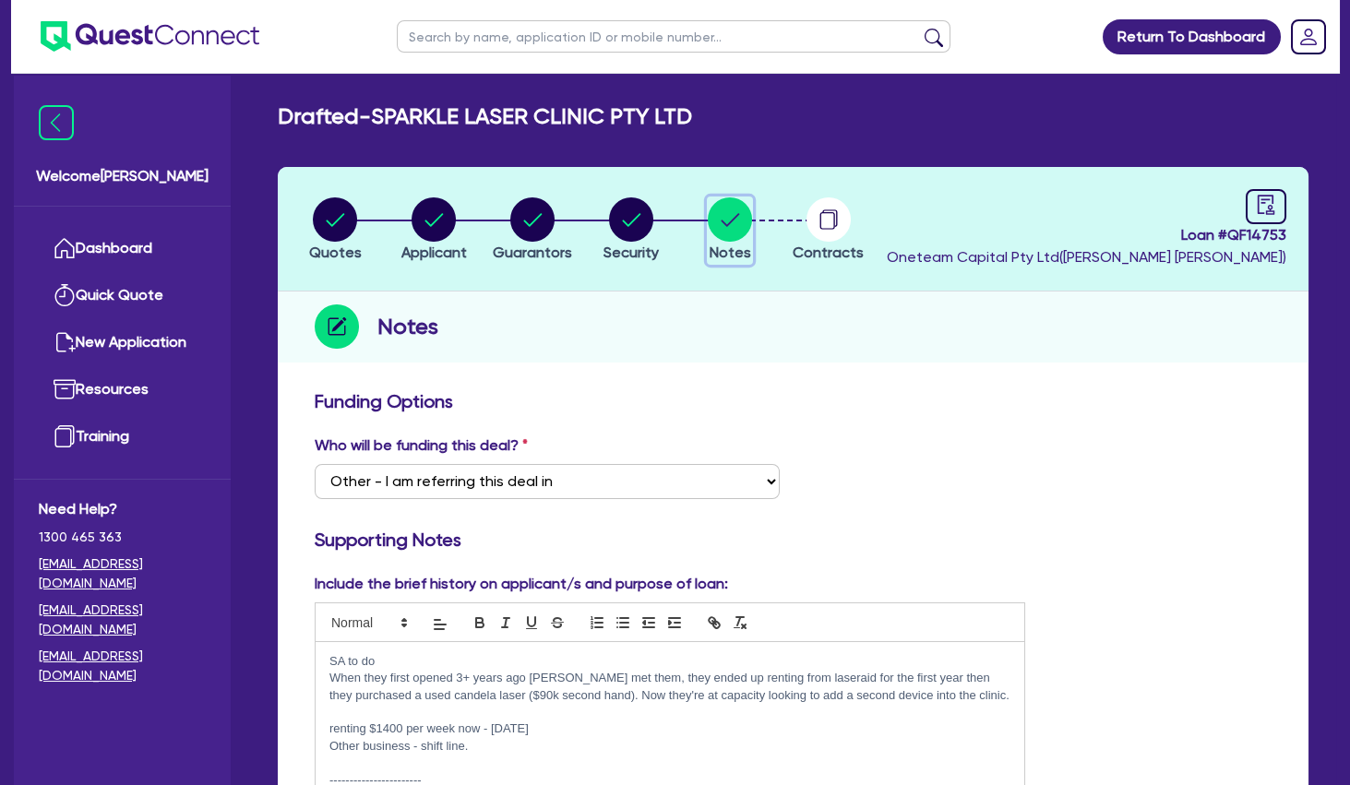
scroll to position [299, 0]
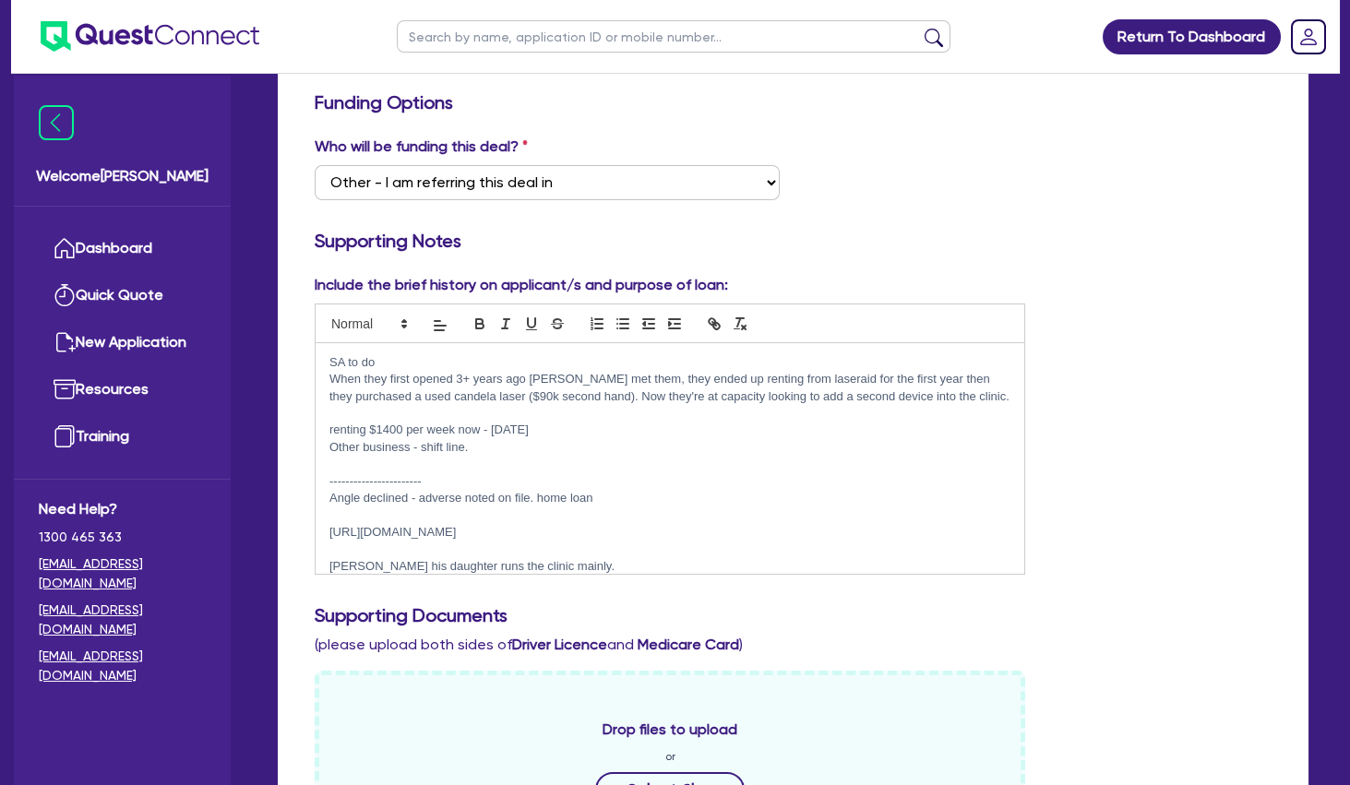
click at [445, 462] on p at bounding box center [669, 464] width 681 height 17
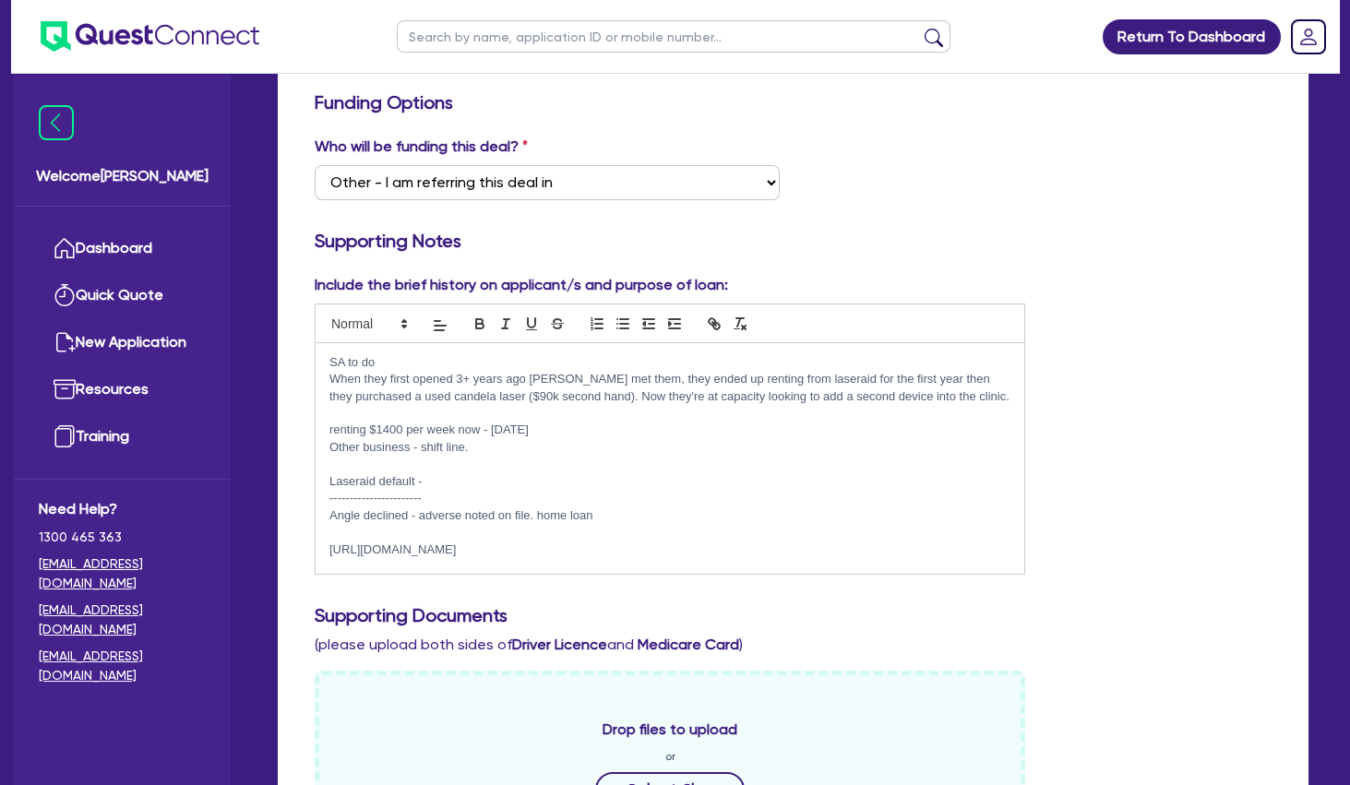
click at [457, 482] on p "Laseraid default -" at bounding box center [669, 481] width 681 height 17
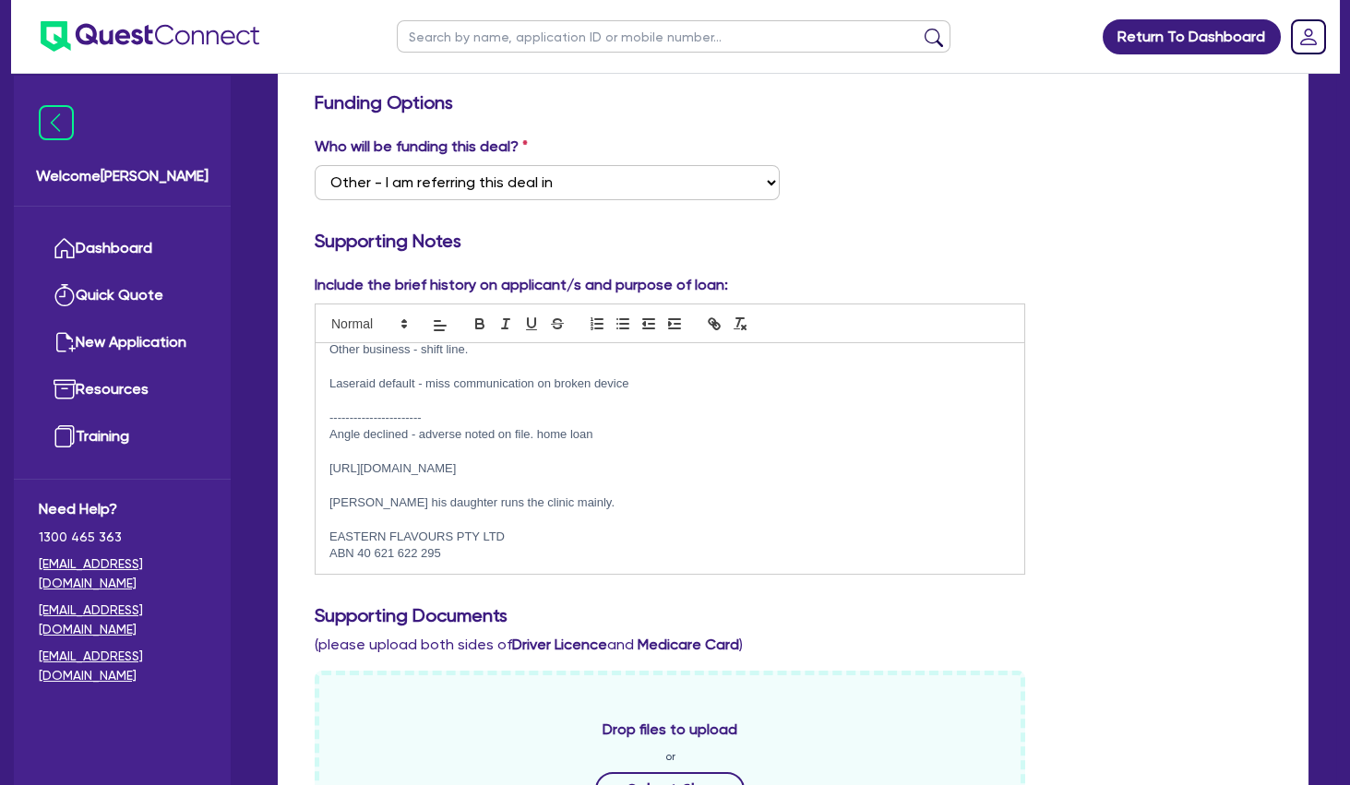
click at [532, 552] on p "ABN 40 621 622 295" at bounding box center [669, 553] width 681 height 17
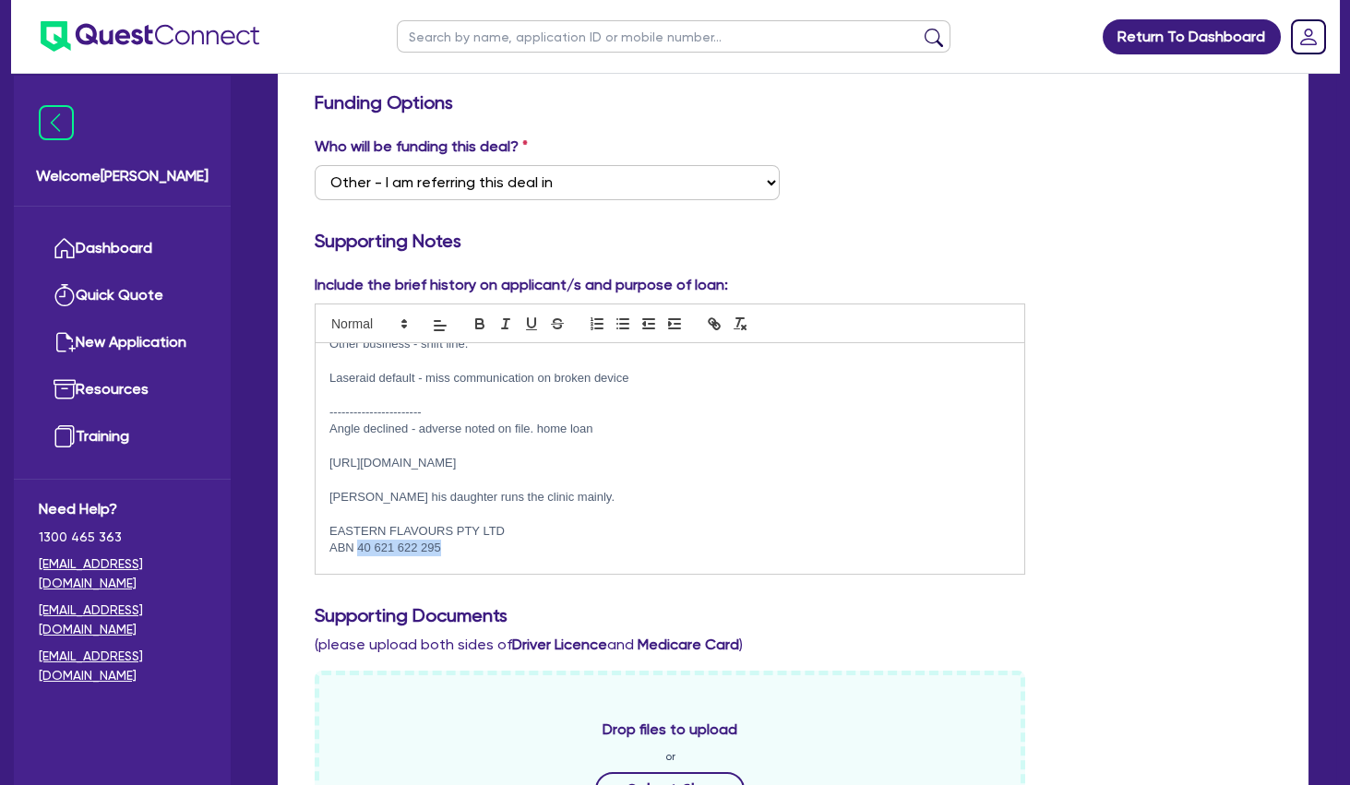
drag, startPoint x: 492, startPoint y: 545, endPoint x: 359, endPoint y: 547, distance: 132.9
click at [359, 547] on p "ABN 40 621 622 295" at bounding box center [669, 548] width 681 height 17
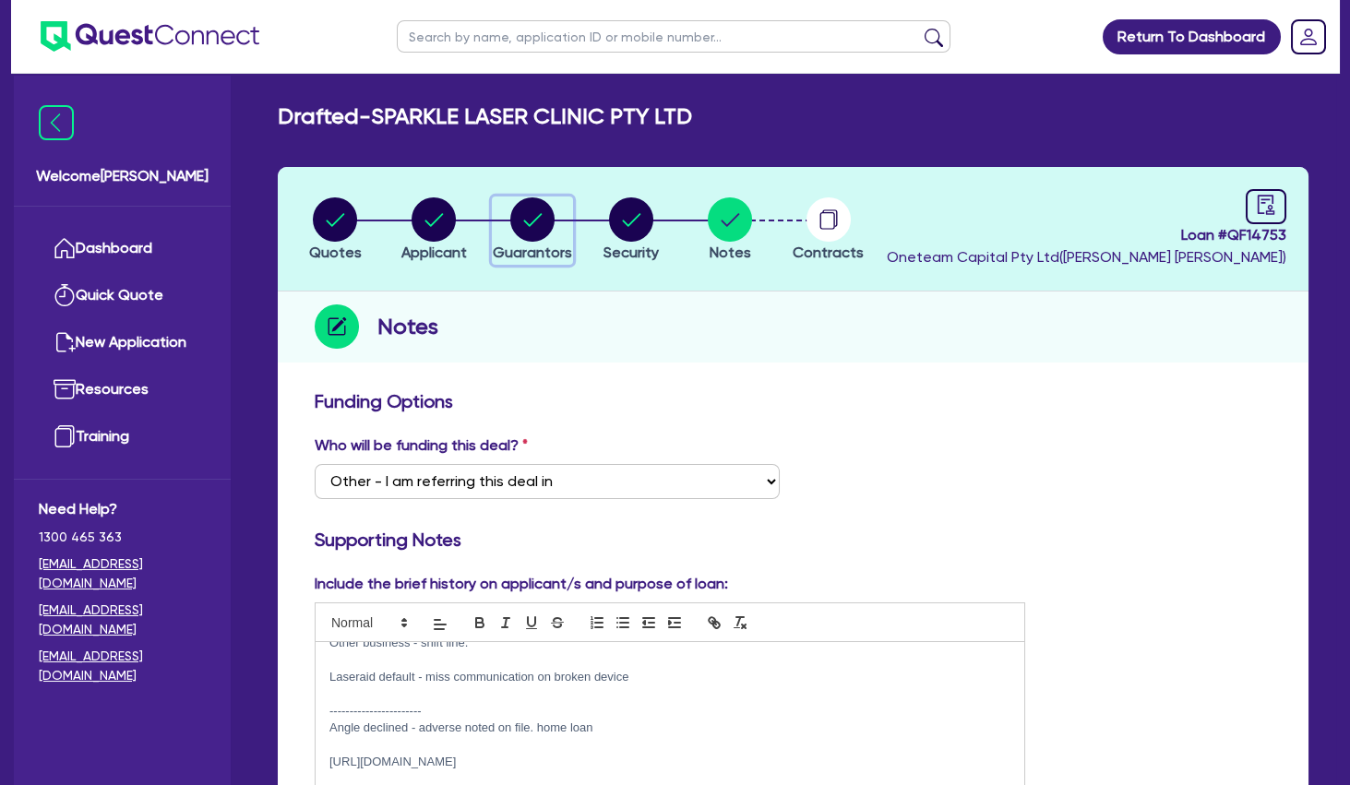
drag, startPoint x: 508, startPoint y: 215, endPoint x: 518, endPoint y: 216, distance: 10.2
click at [508, 215] on div "button" at bounding box center [532, 219] width 79 height 44
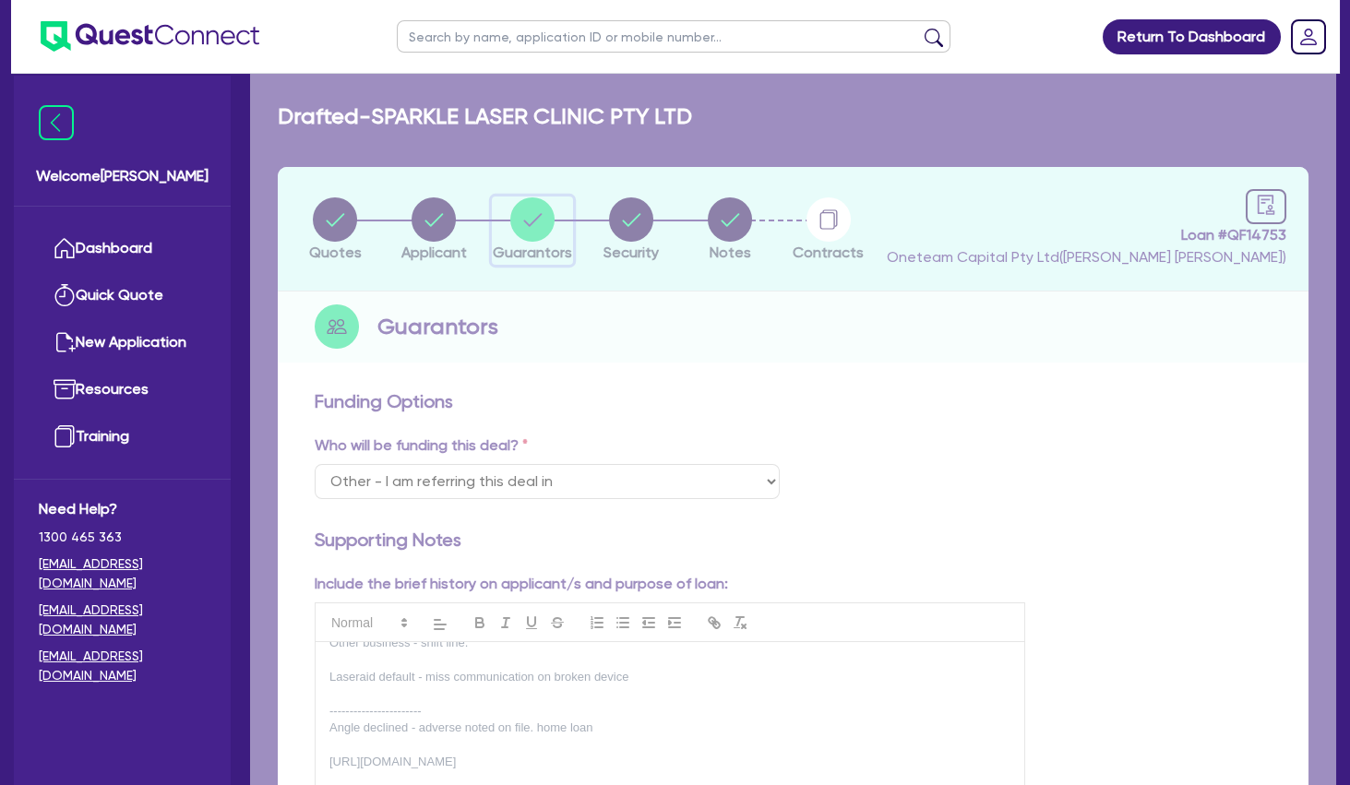
select select "MR"
select select "[GEOGRAPHIC_DATA]"
select select "MARRIED"
select select "PROPERTY"
select select "VEHICLE"
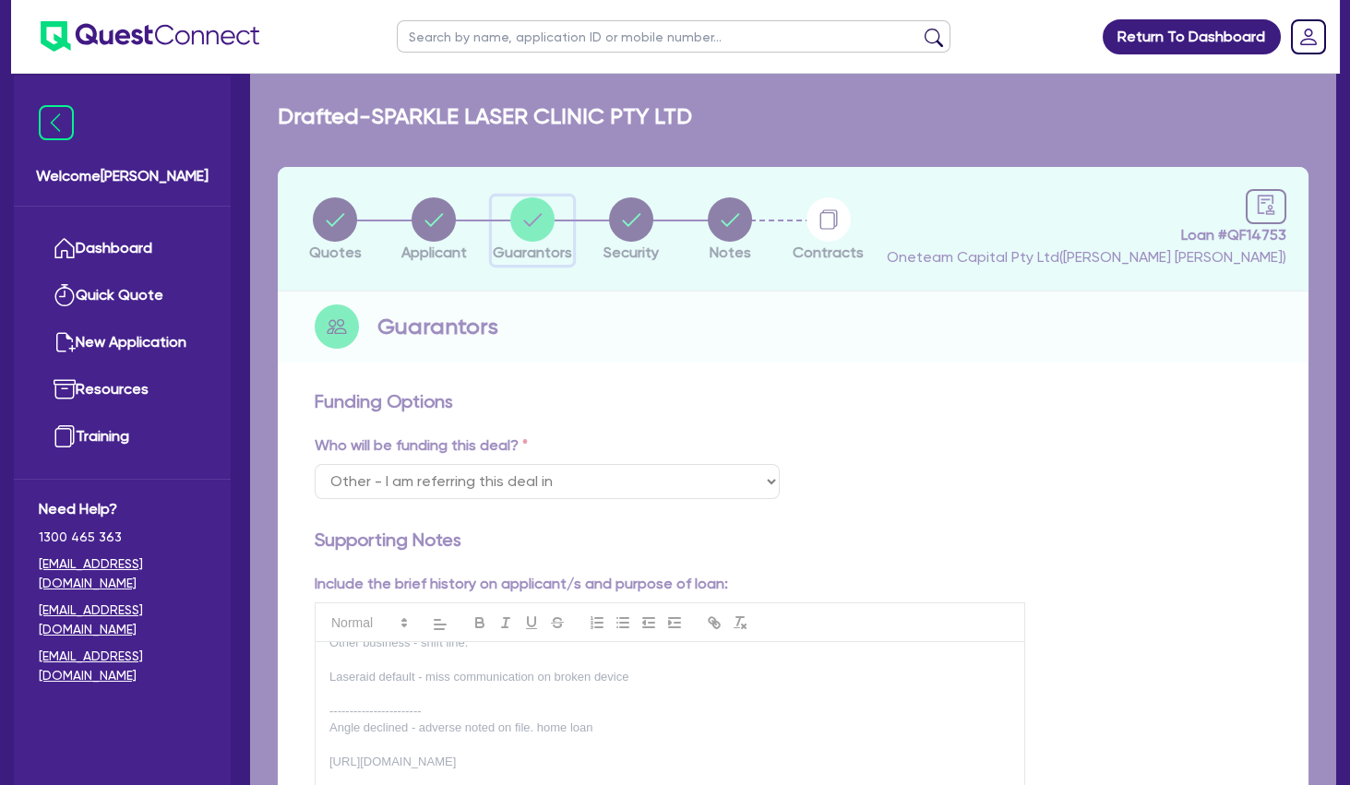
select select "VEHICLE"
select select "CASH"
select select "HOUSEHOLD_PERSONAL"
select select "OTHER"
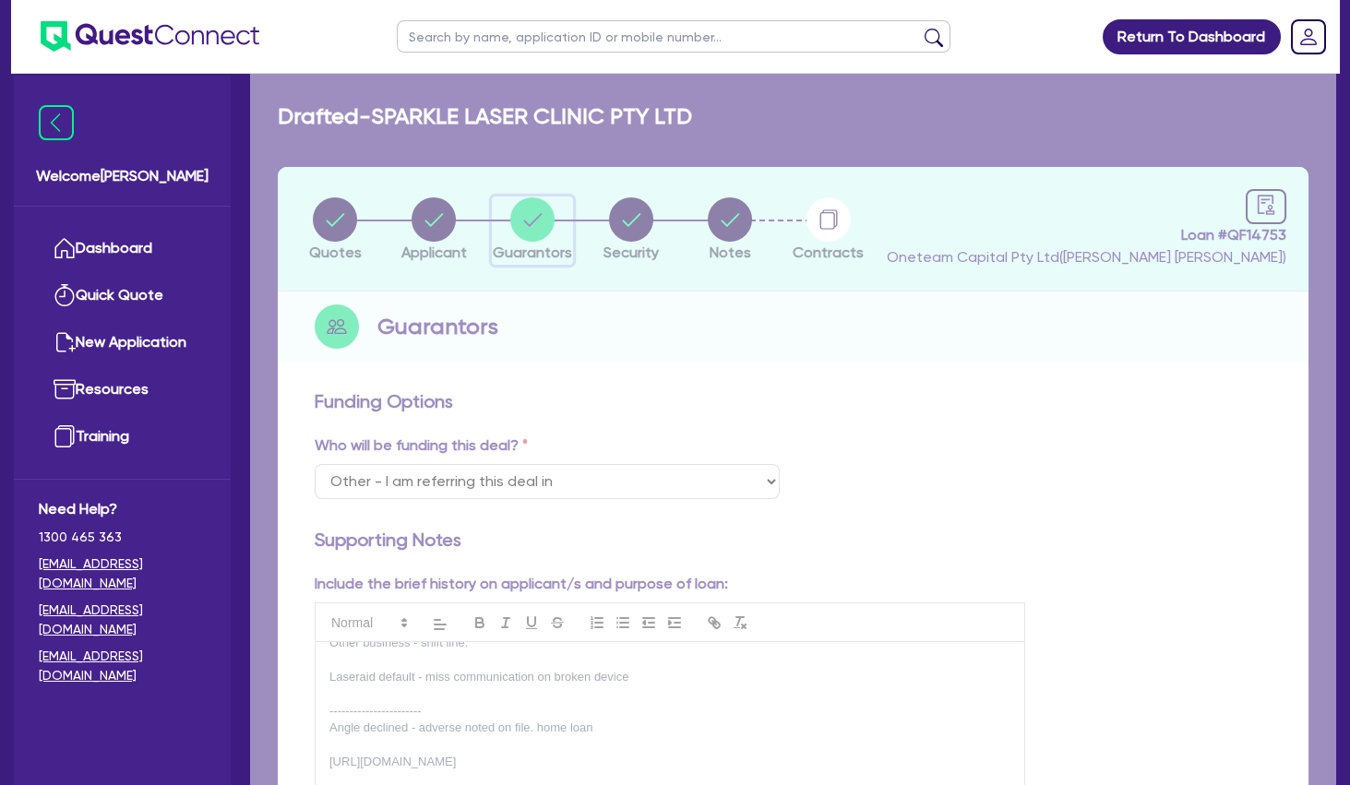
select select "MORTGAGE"
select select "VEHICLE_LOAN"
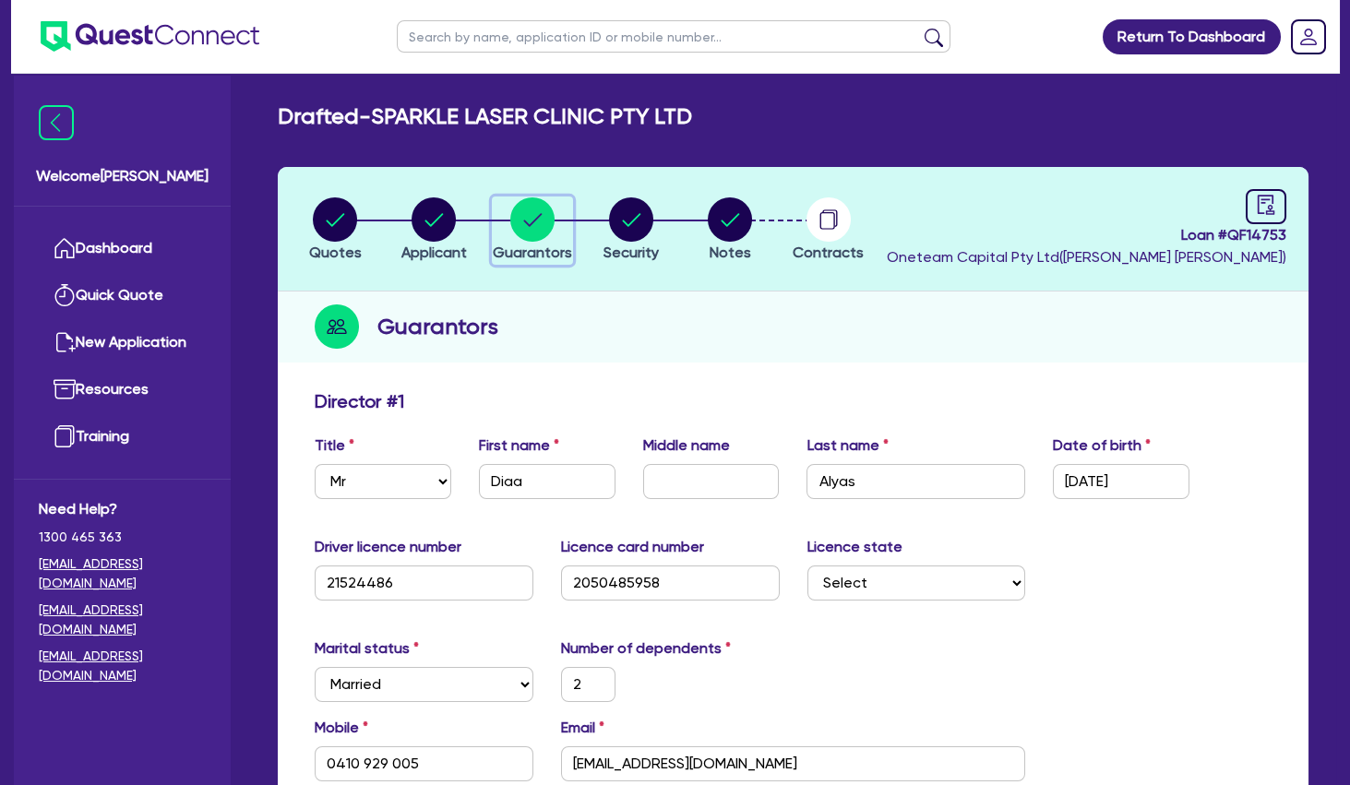
type input "2"
type input "0410 929 005"
type input "2,200,000"
type input "177,000"
type input "110,000"
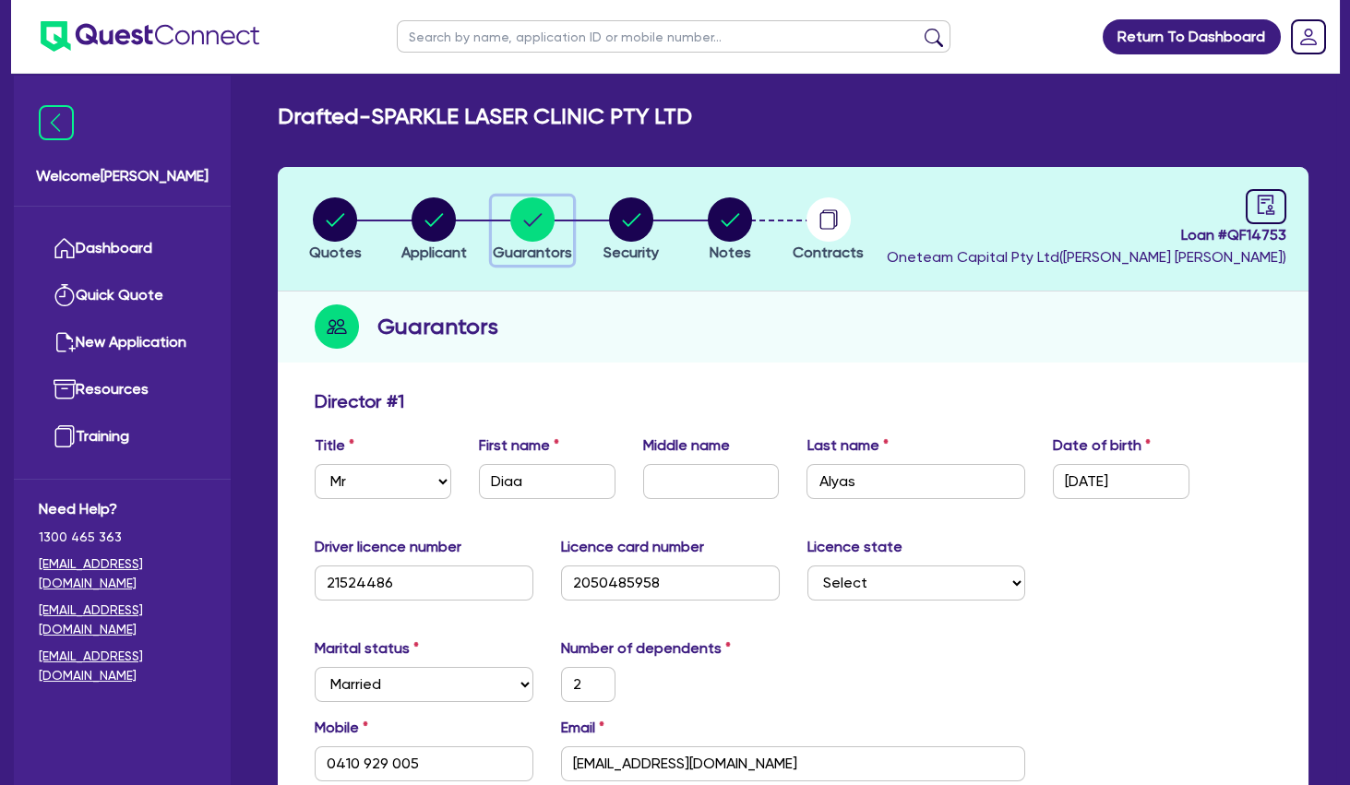
type input "90,000"
type input "100,000"
type input "400,000"
type input "60,000"
type input "1,545,000"
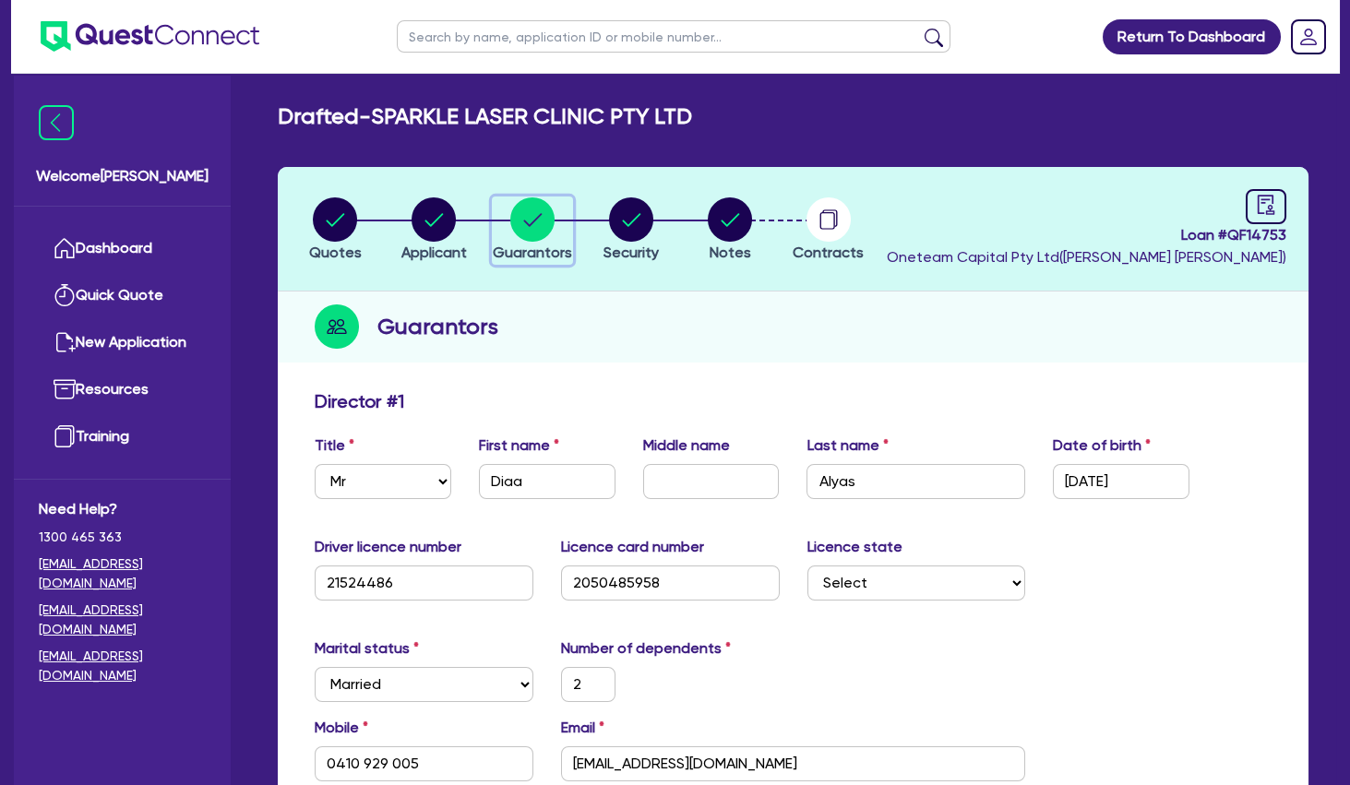
type input "9,309"
type input "99,000"
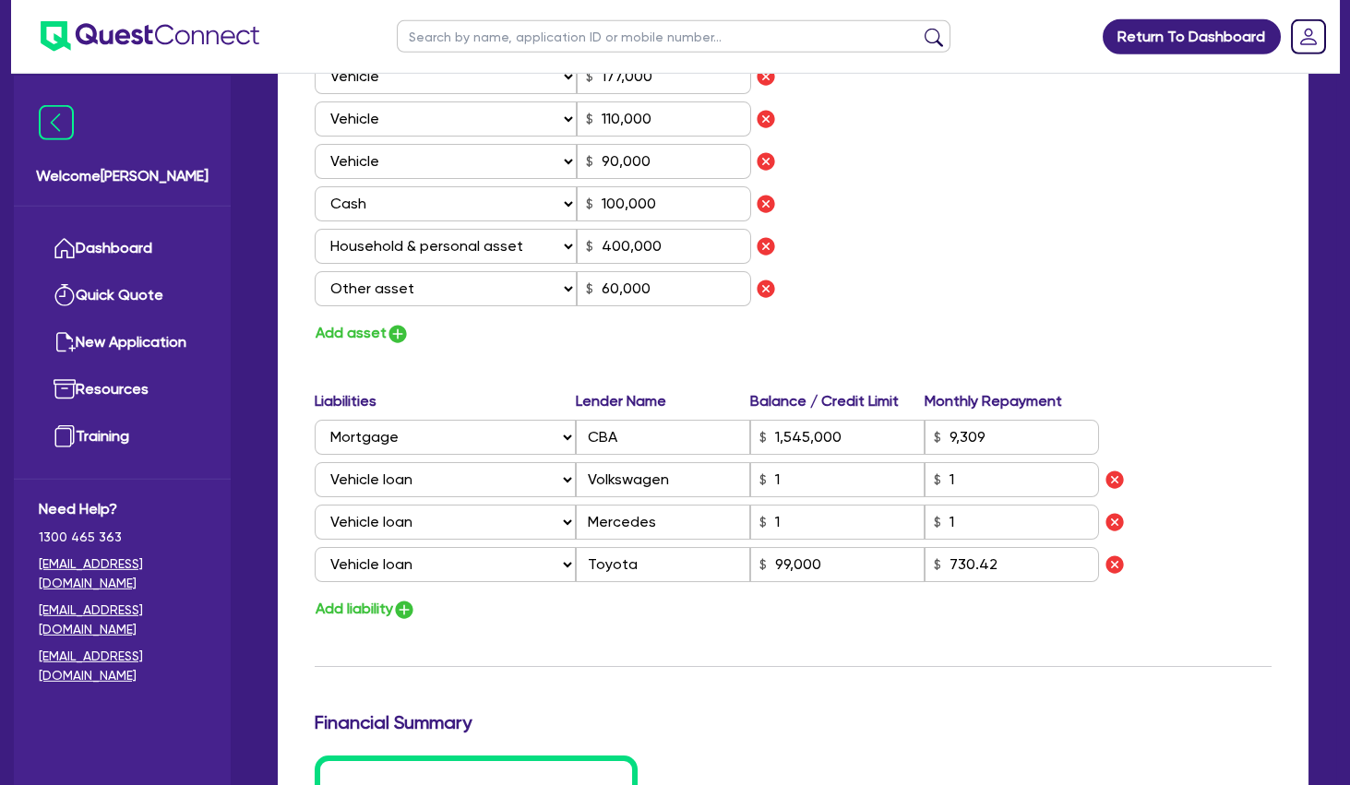
scroll to position [1395, 0]
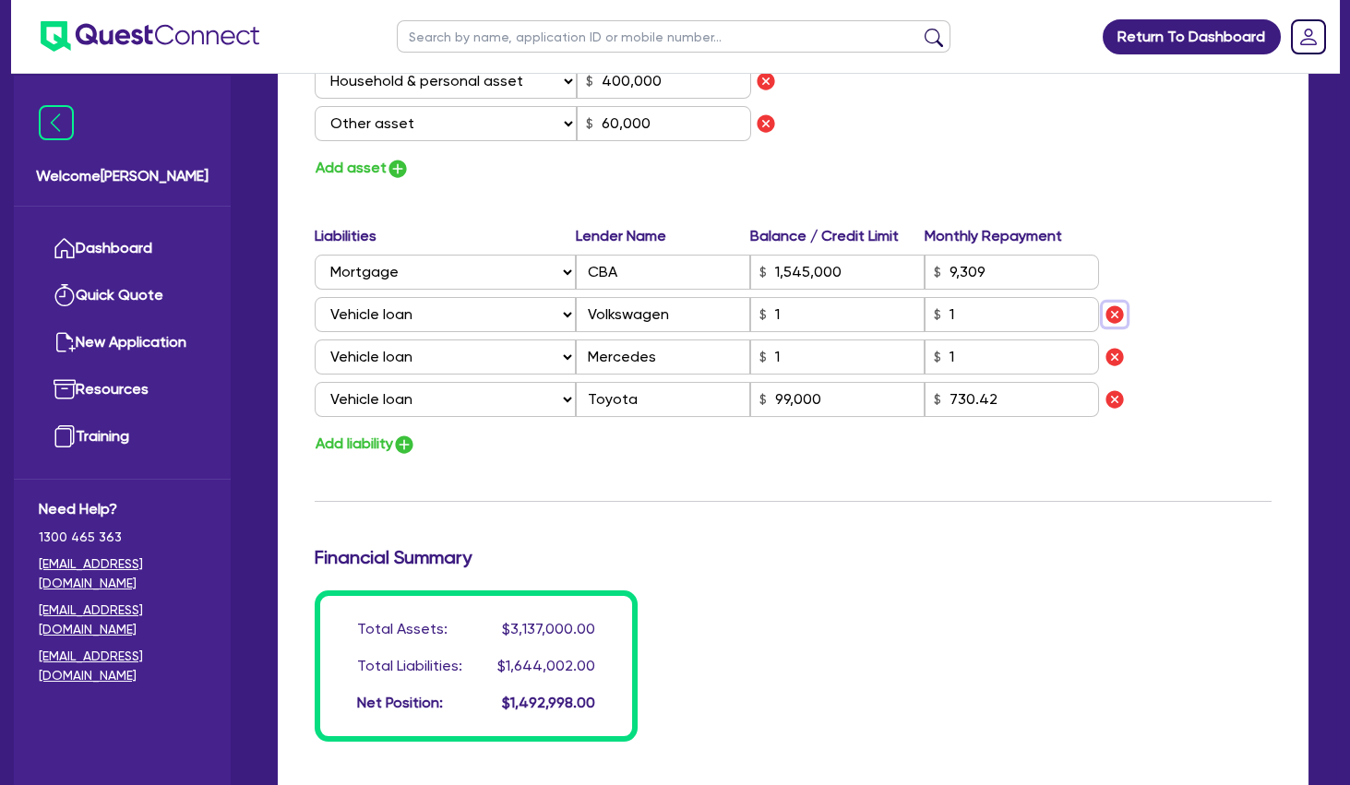
click at [1109, 310] on img "button" at bounding box center [1115, 315] width 22 height 22
type input "2"
type input "0410 929 005"
type input "2,200,000"
type input "177,000"
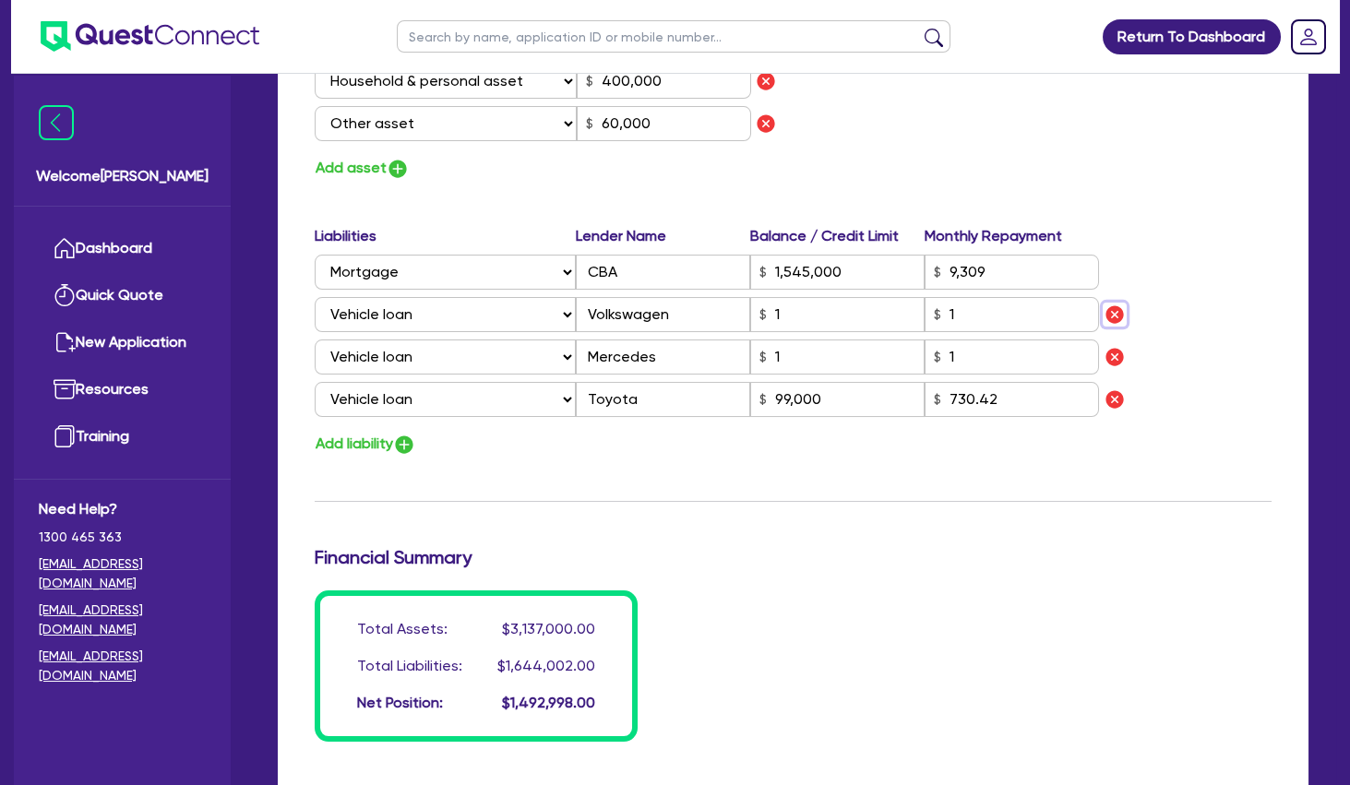
type input "110,000"
type input "90,000"
type input "100,000"
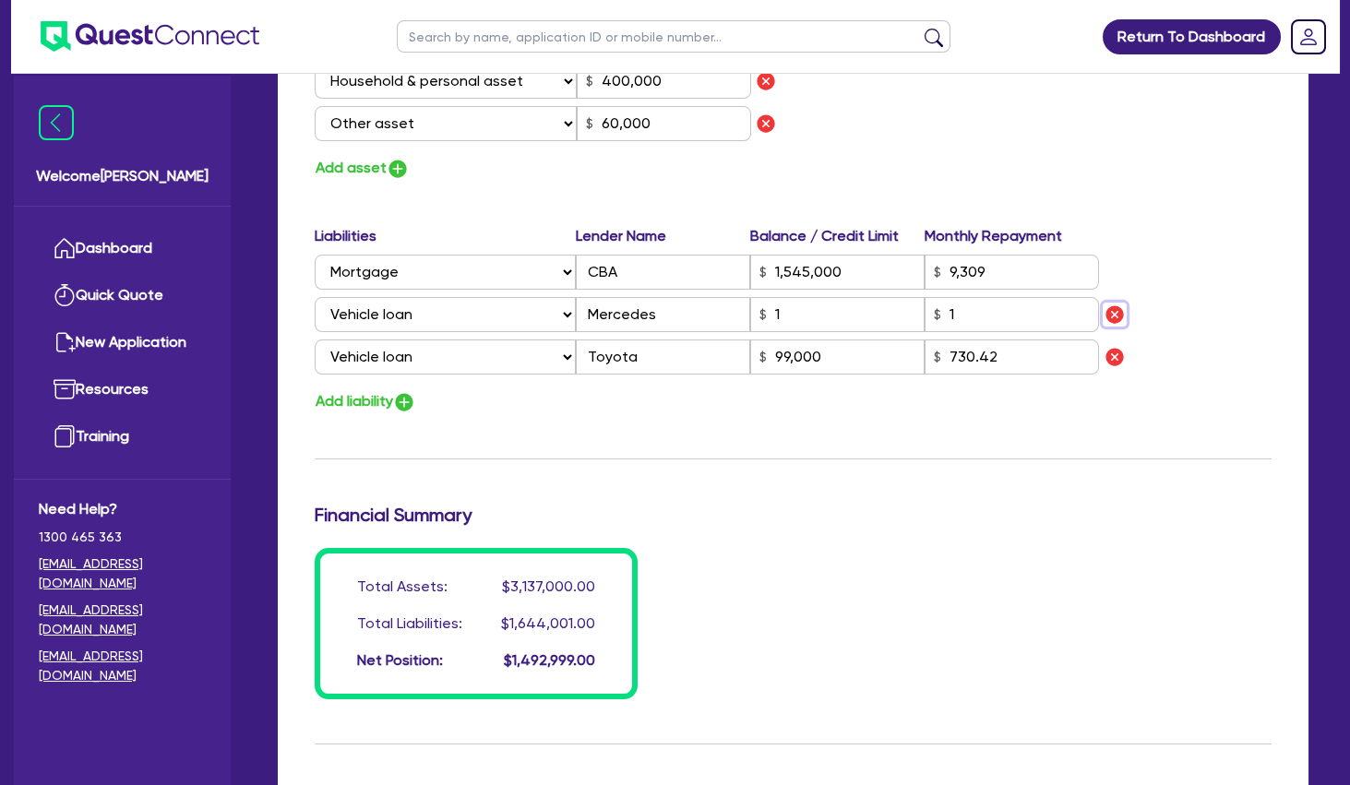
type input "400,000"
type input "60,000"
type input "1,545,000"
type input "9,309"
type input "Mercedes"
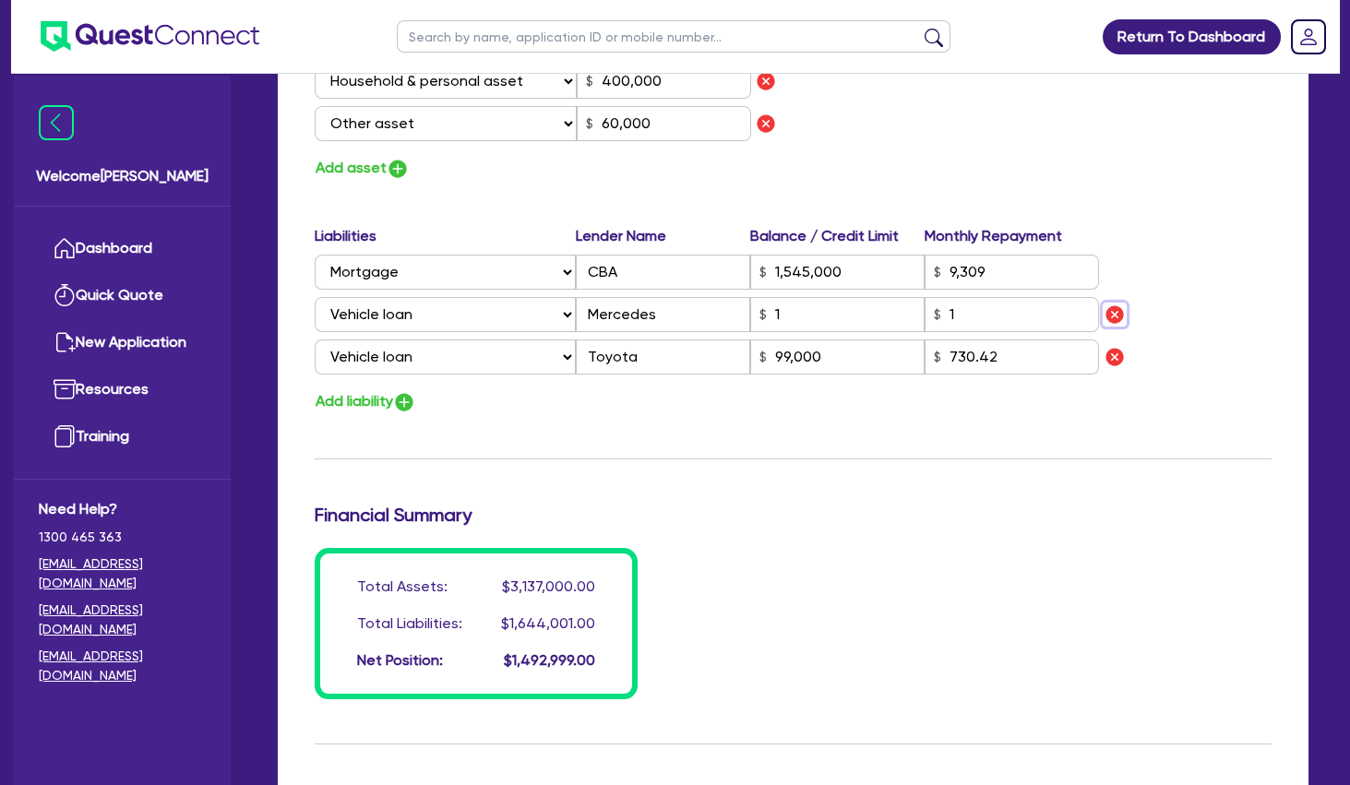
type input "Toyota"
type input "99,000"
type input "730.42"
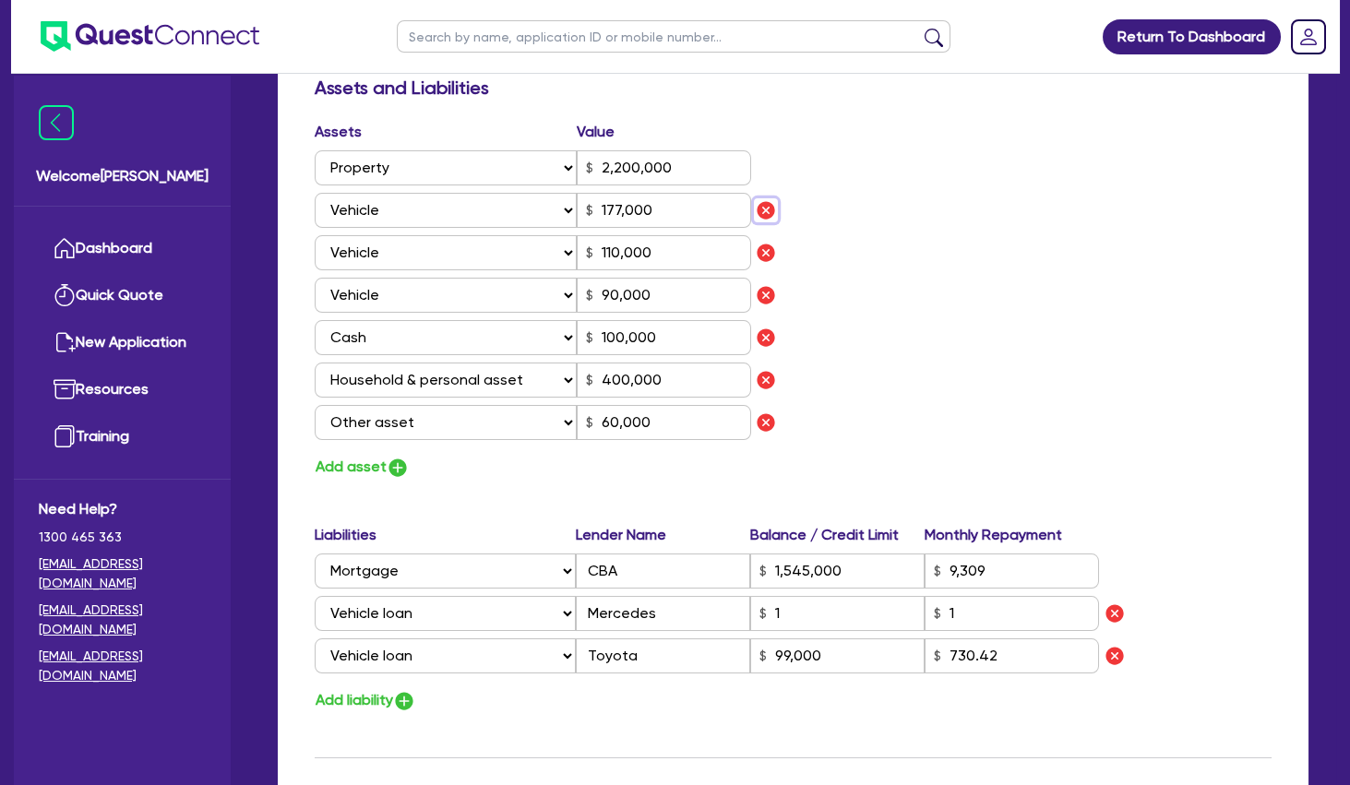
click at [773, 208] on img "button" at bounding box center [766, 210] width 22 height 22
type input "2"
type input "0410 929 005"
type input "2,200,000"
type input "110,000"
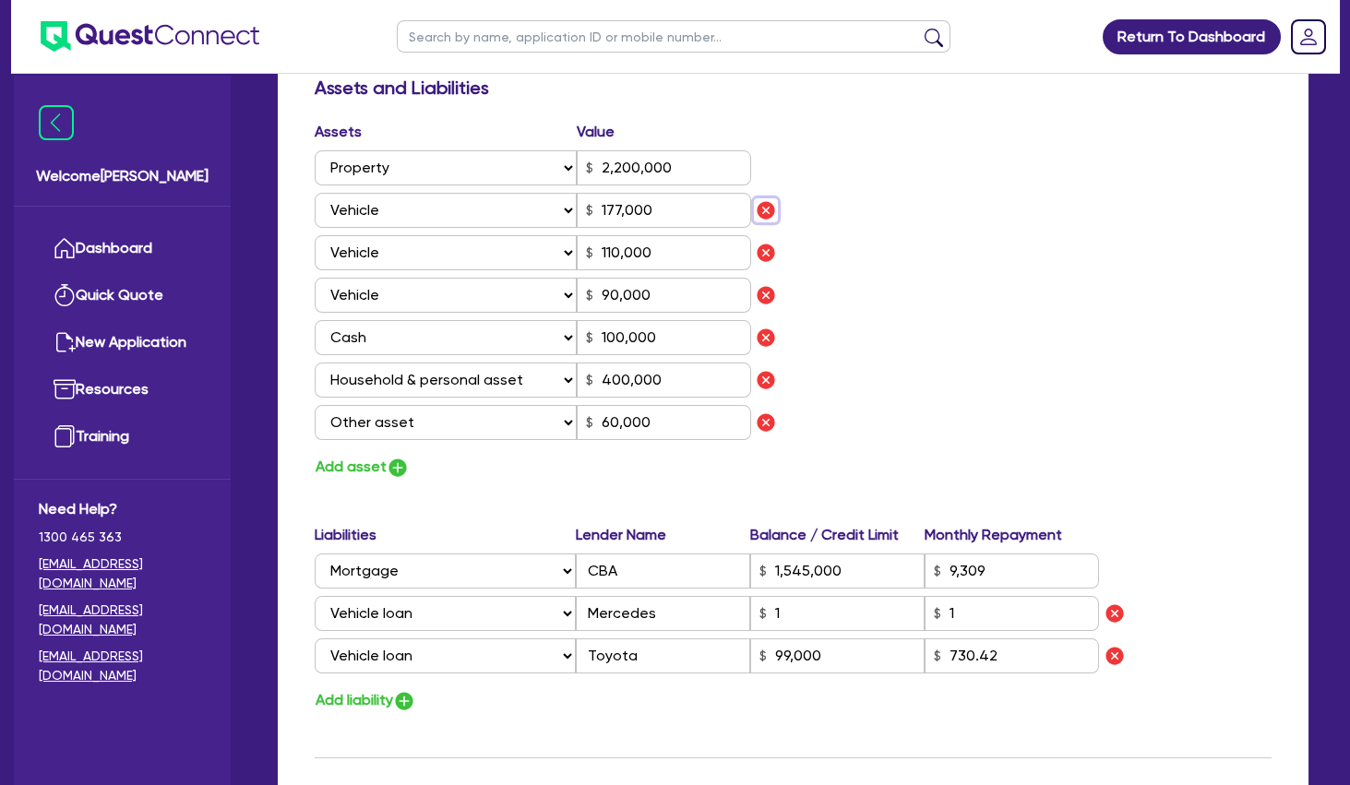
type input "90,000"
select select "CASH"
type input "100,000"
select select "HOUSEHOLD_PERSONAL"
type input "400,000"
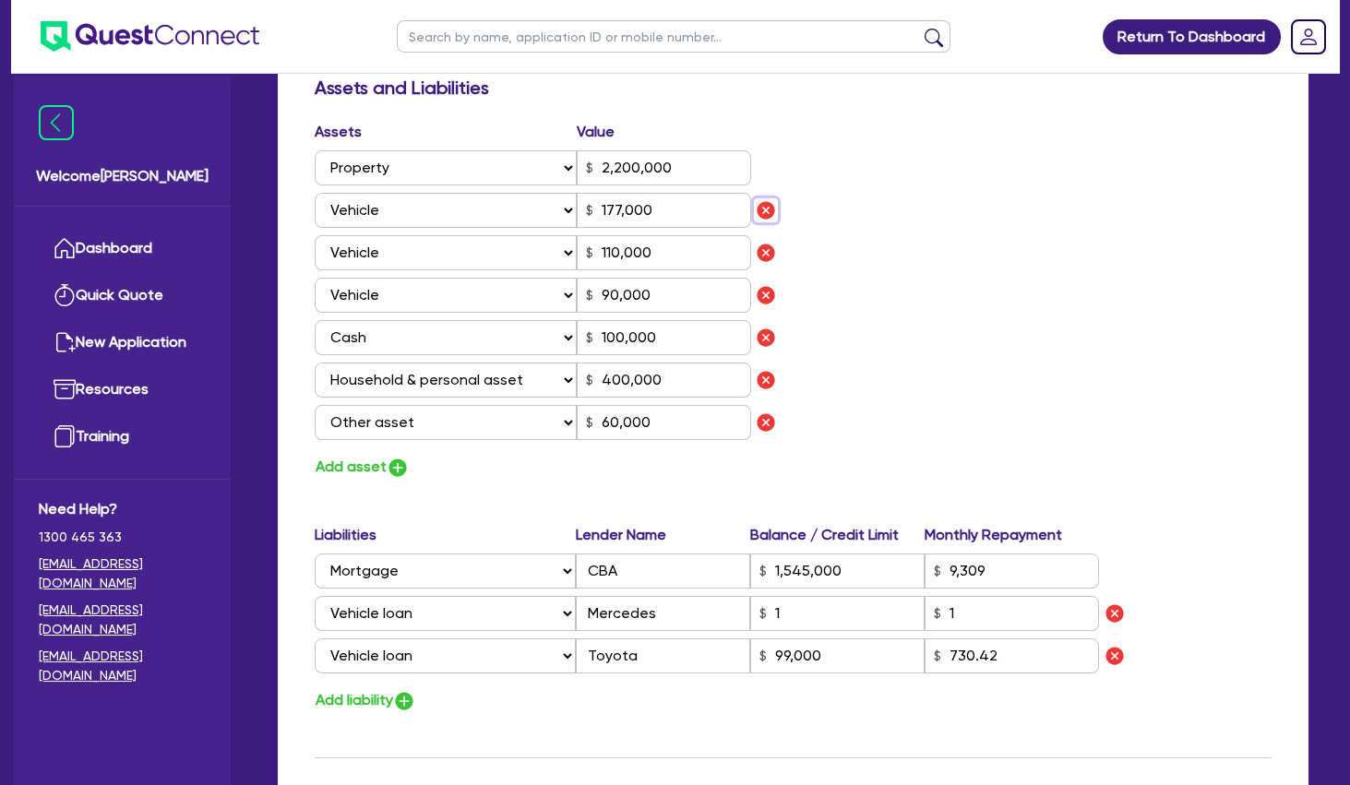
select select "OTHER"
type input "60,000"
type input "1,545,000"
type input "9,309"
type input "99,000"
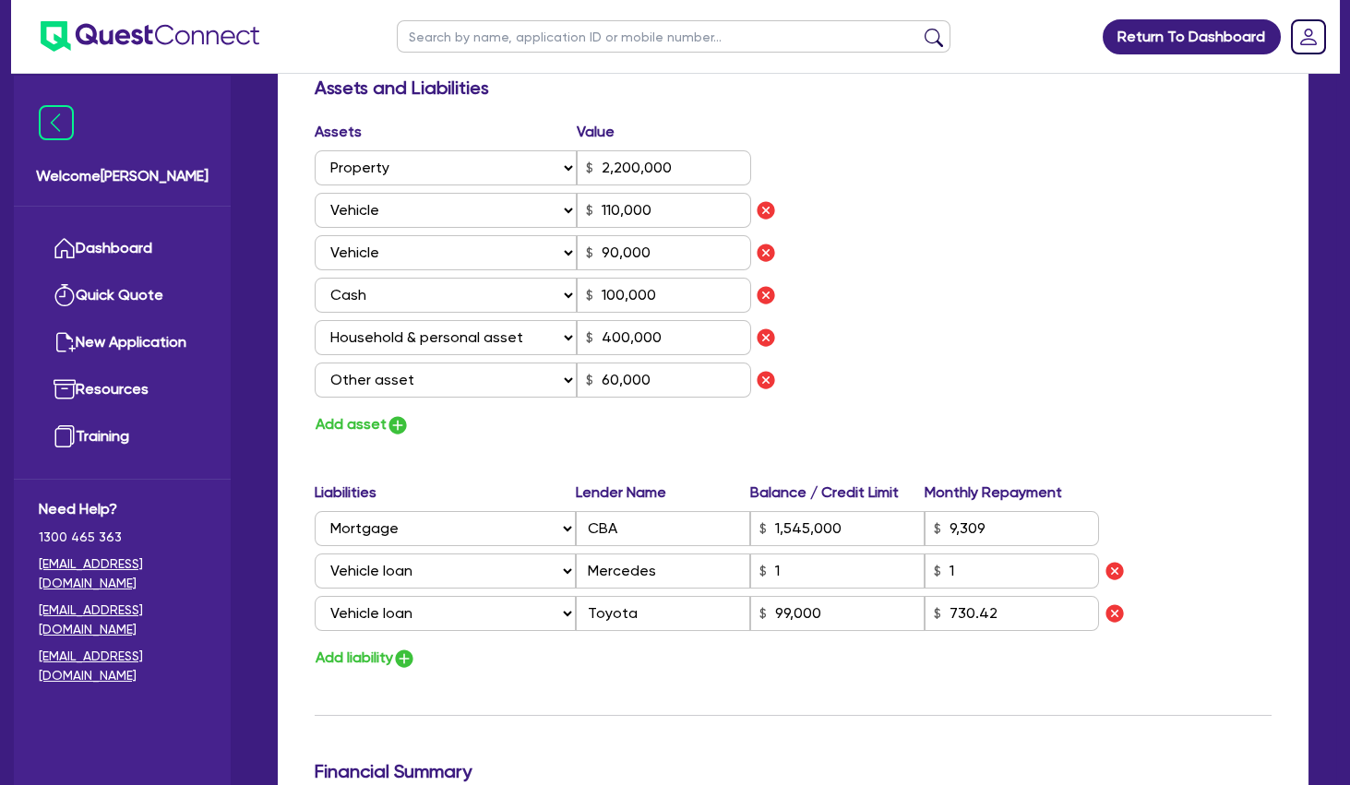
click at [951, 238] on div "Assets Value Select Asset Cash Property Investment property Vehicle Truck Trail…" at bounding box center [793, 279] width 985 height 317
click at [908, 322] on div "Assets Value Select Asset Cash Property Investment property Vehicle Truck Trail…" at bounding box center [793, 279] width 985 height 317
click at [946, 247] on div "Assets Value Select Asset Cash Property Investment property Vehicle Truck Trail…" at bounding box center [793, 279] width 985 height 317
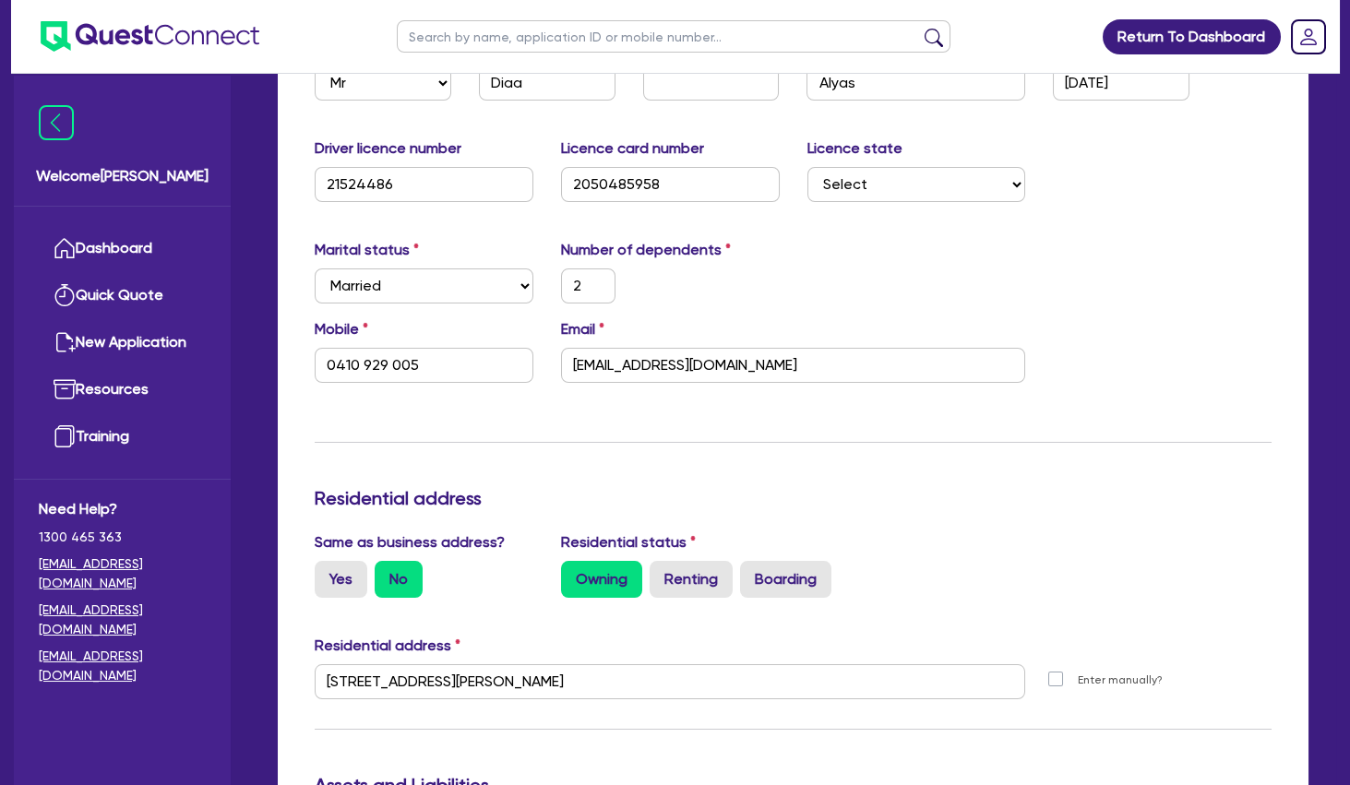
scroll to position [0, 0]
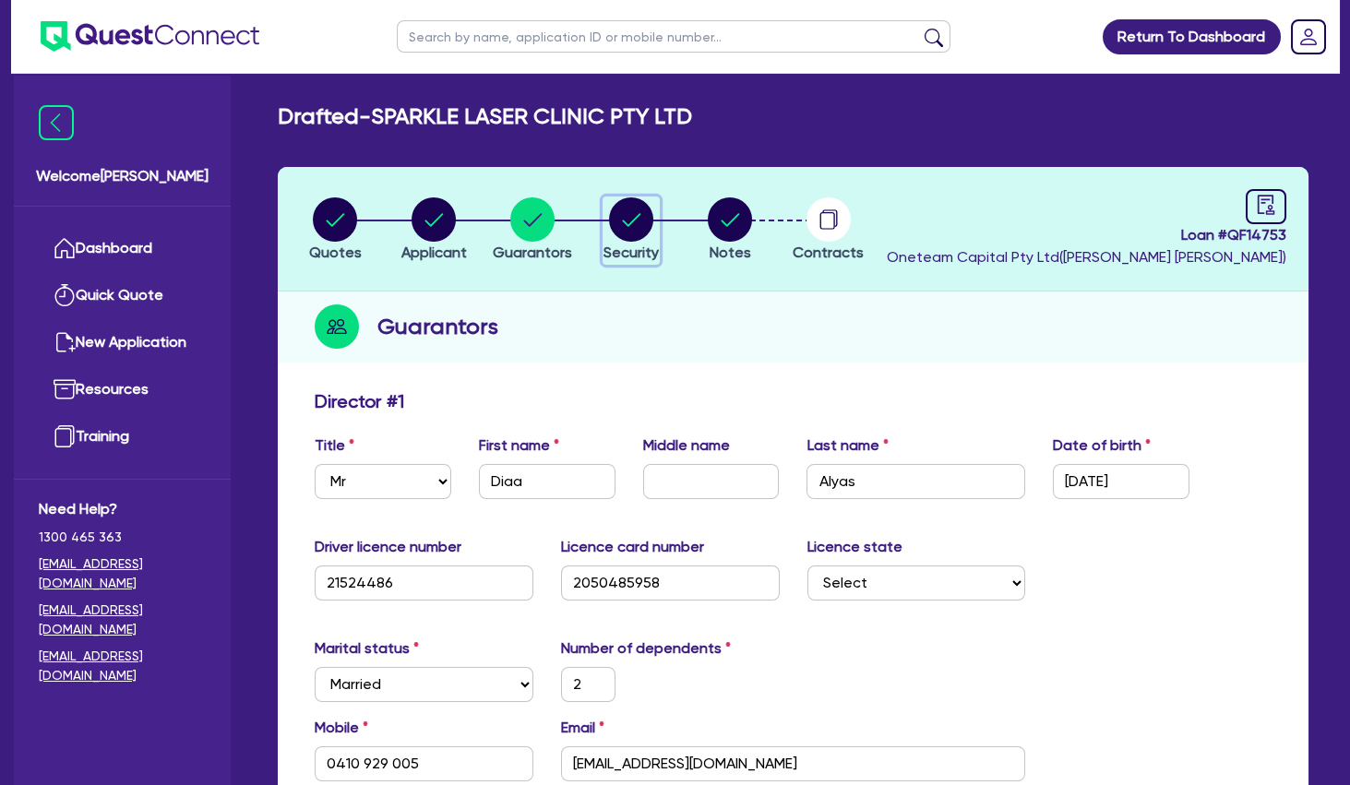
click at [622, 216] on circle "button" at bounding box center [631, 219] width 44 height 44
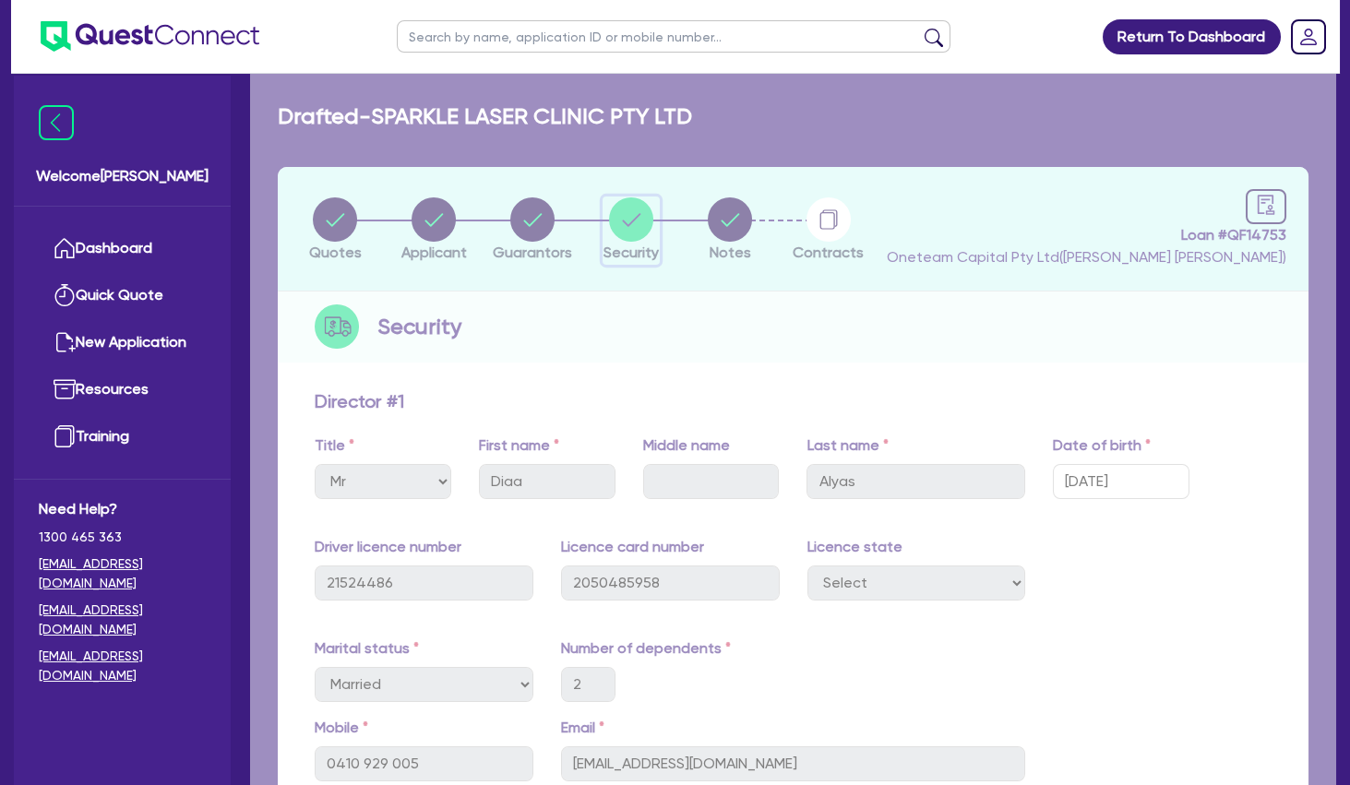
select select "SECONDARY_ASSETS"
select select "MEDICAL_DENTAL_LABORATORY_EQUIPMENT"
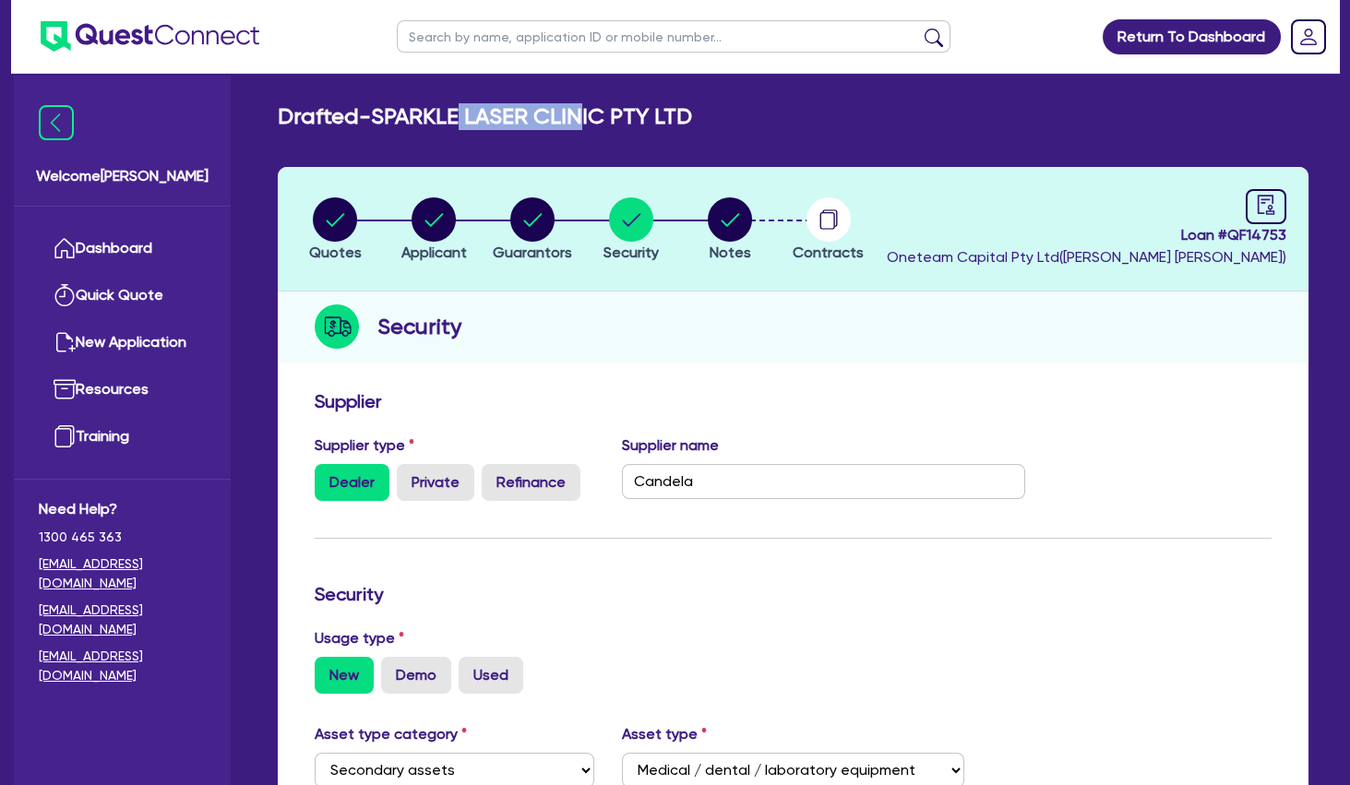
drag, startPoint x: 472, startPoint y: 123, endPoint x: 606, endPoint y: 123, distance: 134.7
click at [604, 123] on h2 "Drafted - SPARKLE LASER CLINIC PTY LTD" at bounding box center [485, 116] width 414 height 27
click at [606, 123] on h2 "Drafted - SPARKLE LASER CLINIC PTY LTD" at bounding box center [485, 116] width 414 height 27
click at [330, 232] on circle "button" at bounding box center [335, 219] width 44 height 44
select select "SECONDARY_ASSETS"
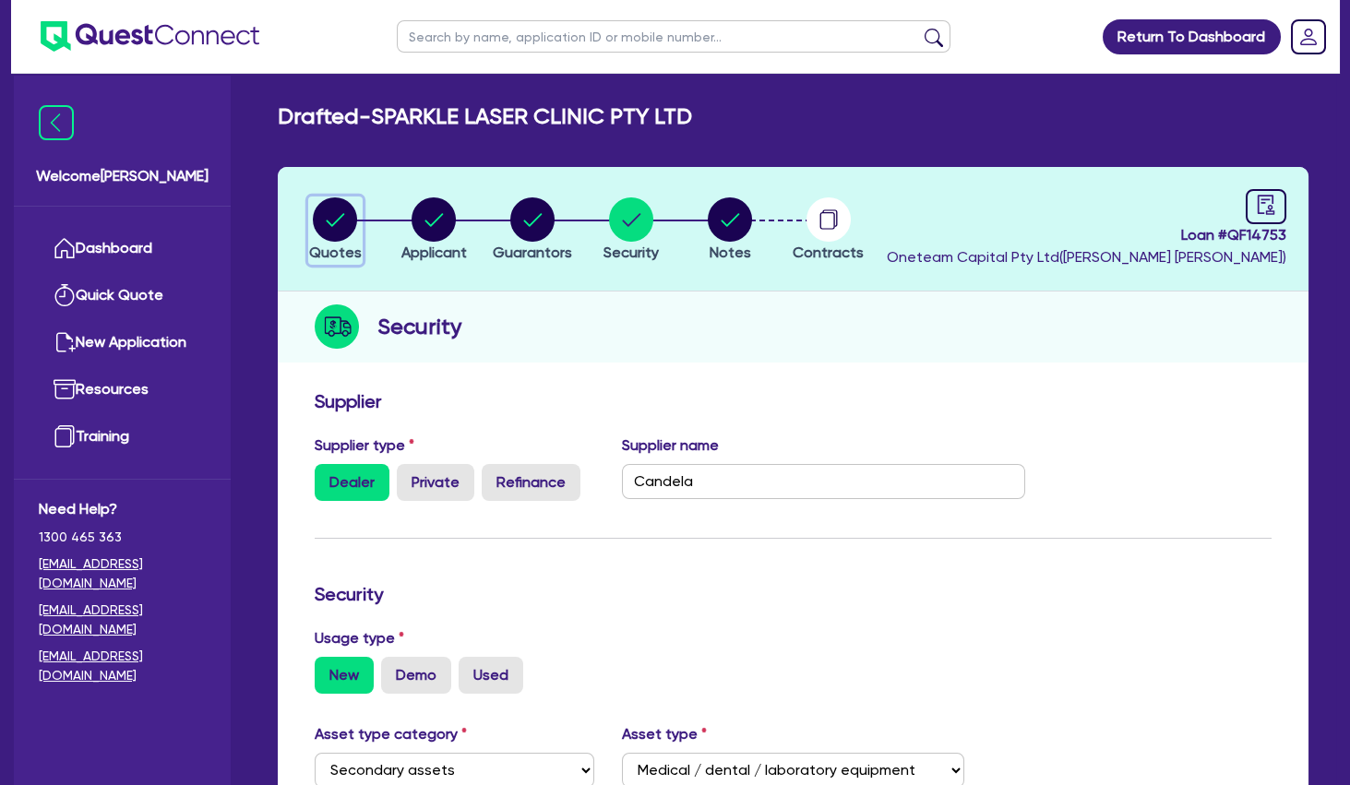
select select "MEDICAL_DENTAL_LABORATORY_EQUIPMENT"
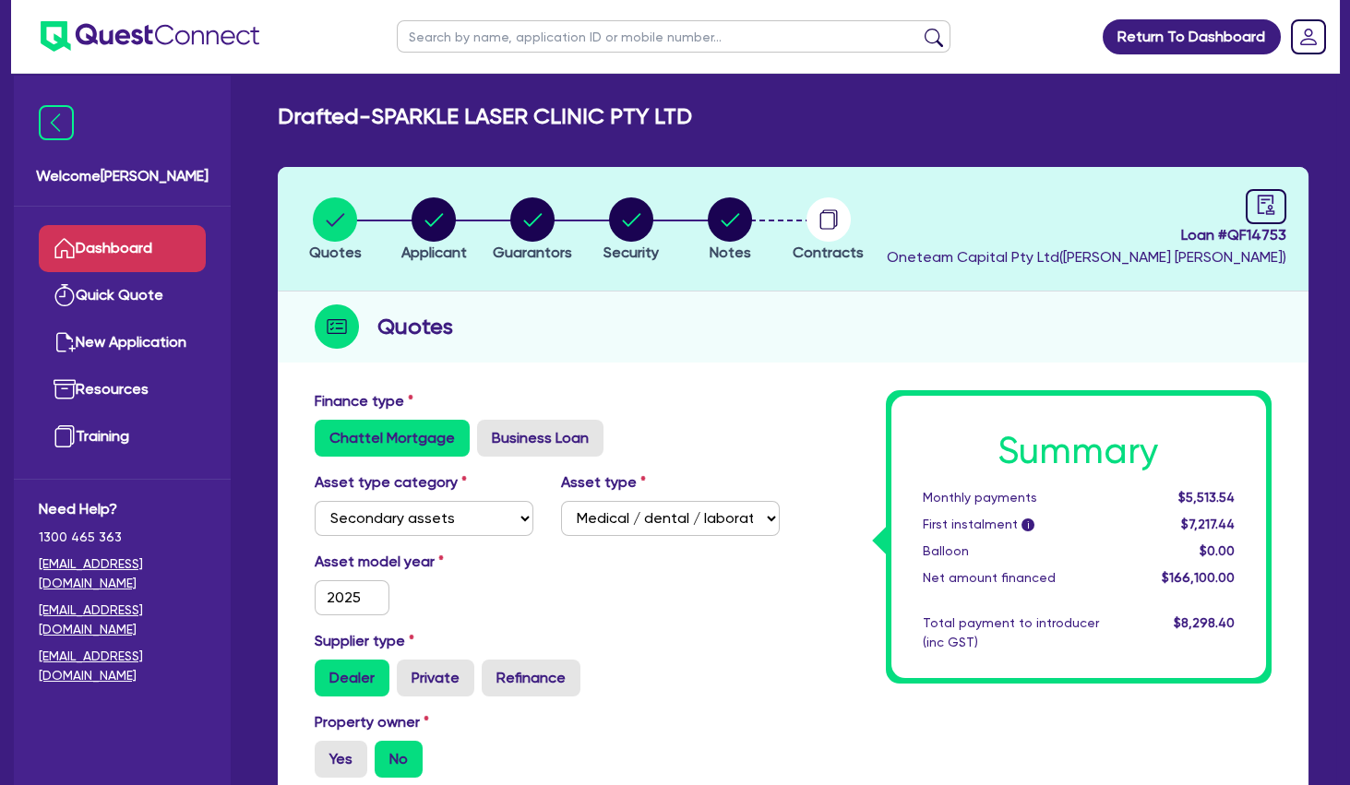
click at [133, 243] on link "Dashboard" at bounding box center [122, 248] width 167 height 47
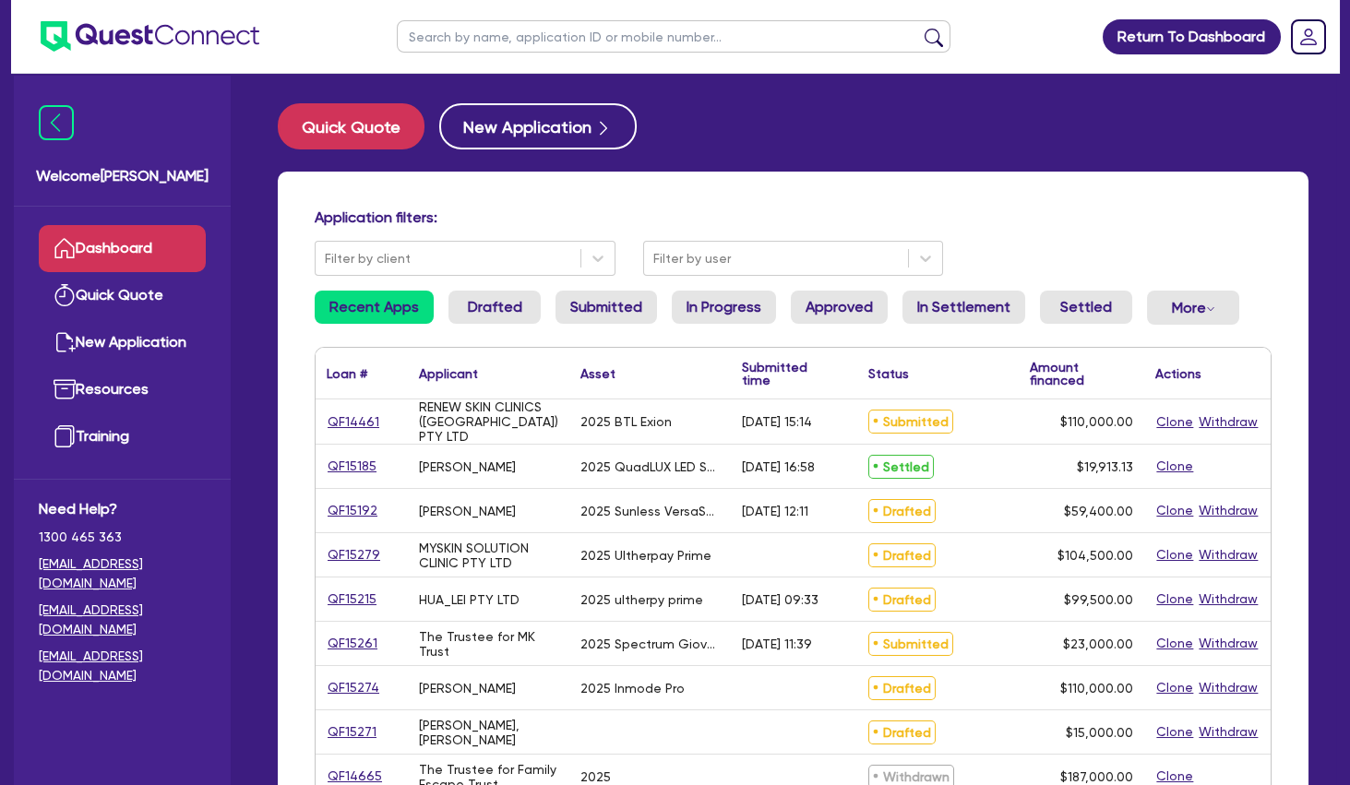
click at [508, 30] on input "text" at bounding box center [674, 36] width 554 height 32
click at [919, 28] on button "submit" at bounding box center [934, 41] width 30 height 26
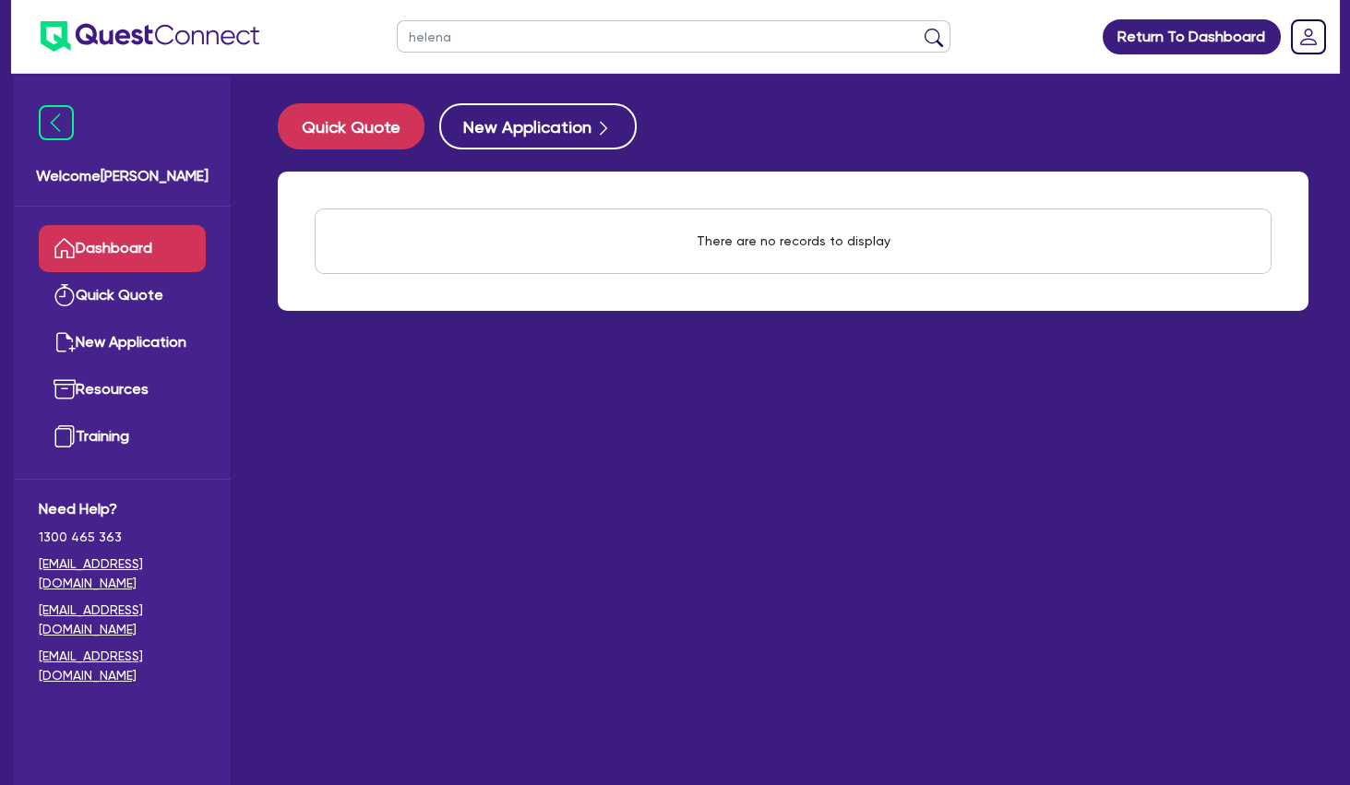
type input "helena"
click at [919, 28] on button "submit" at bounding box center [934, 41] width 30 height 26
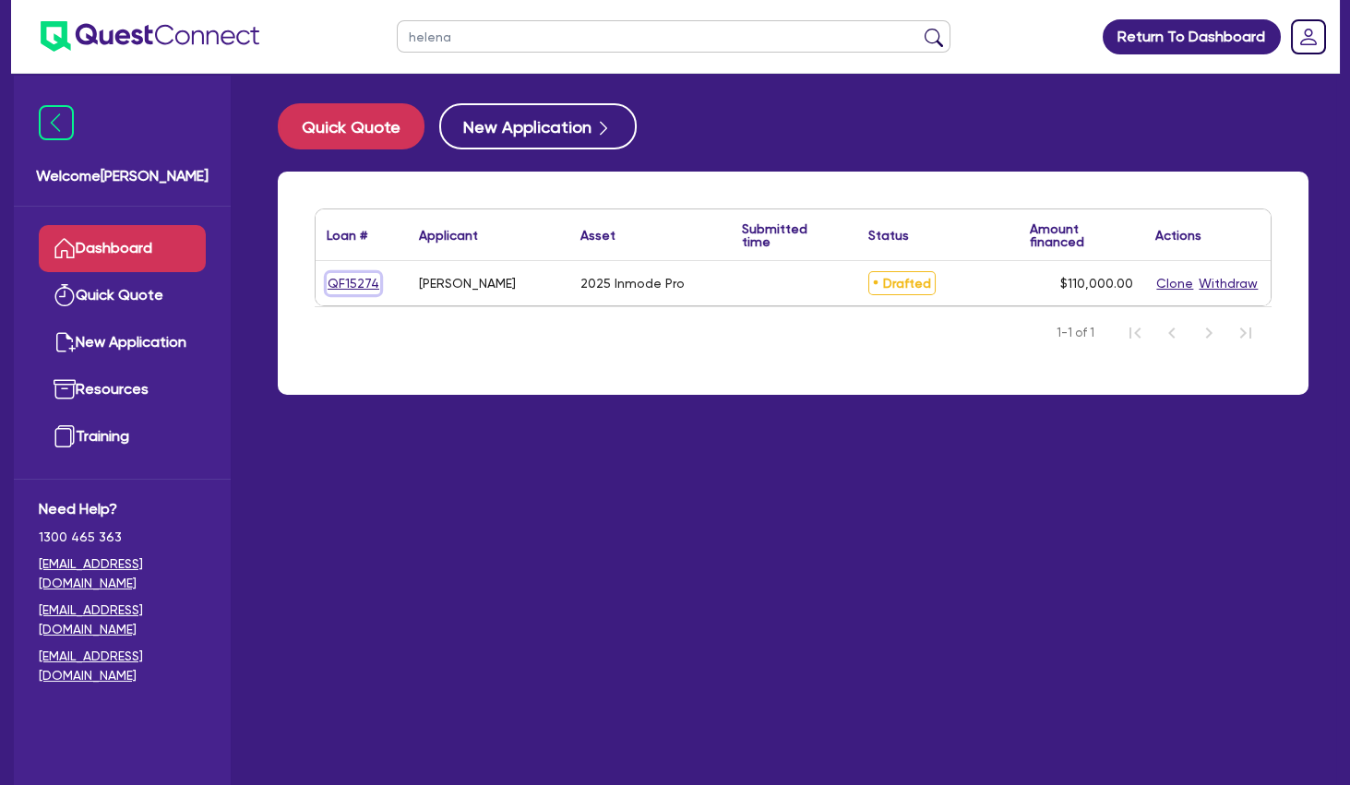
click at [366, 284] on link "QF15274" at bounding box center [354, 283] width 54 height 21
select select "SECONDARY_ASSETS"
select select "MEDICAL_DENTAL_LABORATORY_EQUIPMENT"
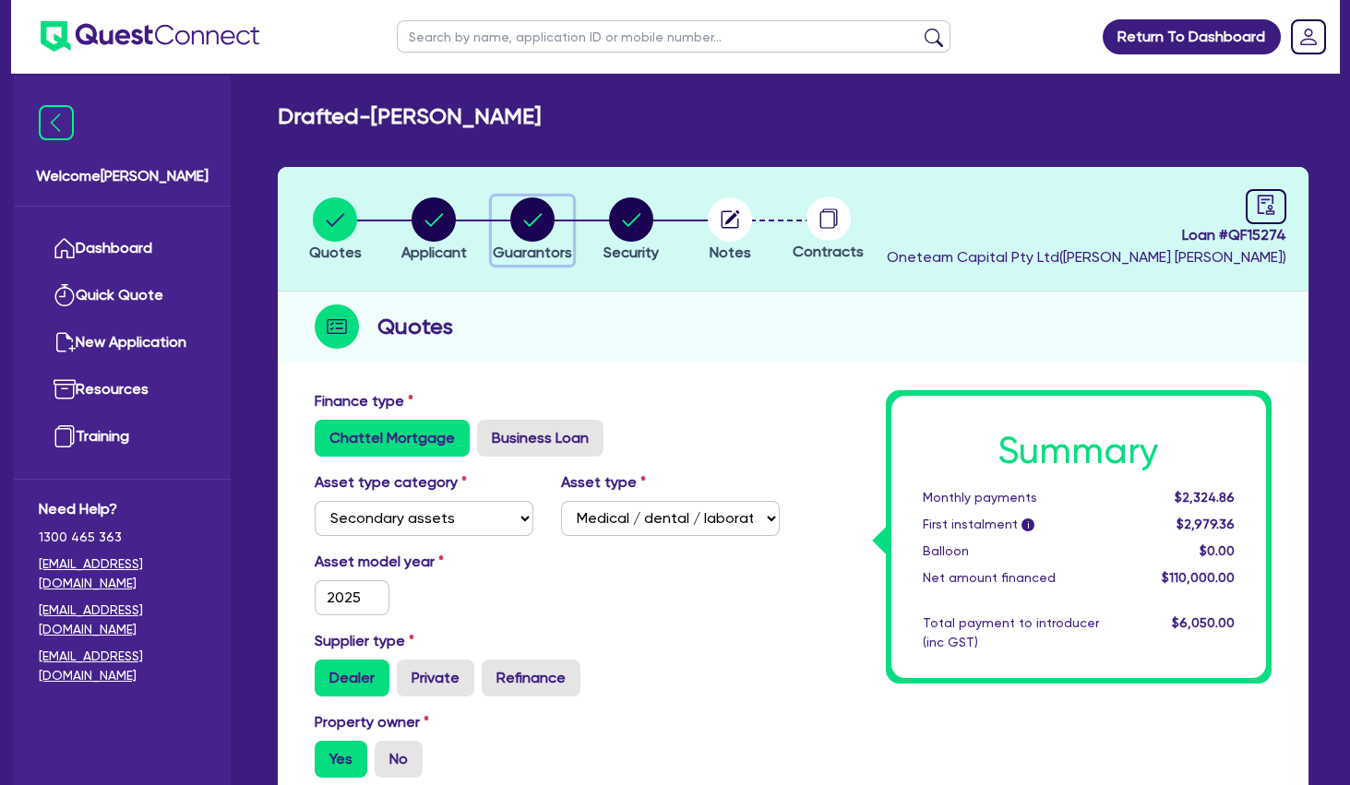
click at [553, 222] on circle "button" at bounding box center [532, 219] width 44 height 44
select select "MR"
select select "[GEOGRAPHIC_DATA]"
select select "SINGLE"
select select "PROPERTY"
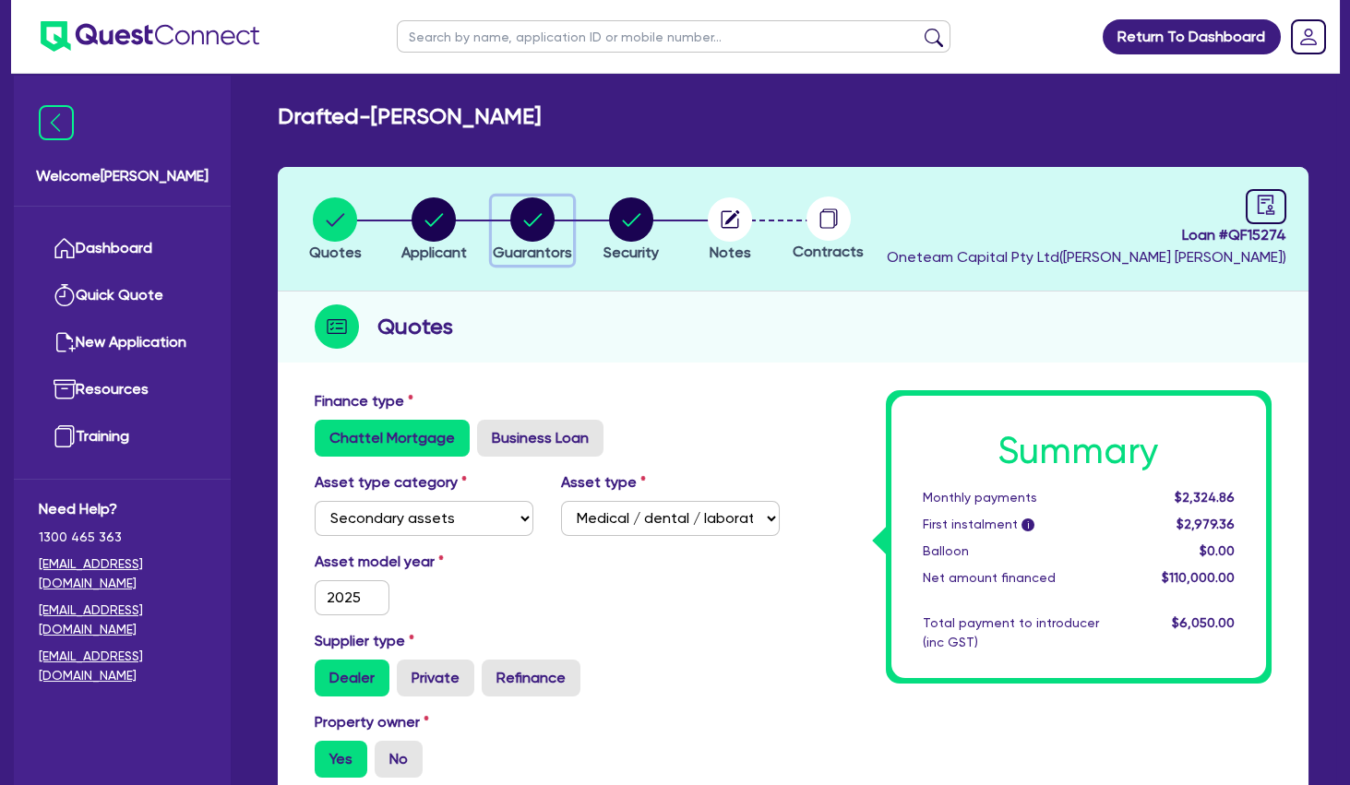
select select "CASH"
select select "VEHICLE"
select select "HOUSEHOLD_PERSONAL"
select select "OTHER"
select select "EQUIPMENT_LOAN"
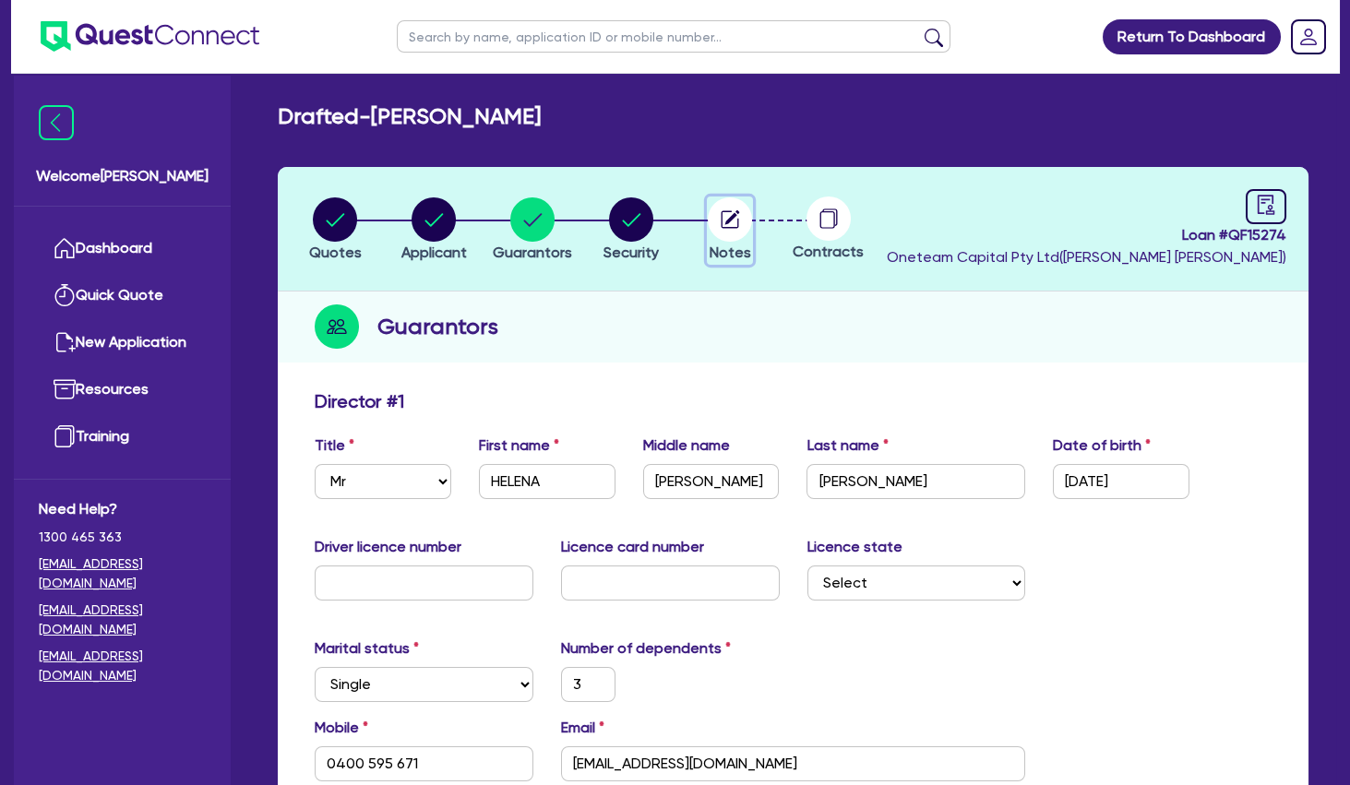
click at [730, 223] on circle "button" at bounding box center [730, 219] width 44 height 44
select select "Other"
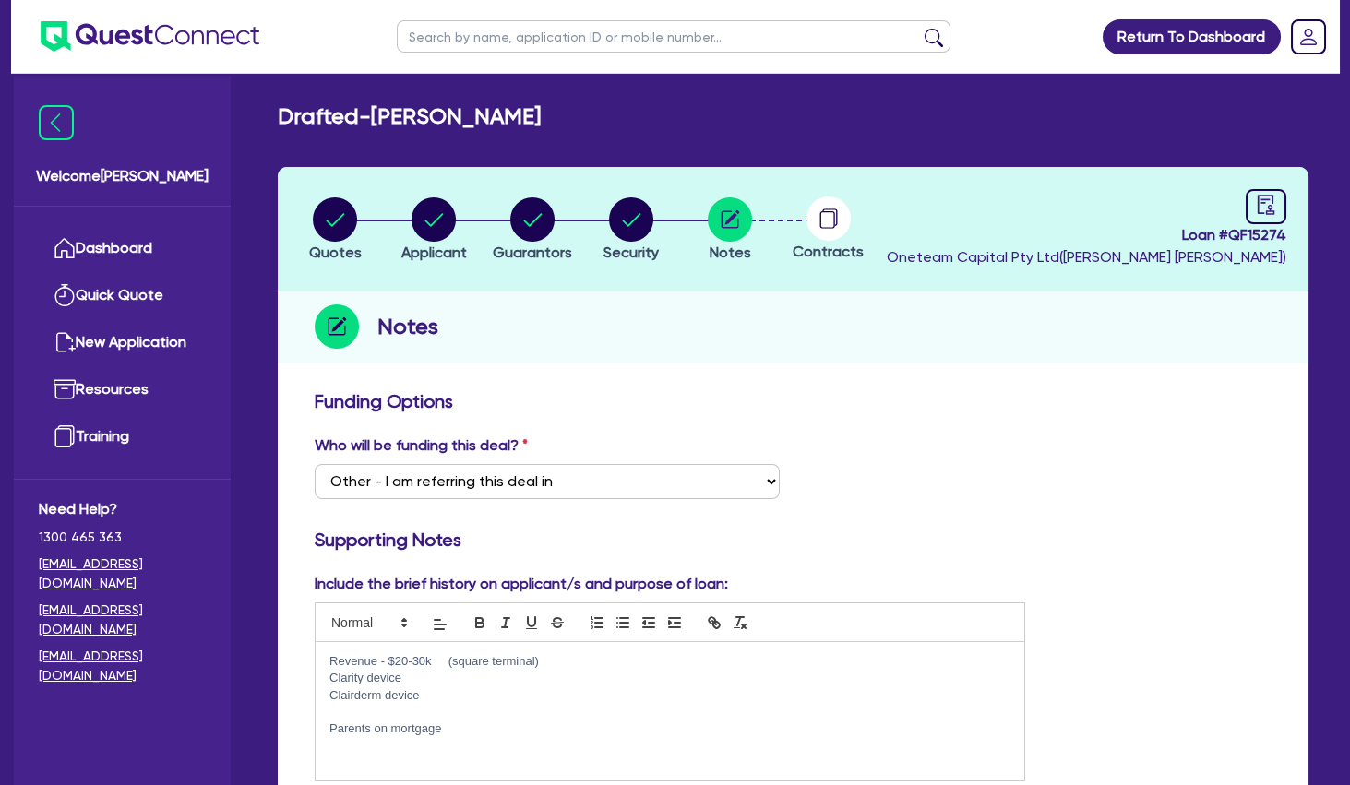
click at [459, 689] on p "Clairderm device" at bounding box center [669, 695] width 681 height 17
click at [460, 707] on p at bounding box center [669, 712] width 681 height 17
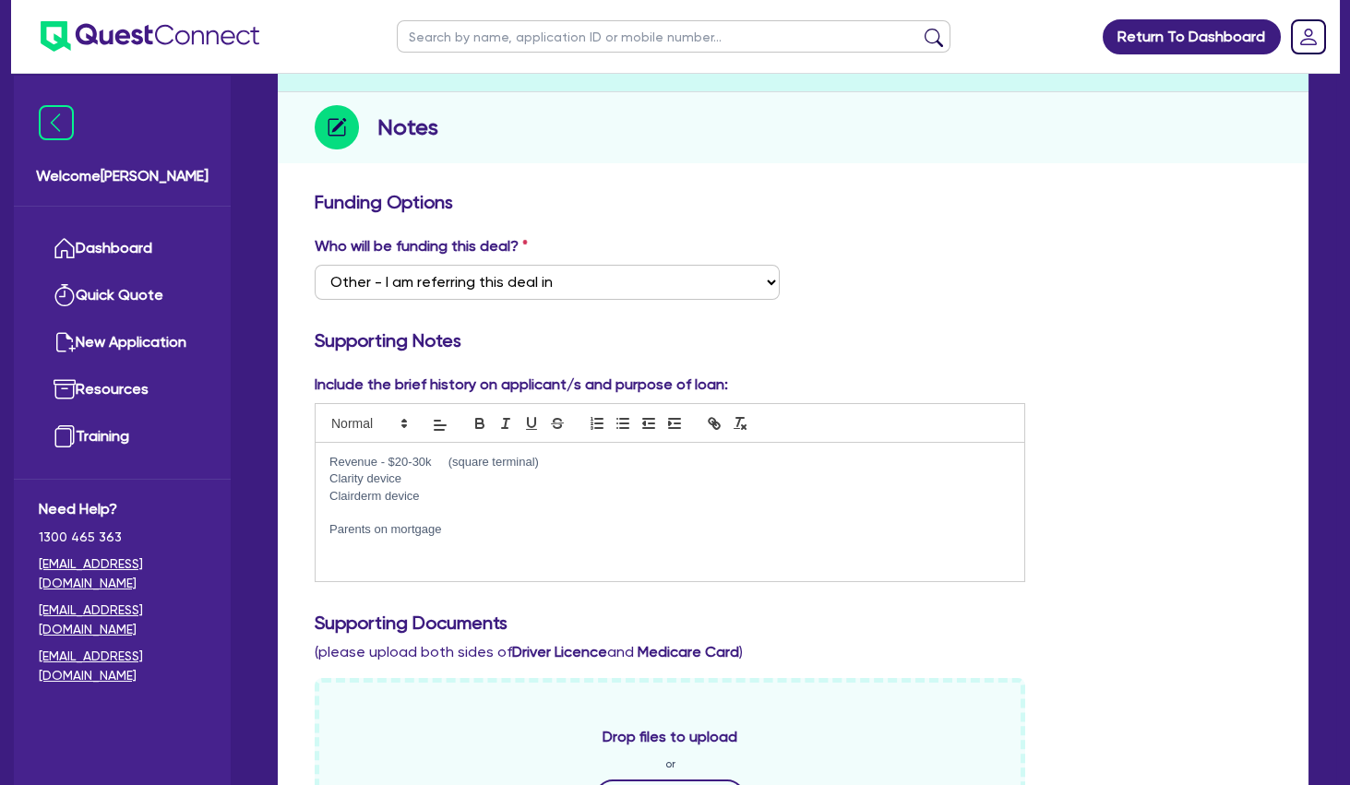
click at [479, 537] on p "Parents on mortgage" at bounding box center [669, 529] width 681 height 17
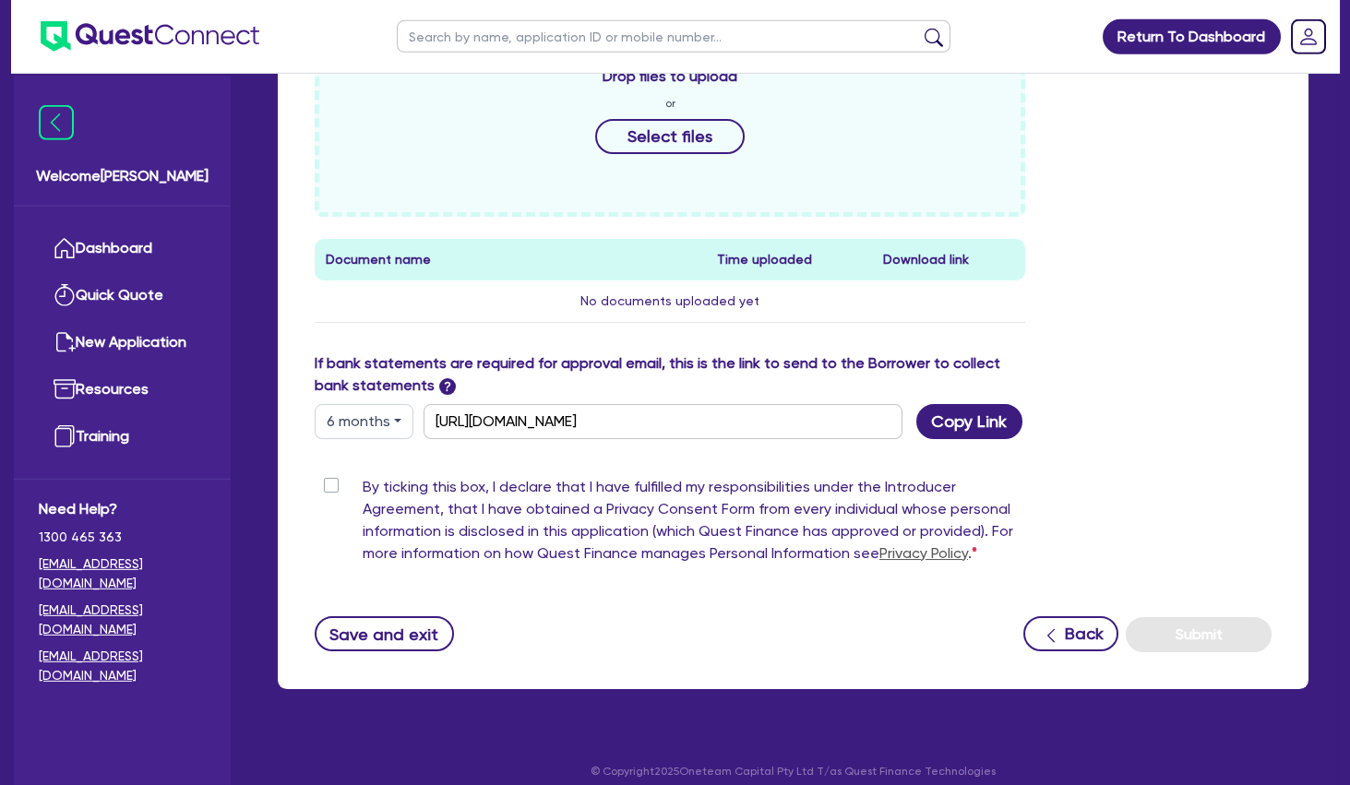
scroll to position [875, 0]
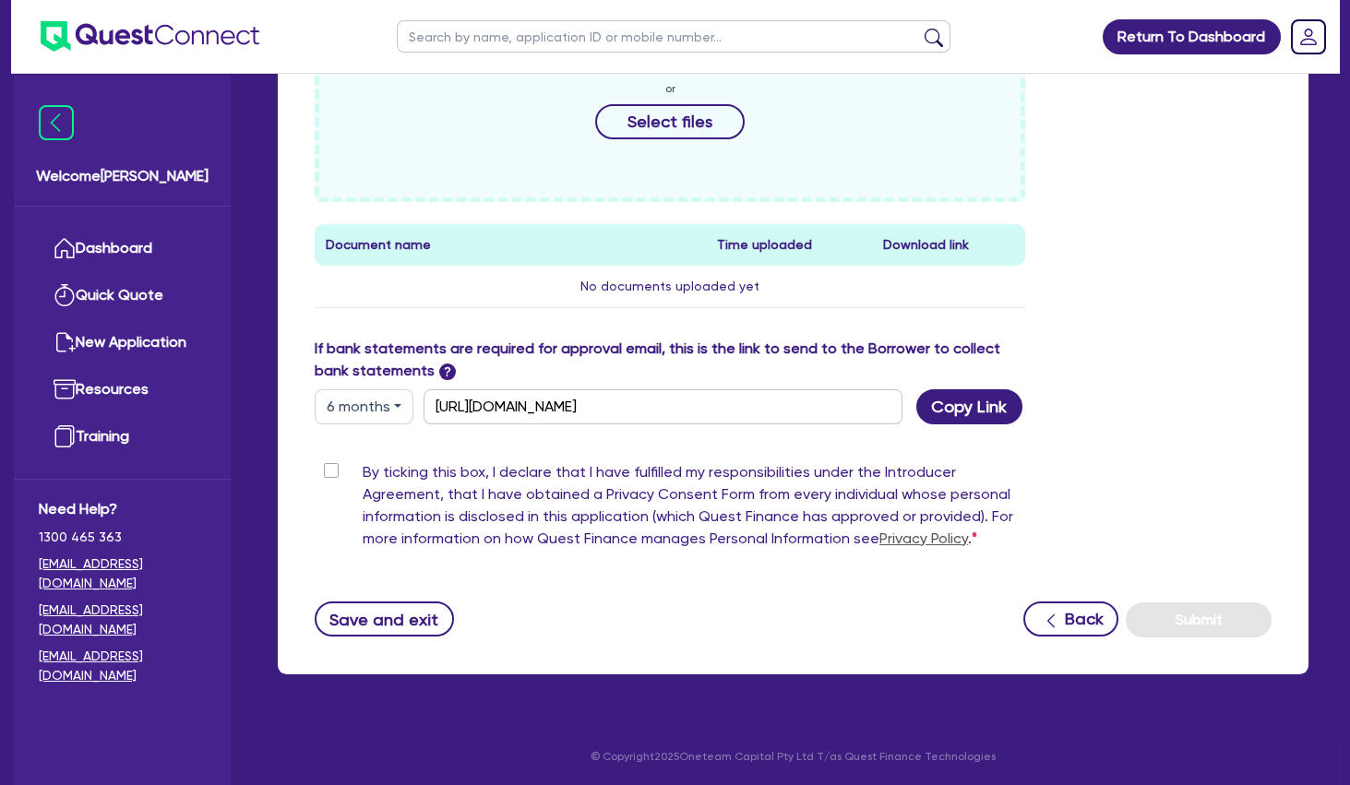
click at [363, 468] on label "By ticking this box, I declare that I have fulfilled my responsibilities under …" at bounding box center [694, 509] width 663 height 96
click at [329, 468] on input "By ticking this box, I declare that I have fulfilled my responsibilities under …" at bounding box center [322, 470] width 15 height 18
checkbox input "true"
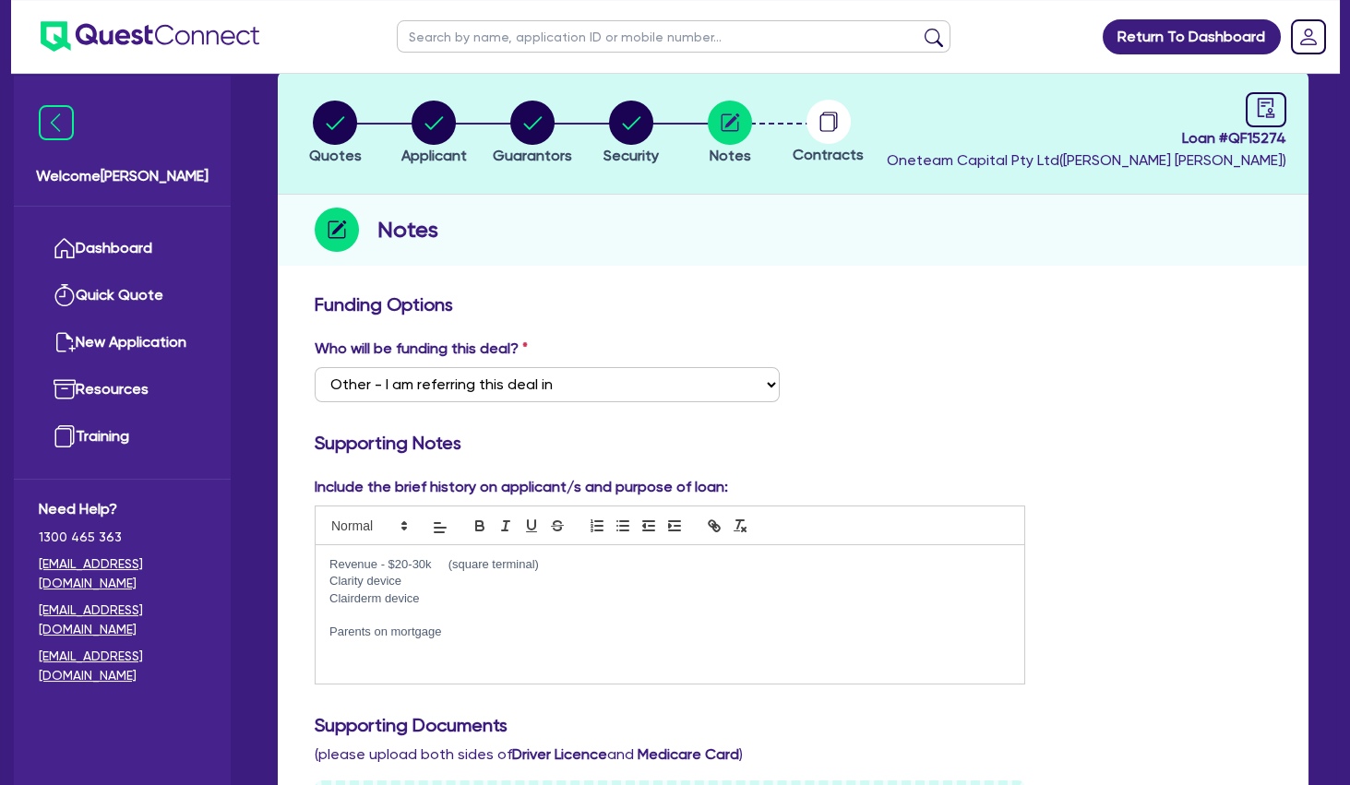
scroll to position [0, 0]
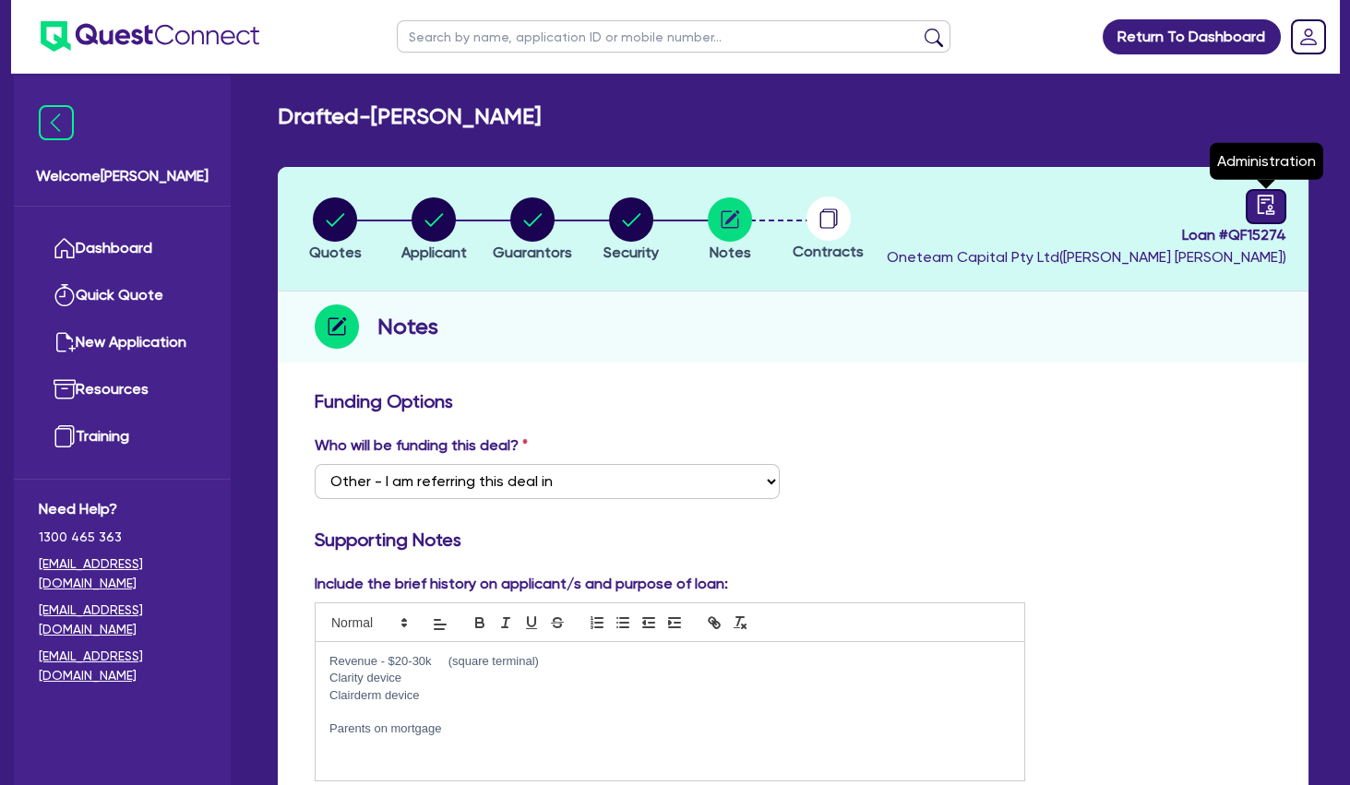
click at [1282, 202] on link at bounding box center [1266, 206] width 41 height 35
select select "DRAFTED_NEW"
select select "Other"
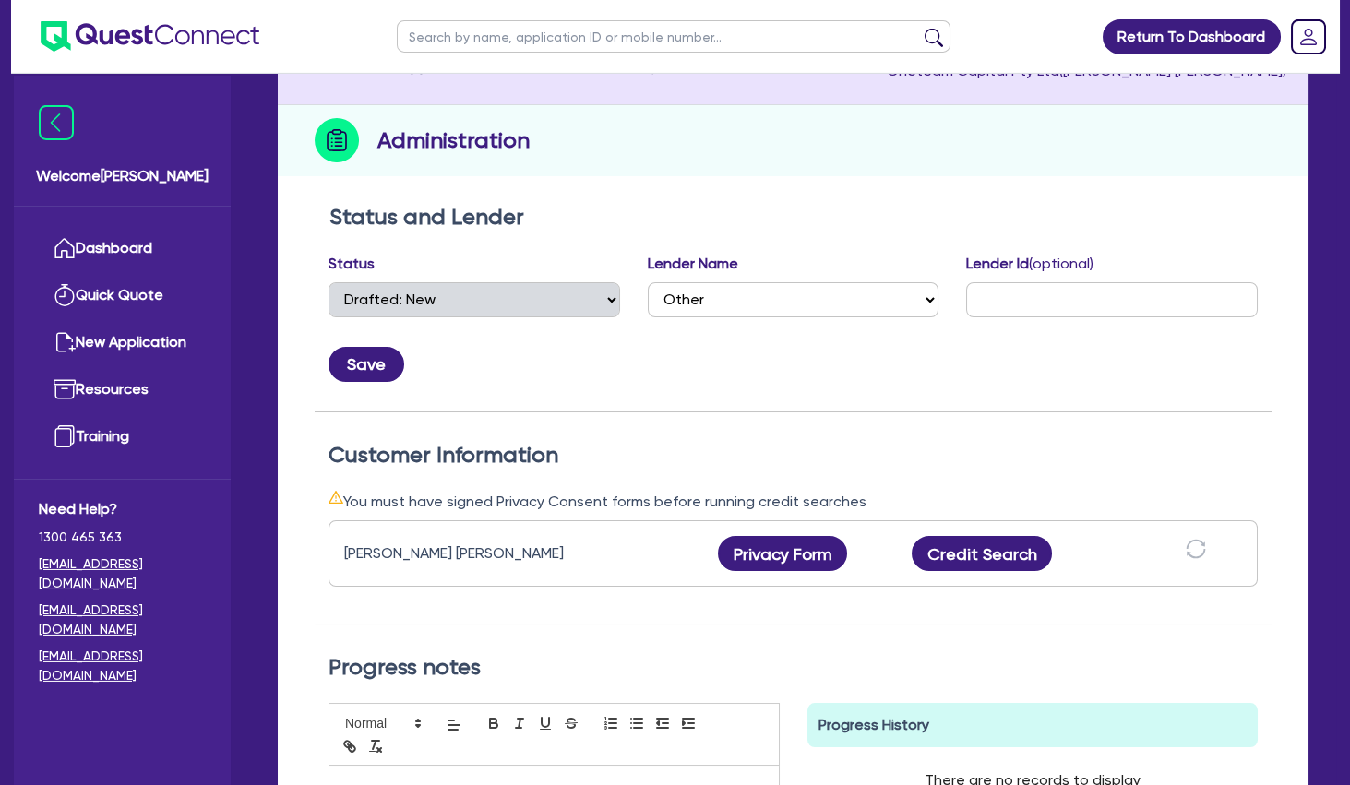
scroll to position [199, 0]
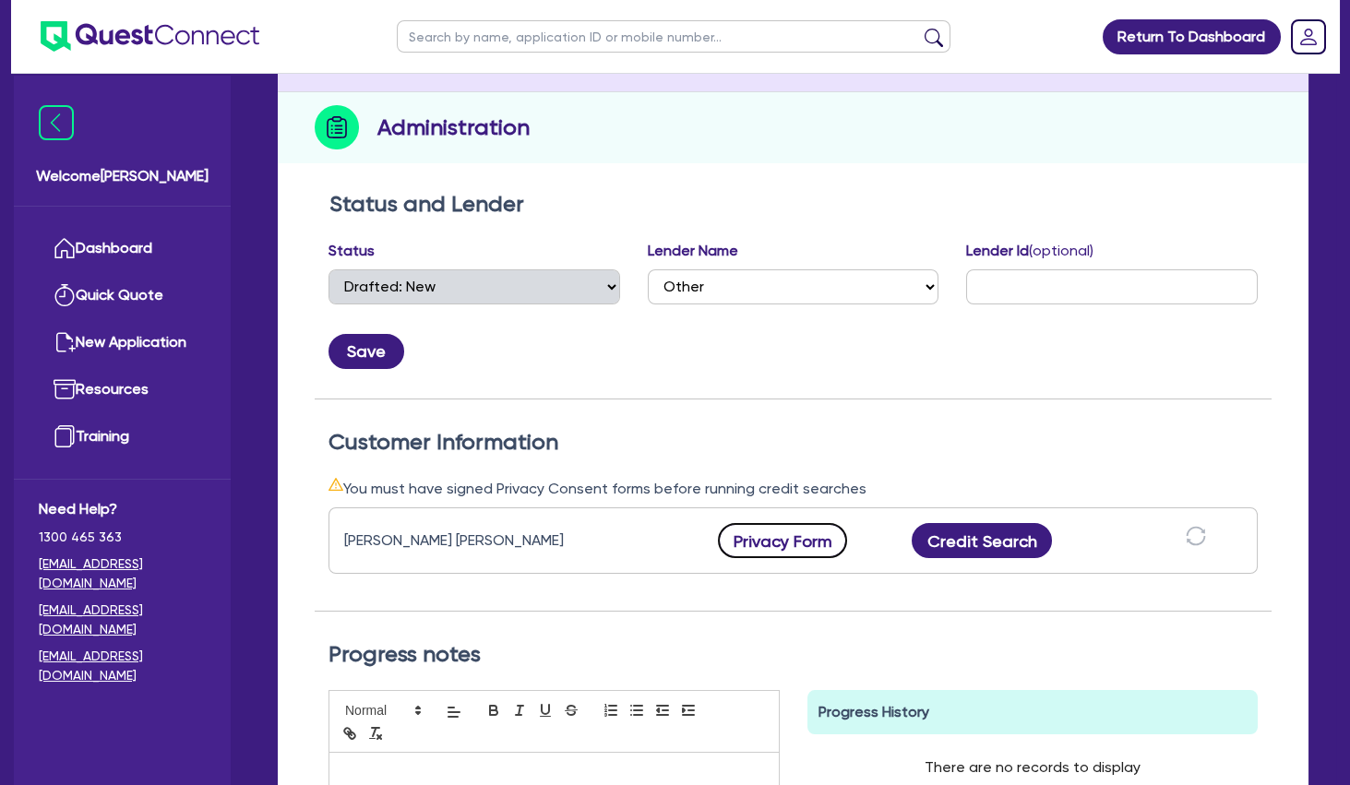
click at [784, 546] on button "Privacy Form" at bounding box center [782, 540] width 129 height 35
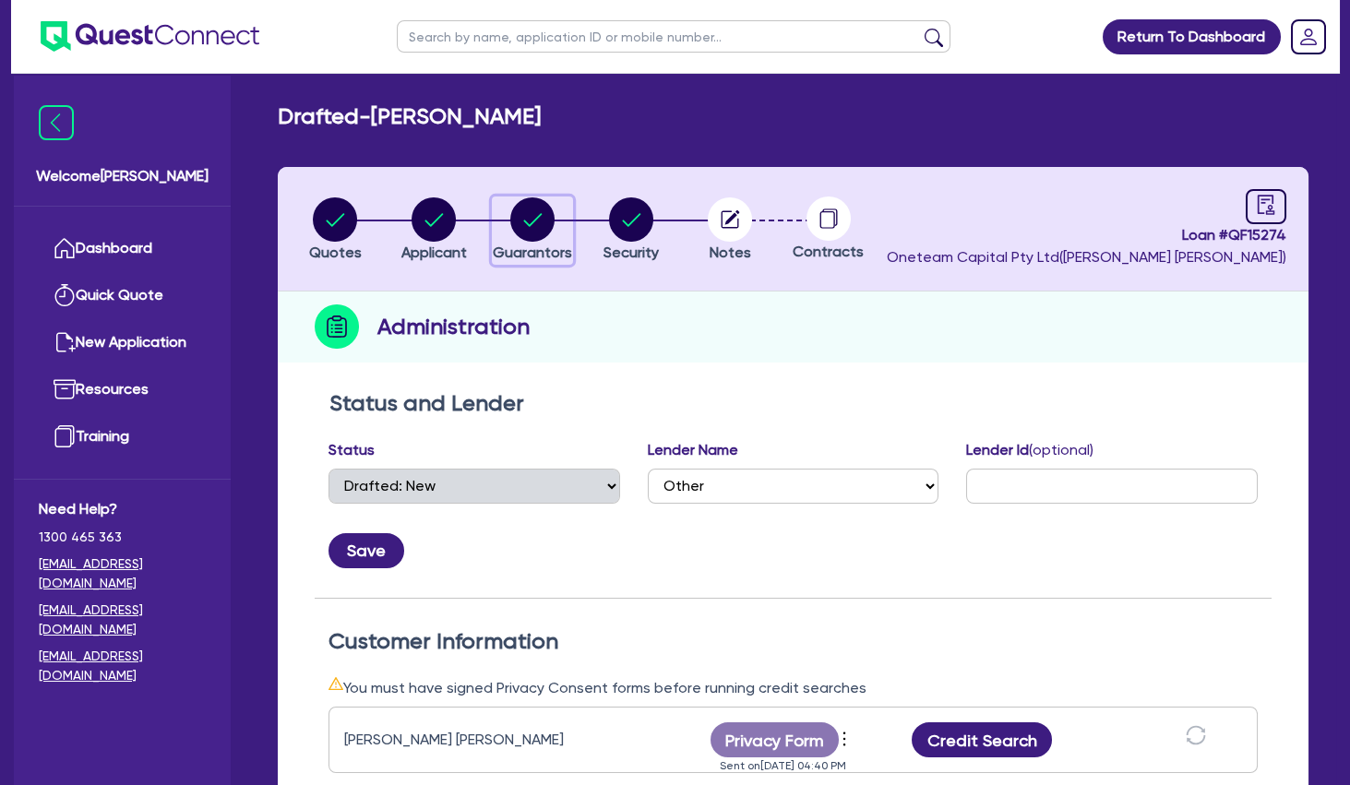
click at [519, 228] on circle "button" at bounding box center [532, 219] width 44 height 44
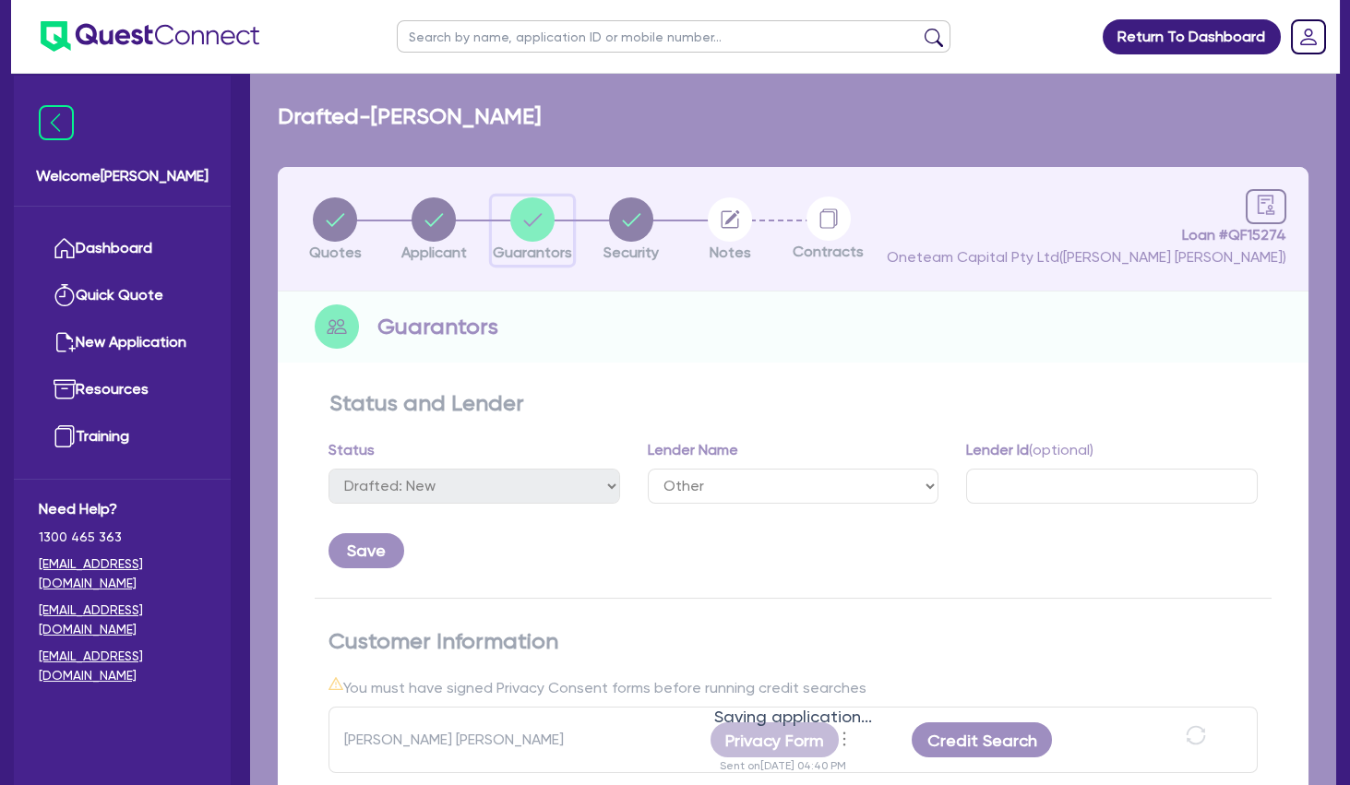
select select "MR"
select select "[GEOGRAPHIC_DATA]"
select select "SINGLE"
select select "PROPERTY"
select select "CASH"
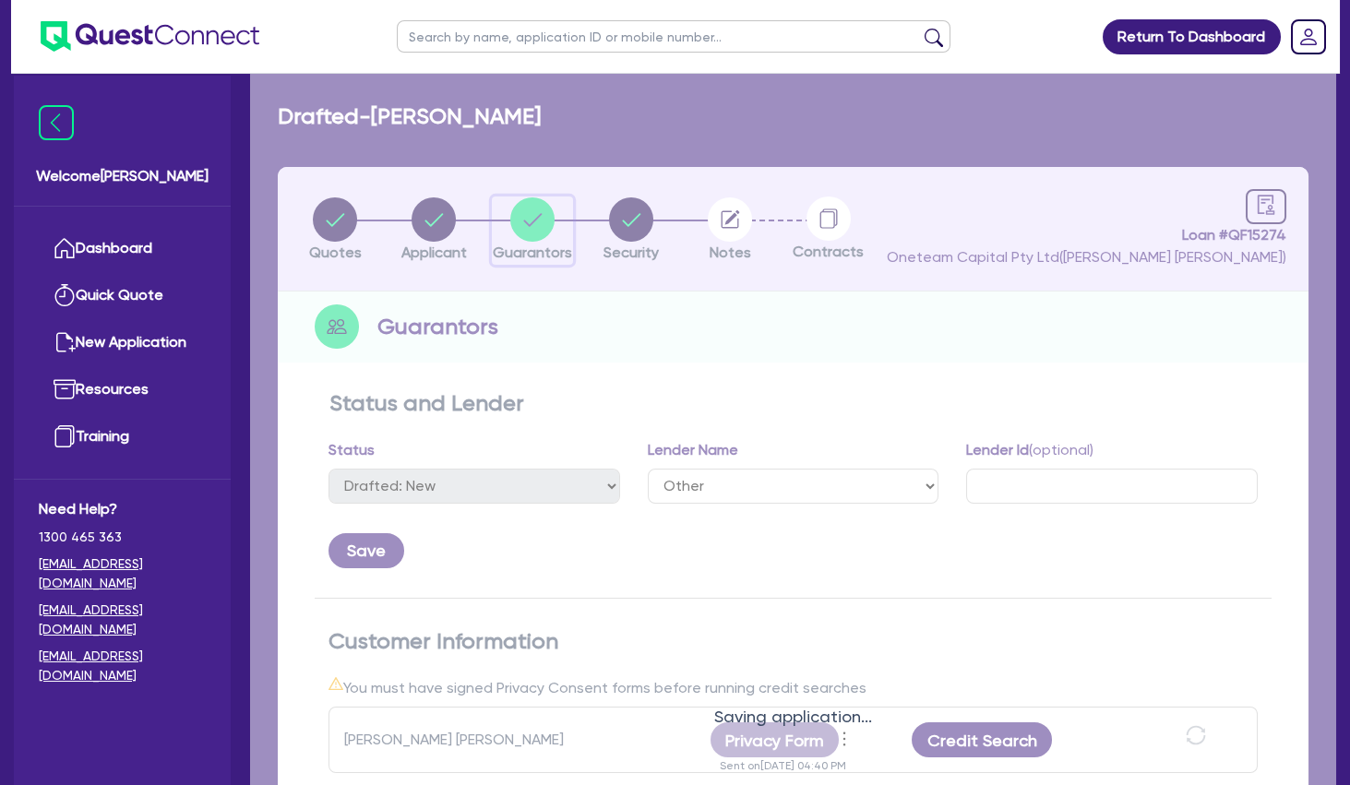
select select "VEHICLE"
select select "HOUSEHOLD_PERSONAL"
select select "OTHER"
select select "EQUIPMENT_LOAN"
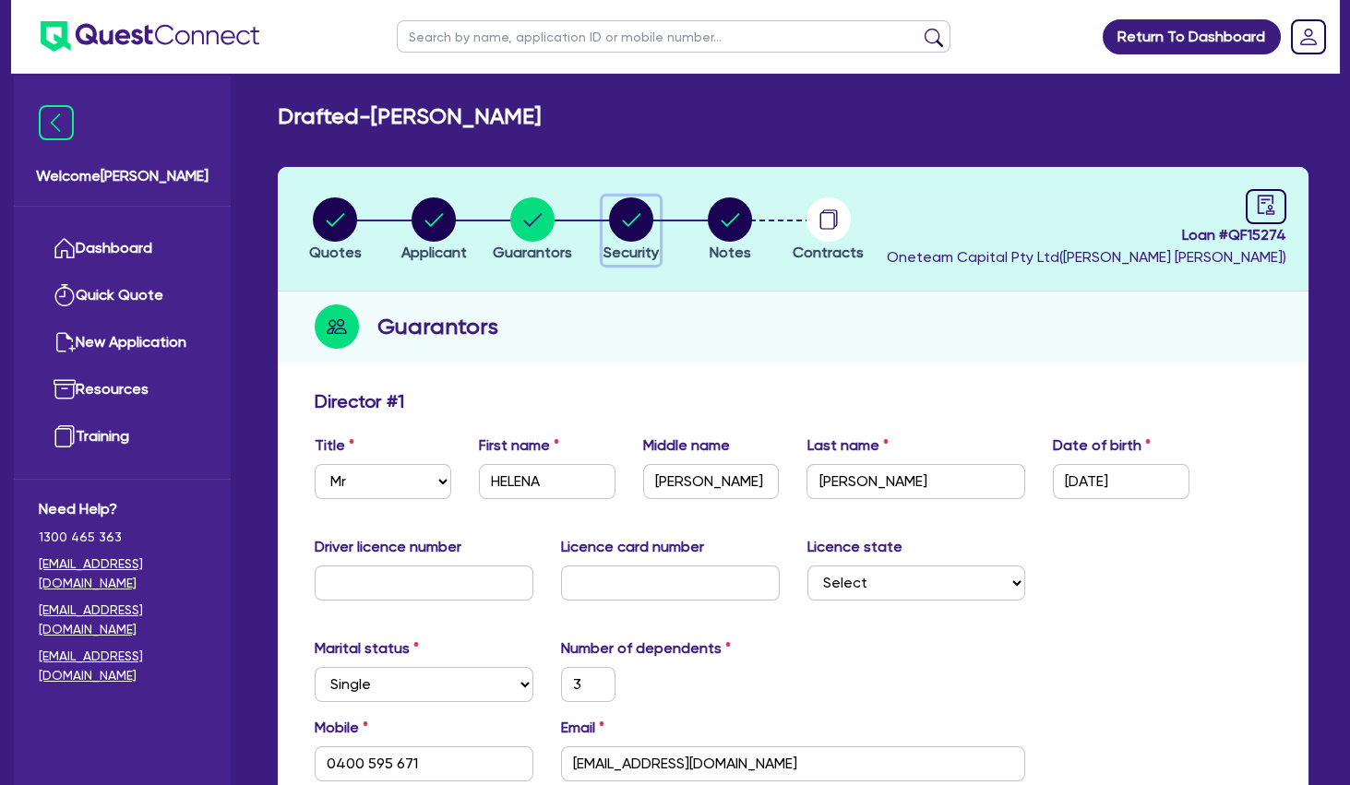
click at [640, 216] on circle "button" at bounding box center [631, 219] width 44 height 44
select select "SECONDARY_ASSETS"
select select "MEDICAL_DENTAL_LABORATORY_EQUIPMENT"
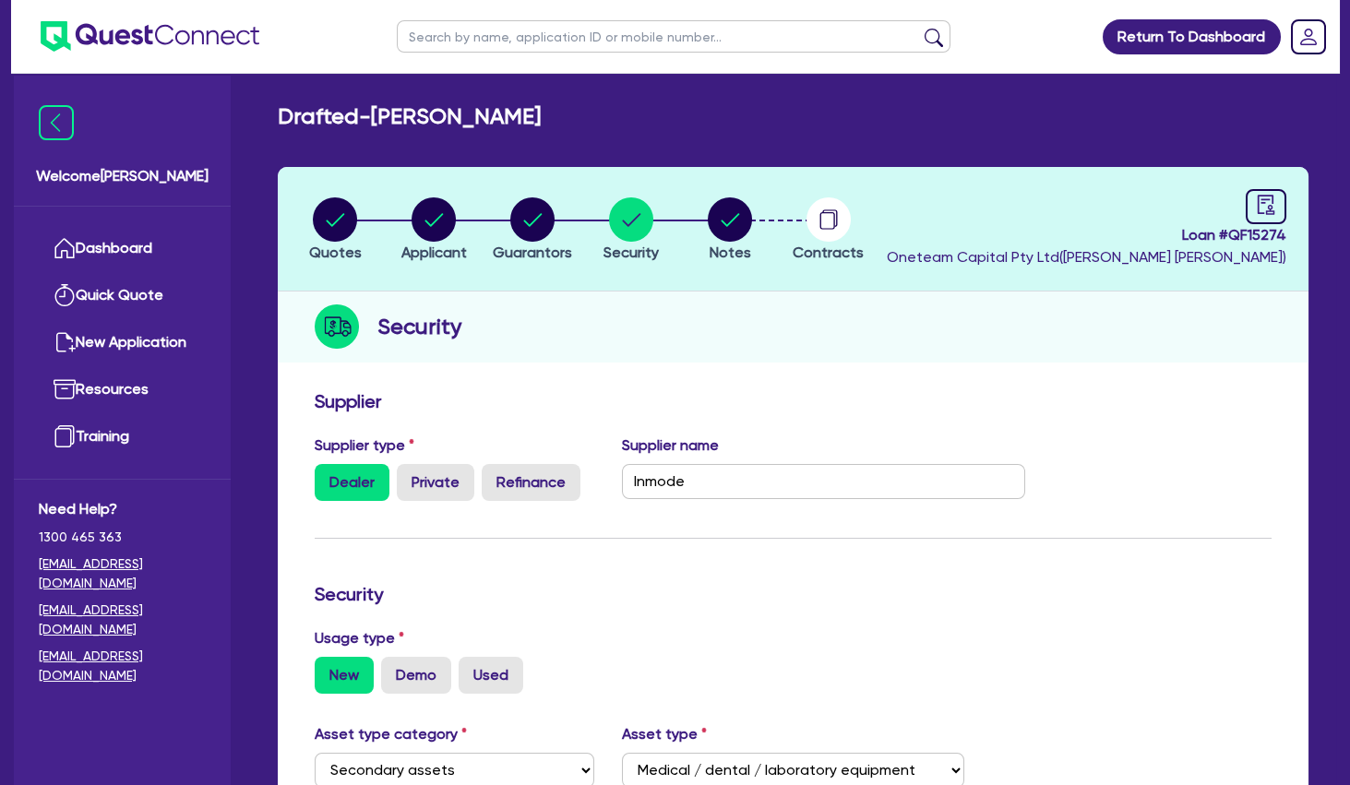
click at [685, 322] on div "Security" at bounding box center [793, 327] width 1031 height 71
